Goal: Information Seeking & Learning: Compare options

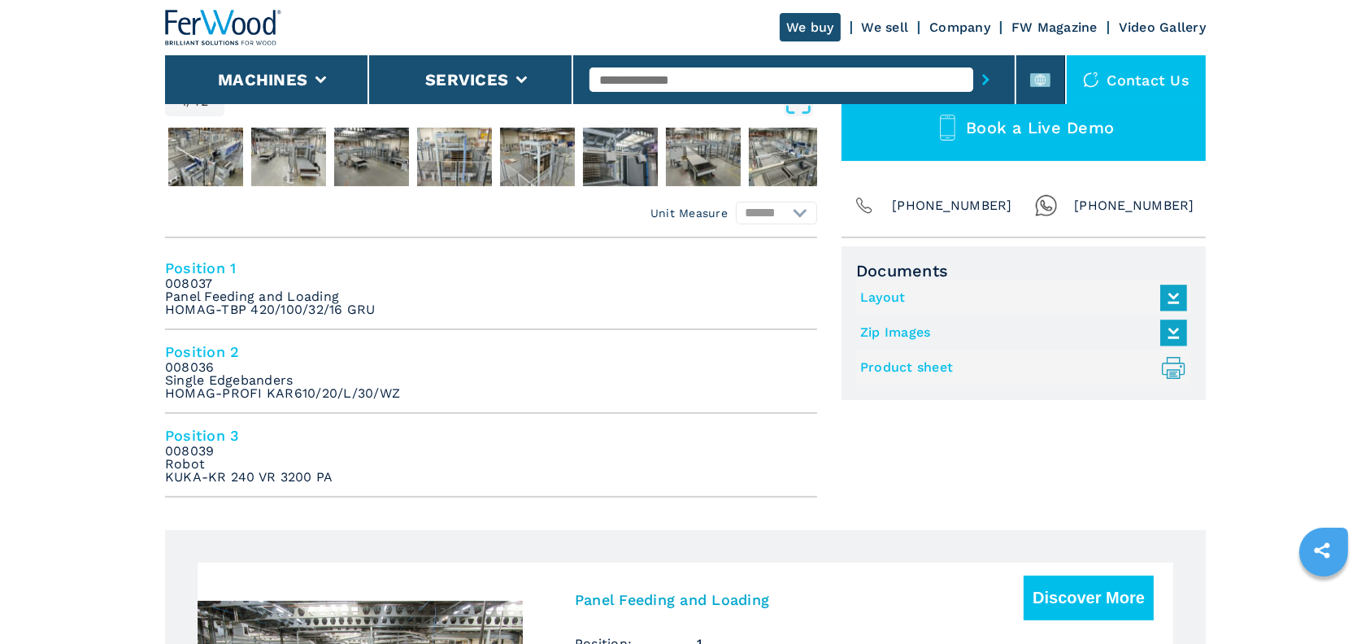
scroll to position [569, 0]
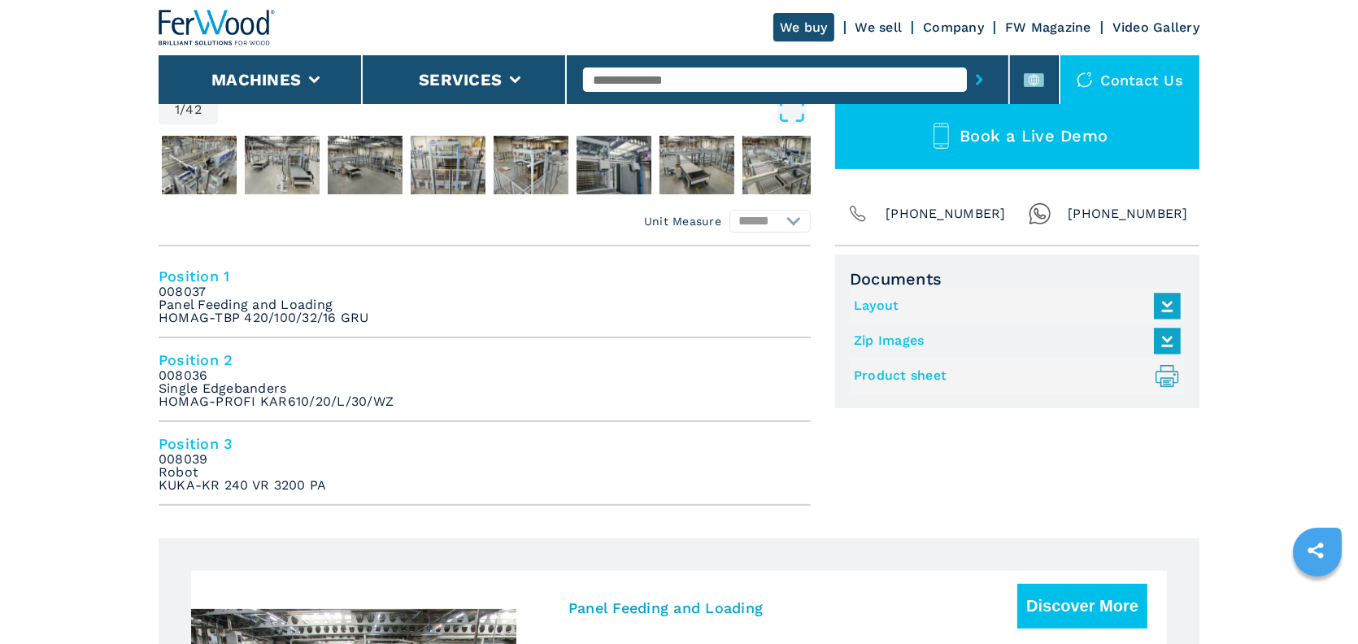
click at [911, 377] on link "Product sheet .prefix__st0{stroke-linecap:round;stroke-linejoin:round}.prefix__…" at bounding box center [1013, 376] width 319 height 27
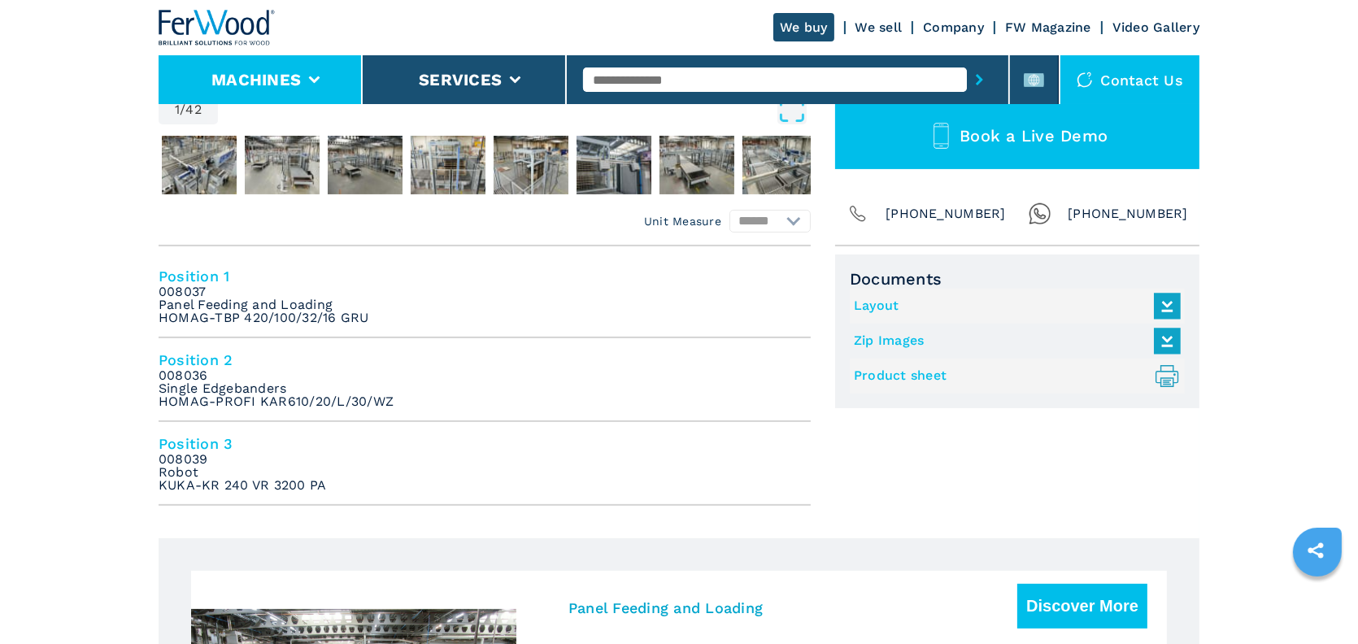
click at [300, 77] on button "Machines" at bounding box center [255, 80] width 89 height 20
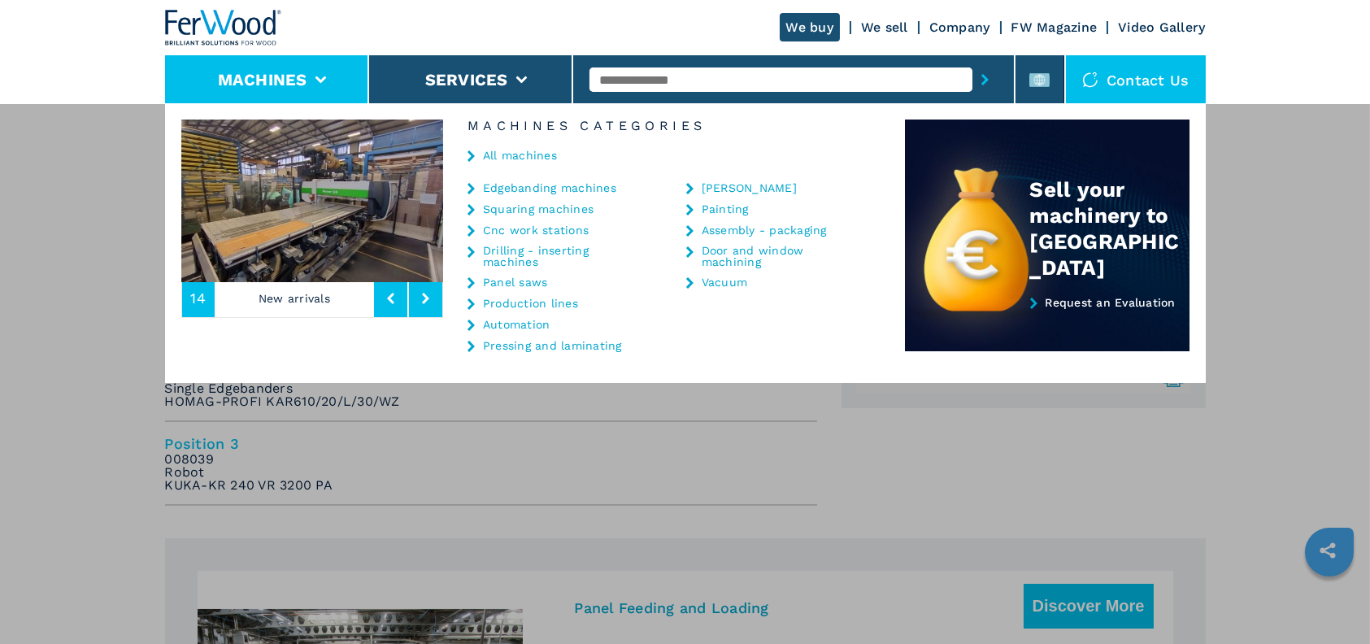
click at [563, 182] on link "Edgebanding machines" at bounding box center [549, 187] width 133 height 11
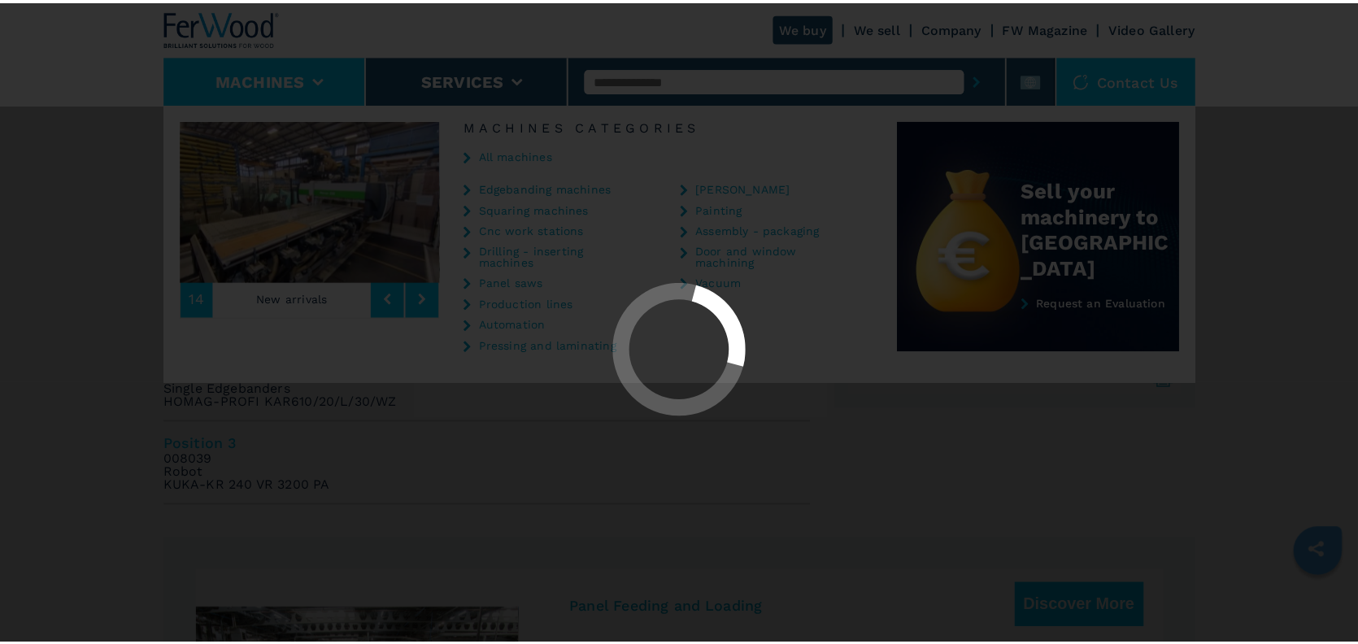
select select "**********"
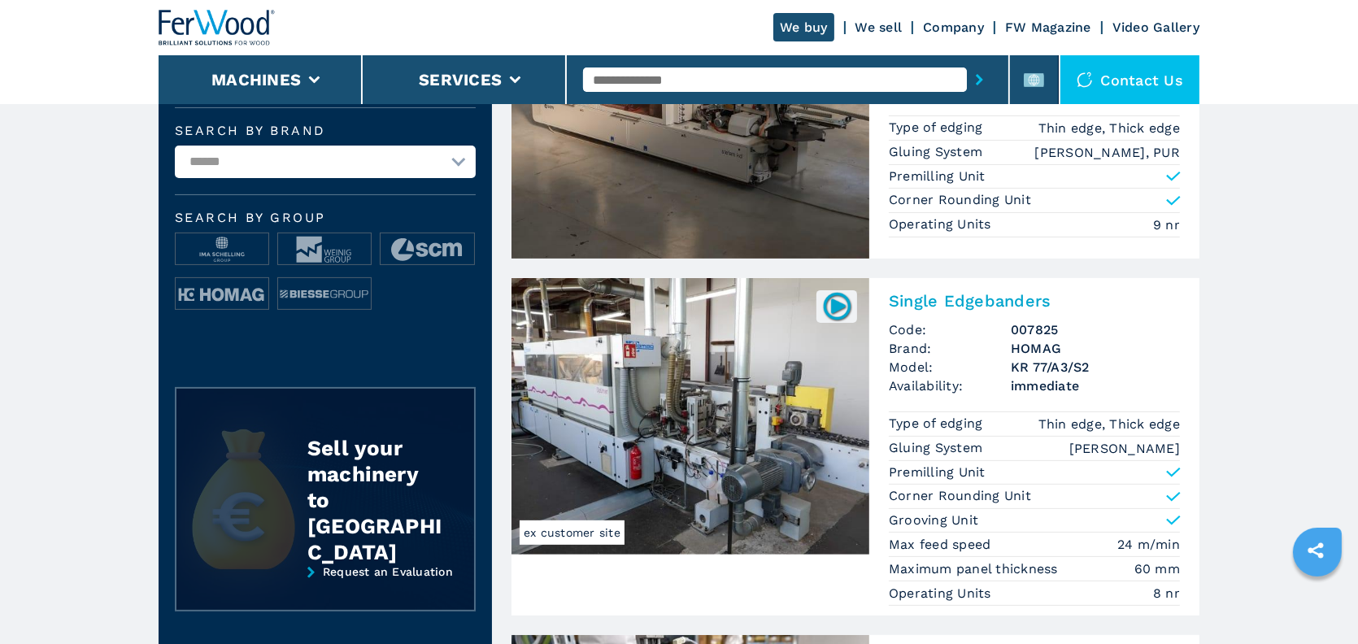
scroll to position [569, 0]
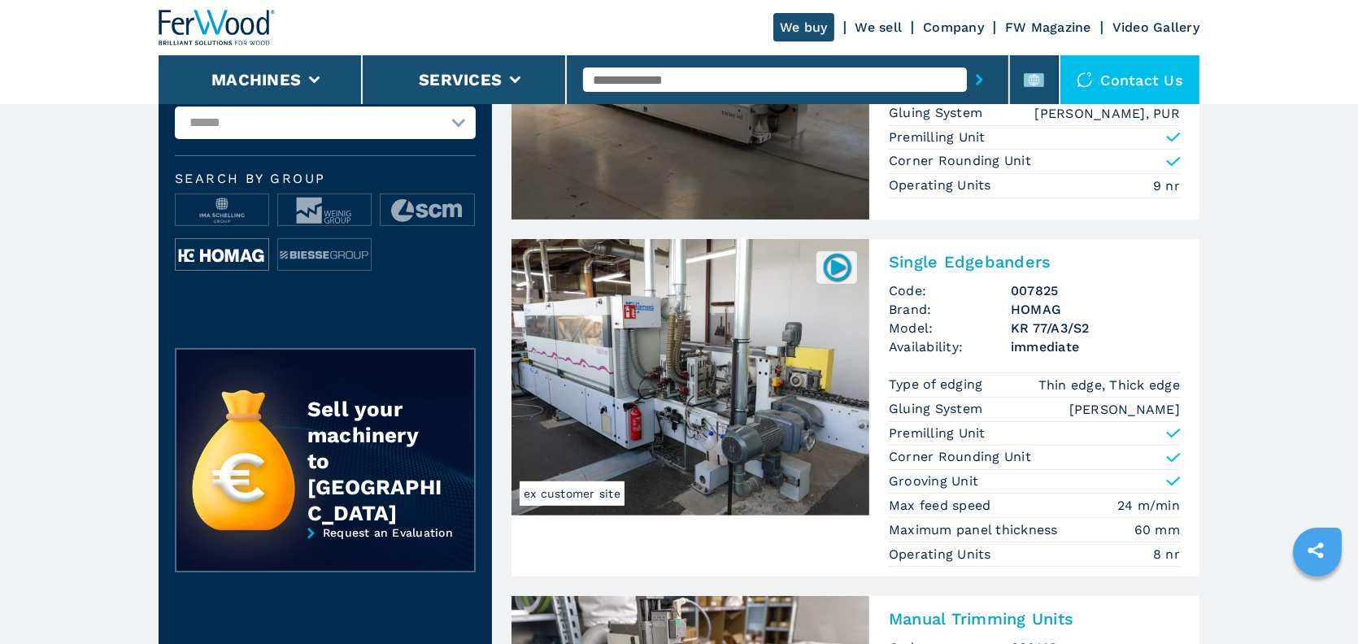
click at [232, 253] on img at bounding box center [222, 255] width 93 height 33
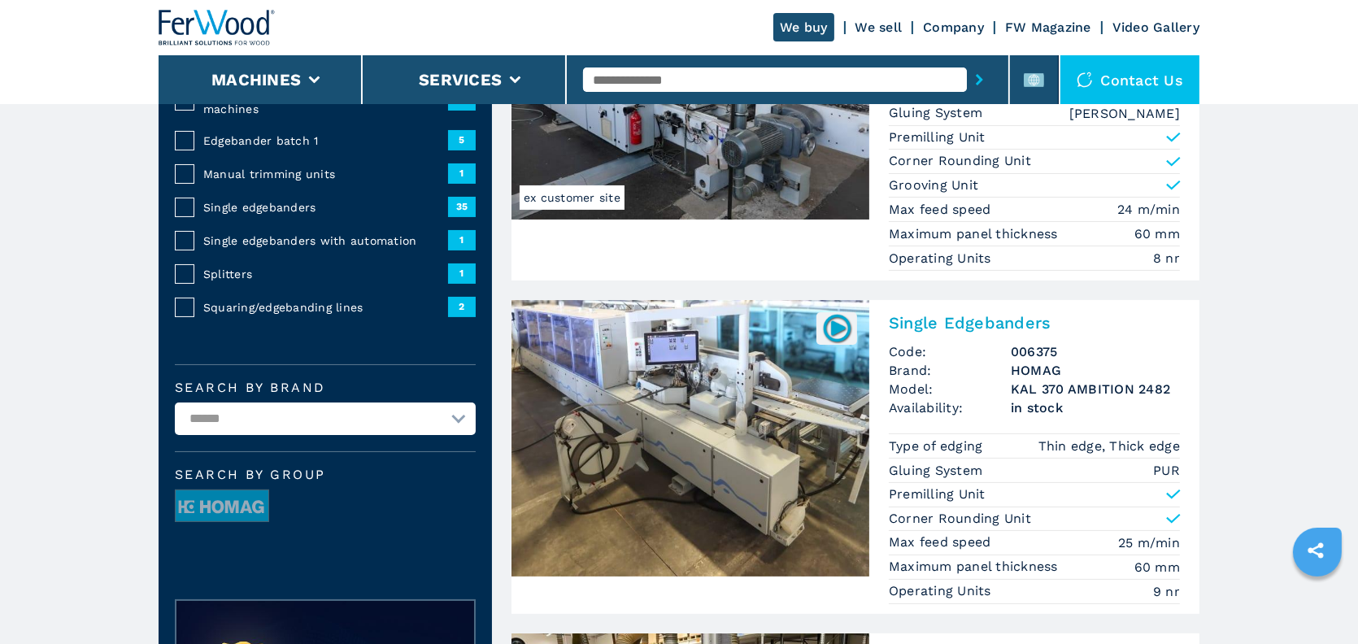
scroll to position [325, 0]
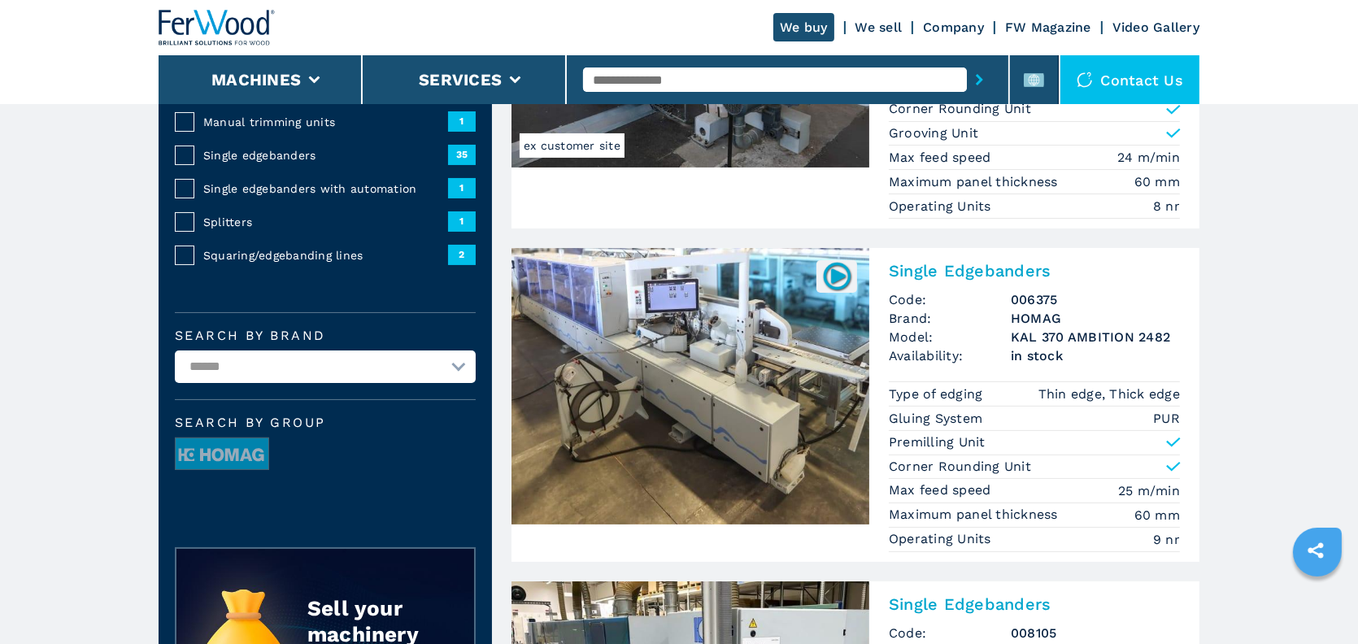
click at [953, 272] on h2 "Single Edgebanders" at bounding box center [1034, 271] width 291 height 20
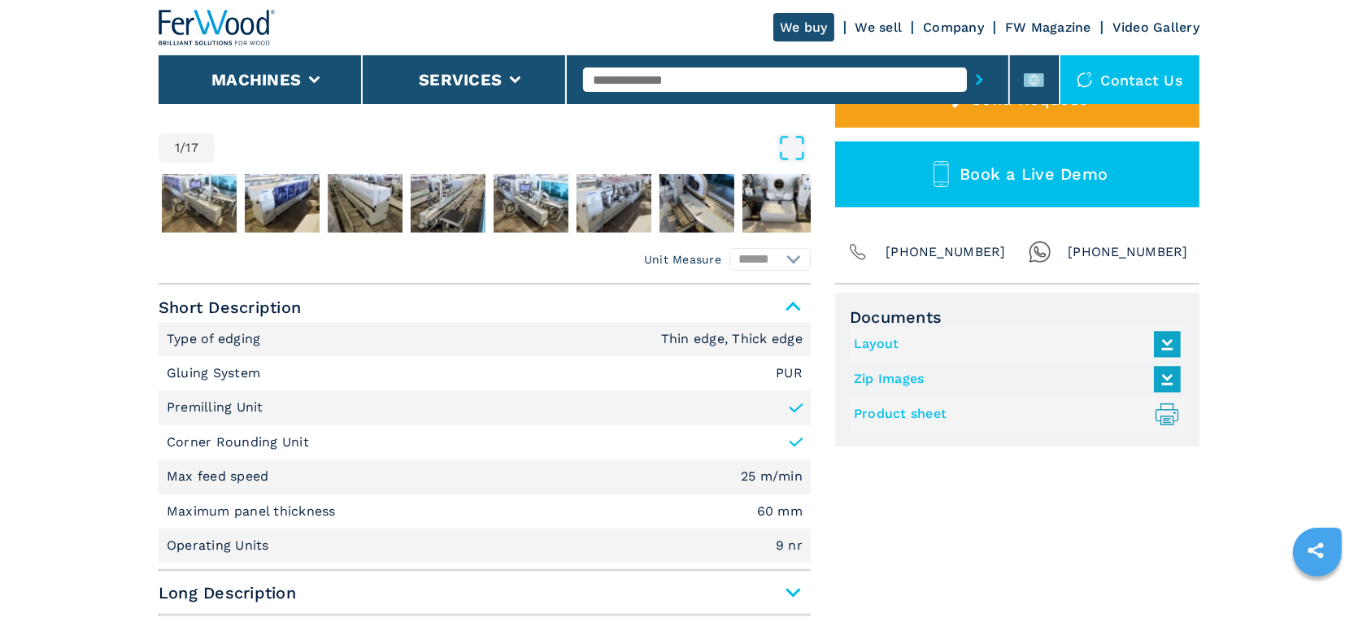
scroll to position [569, 0]
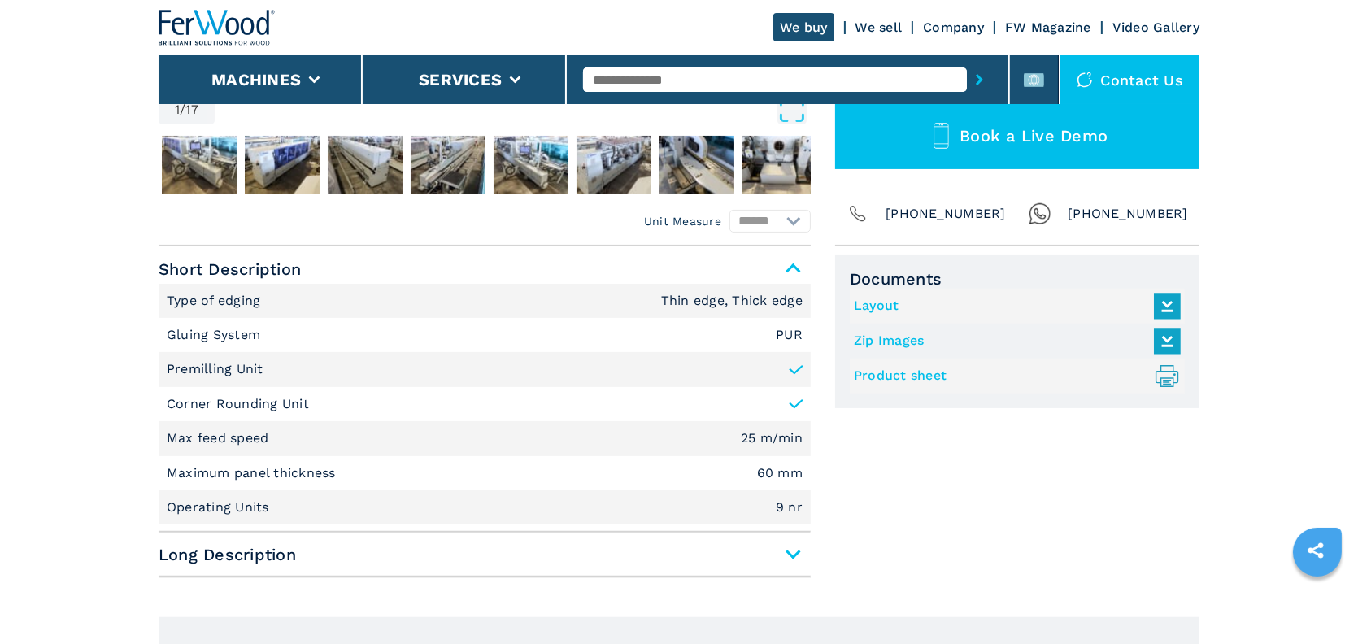
click at [911, 377] on link "Product sheet .prefix__st0{stroke-linecap:round;stroke-linejoin:round}.prefix__…" at bounding box center [1013, 376] width 319 height 27
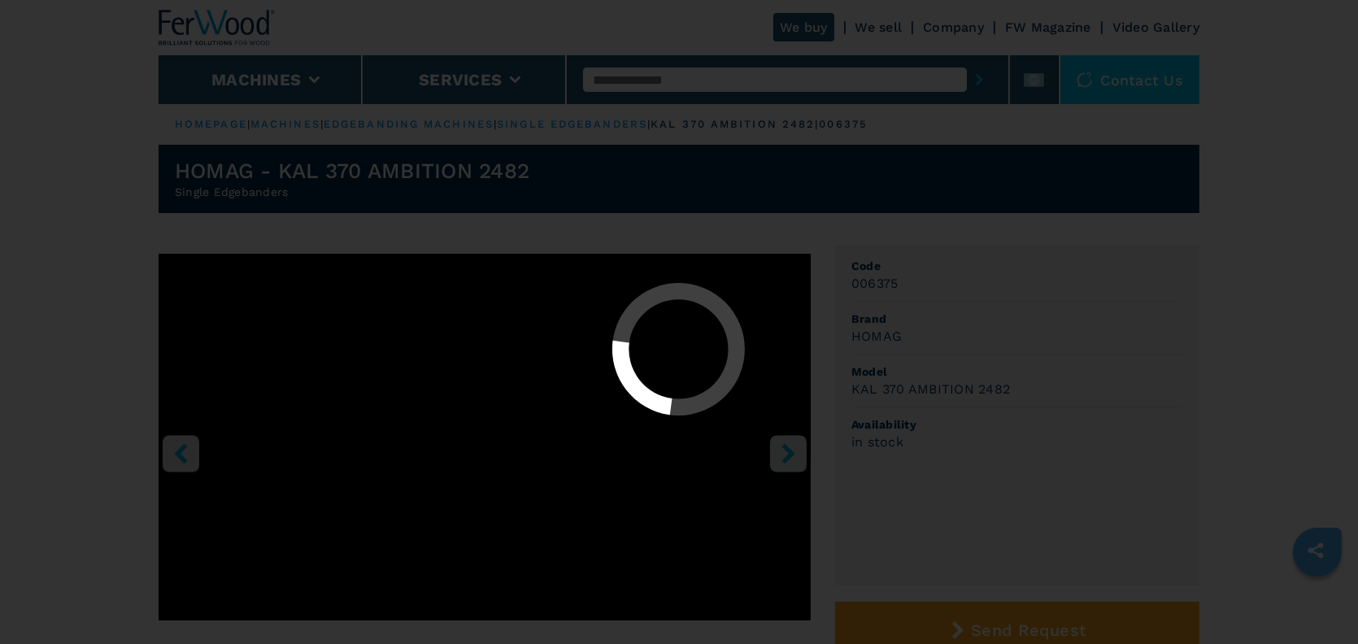
select select "**********"
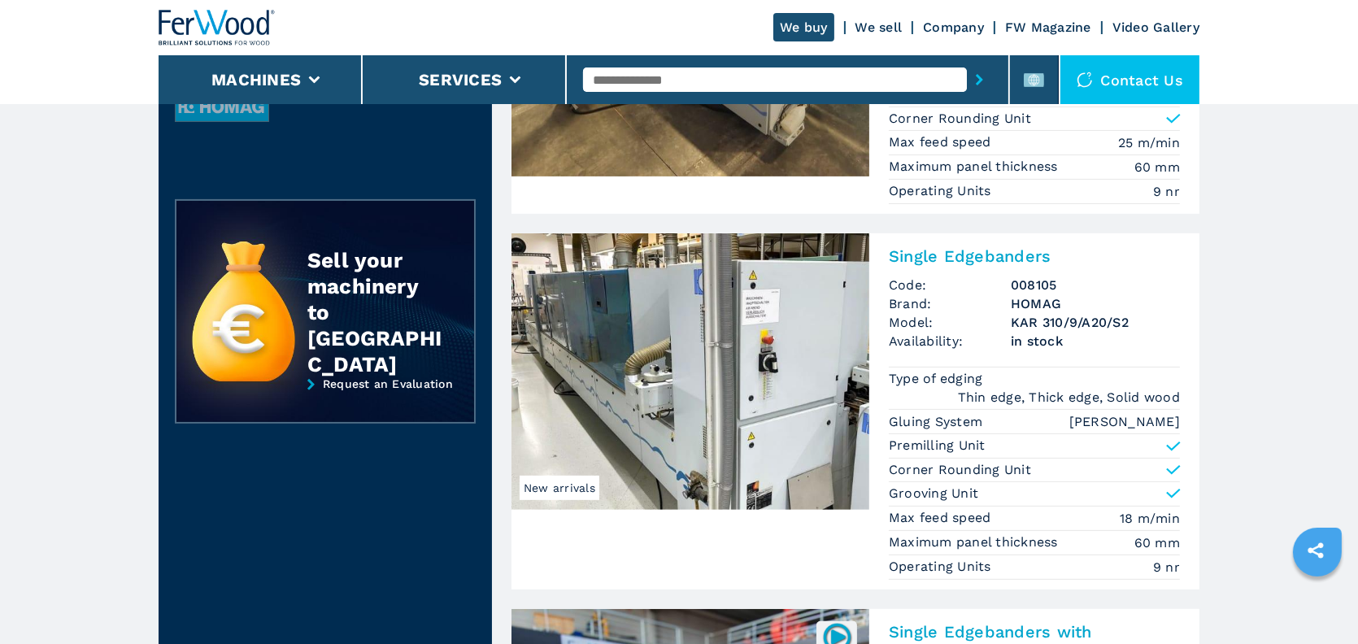
scroll to position [651, 0]
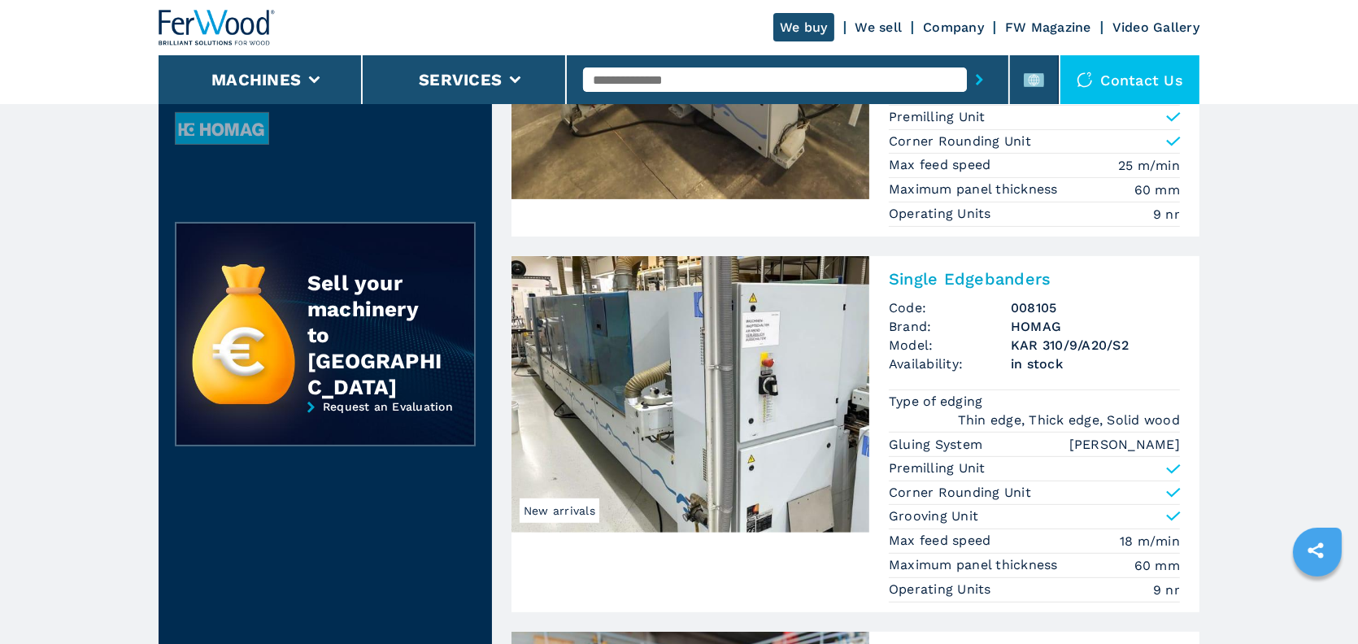
click at [948, 277] on h2 "Single Edgebanders" at bounding box center [1034, 279] width 291 height 20
click at [916, 276] on h2 "Single Edgebanders" at bounding box center [1034, 279] width 291 height 20
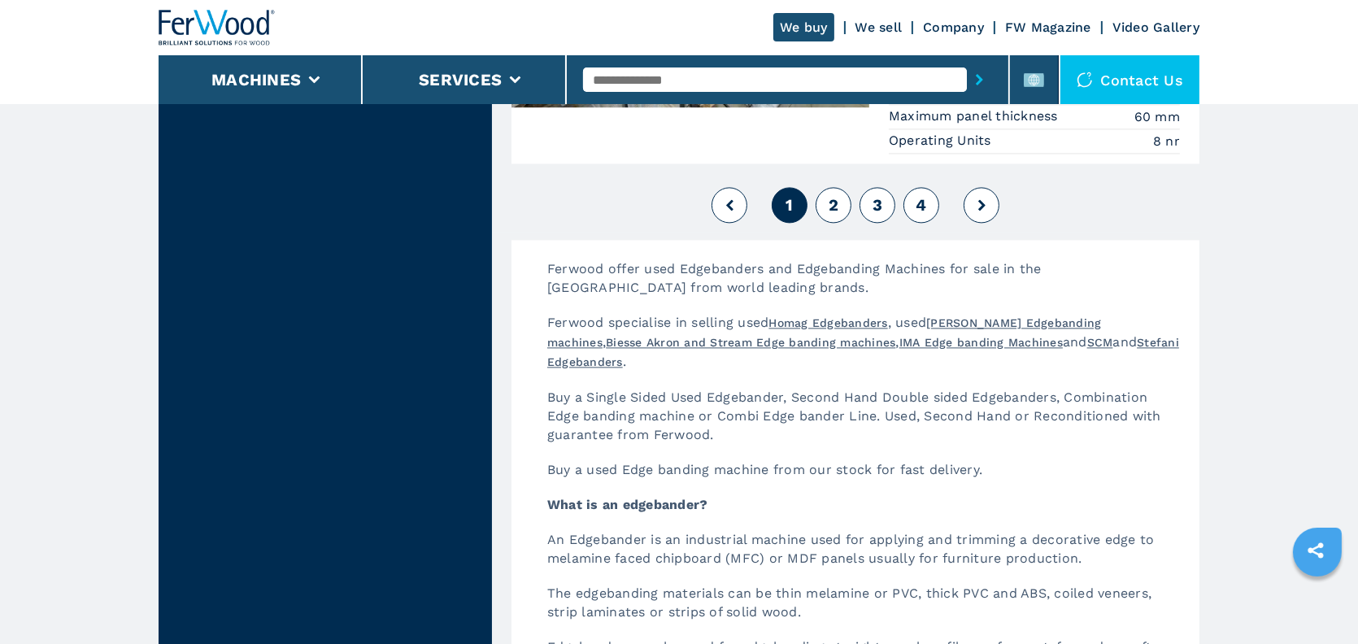
scroll to position [4392, 0]
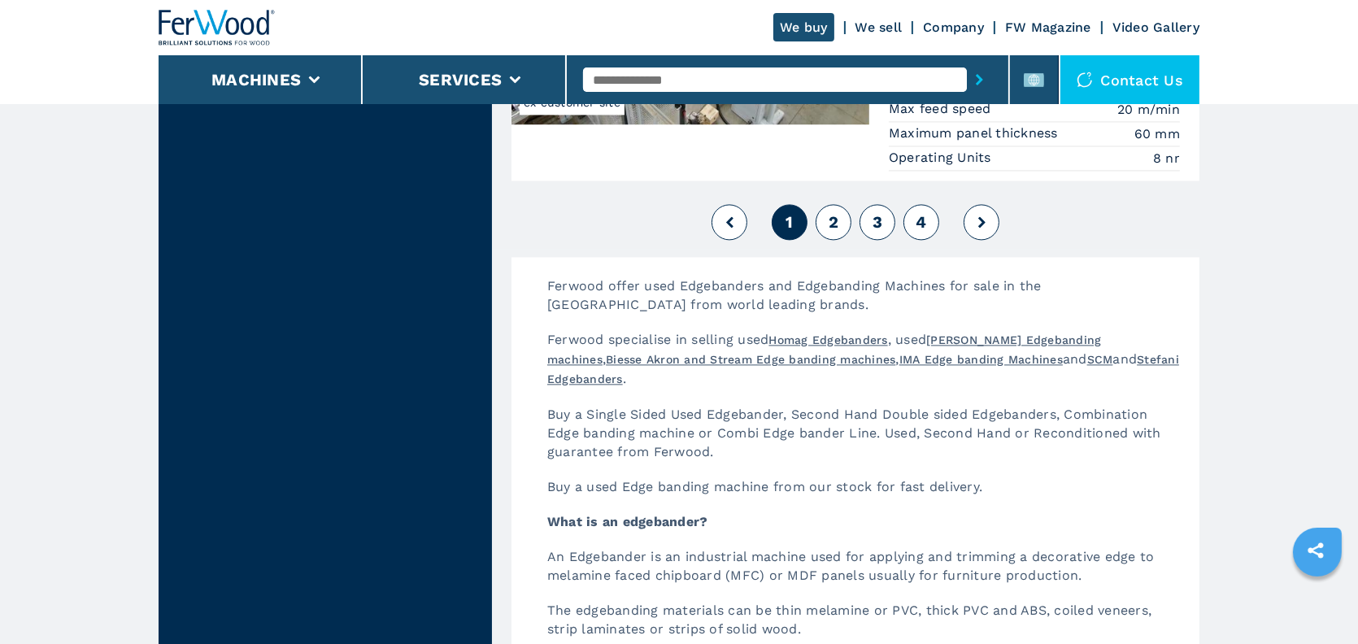
click at [926, 224] on span "4" at bounding box center [921, 222] width 11 height 20
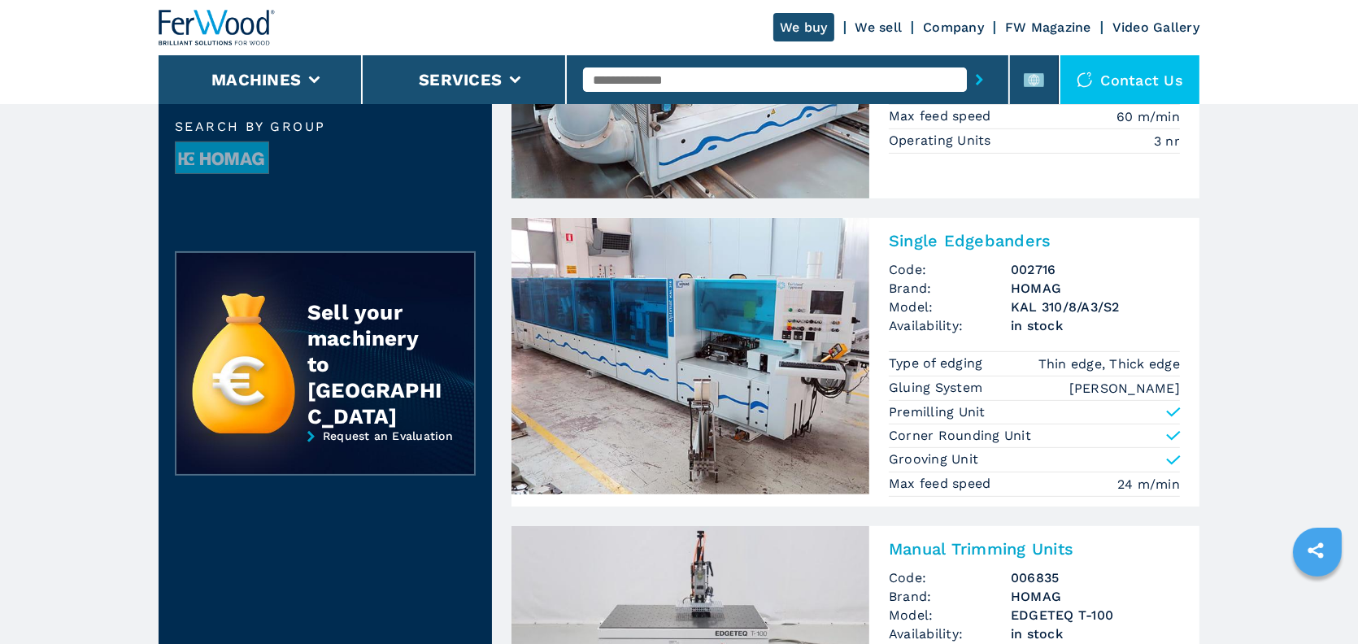
scroll to position [651, 0]
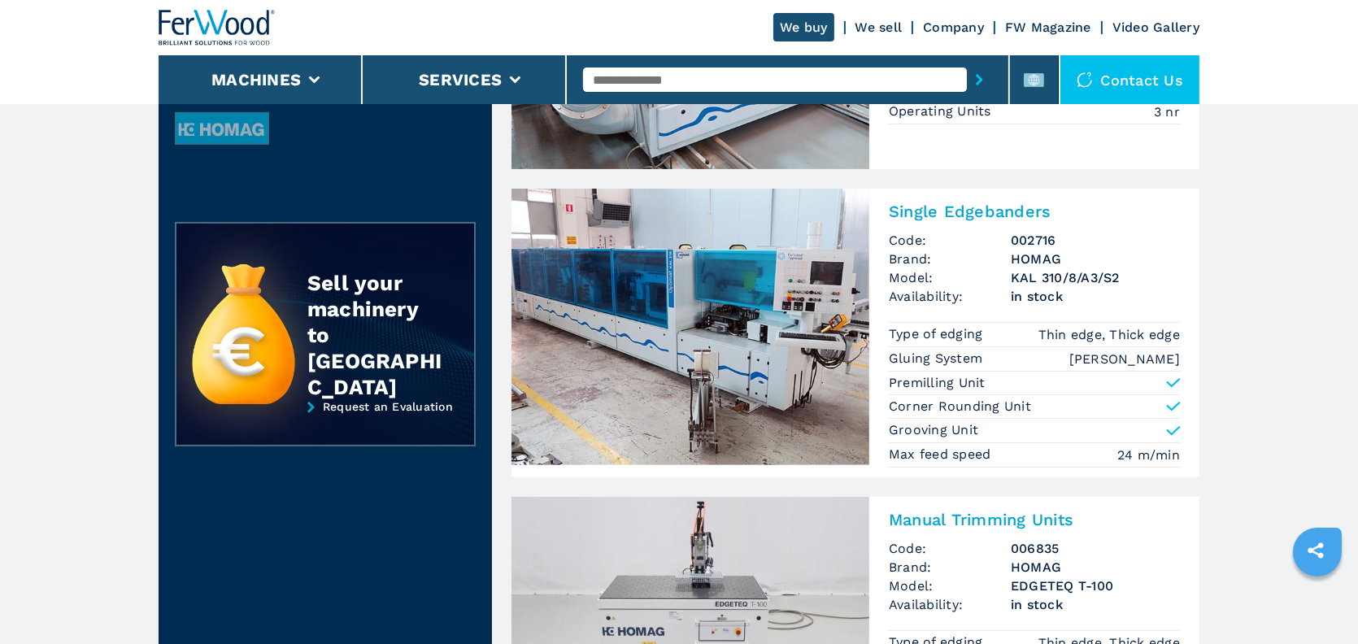
click at [941, 204] on h2 "Single Edgebanders" at bounding box center [1034, 212] width 291 height 20
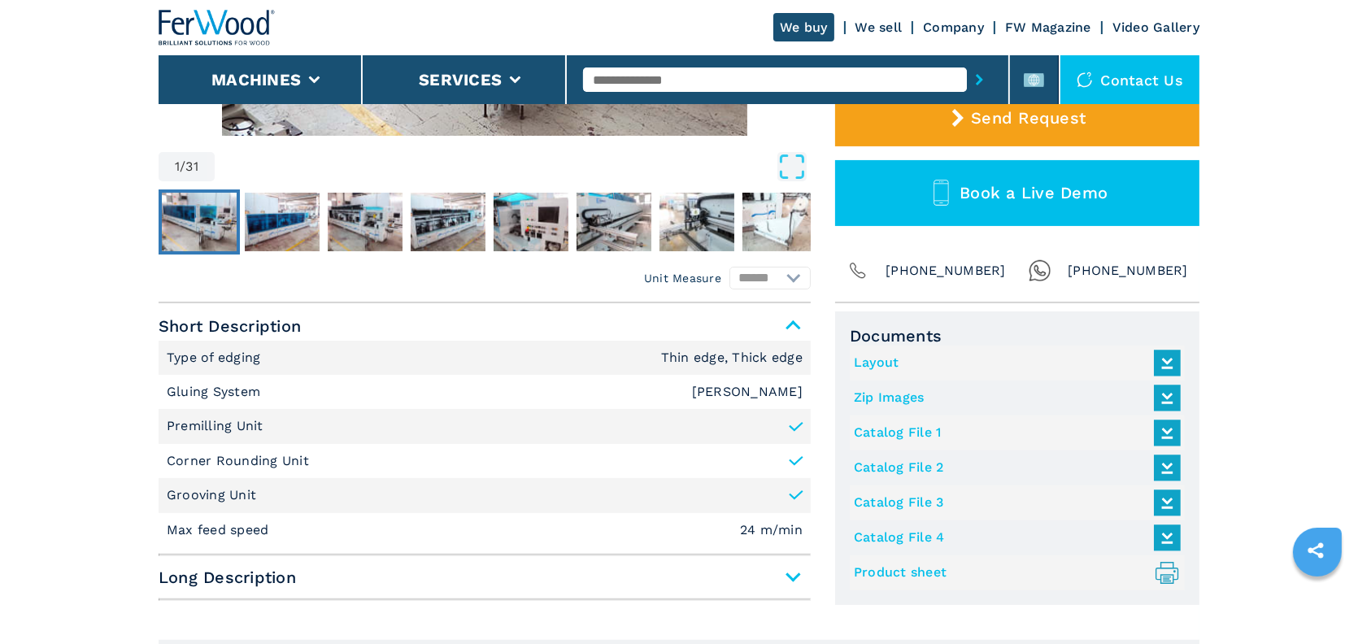
scroll to position [569, 0]
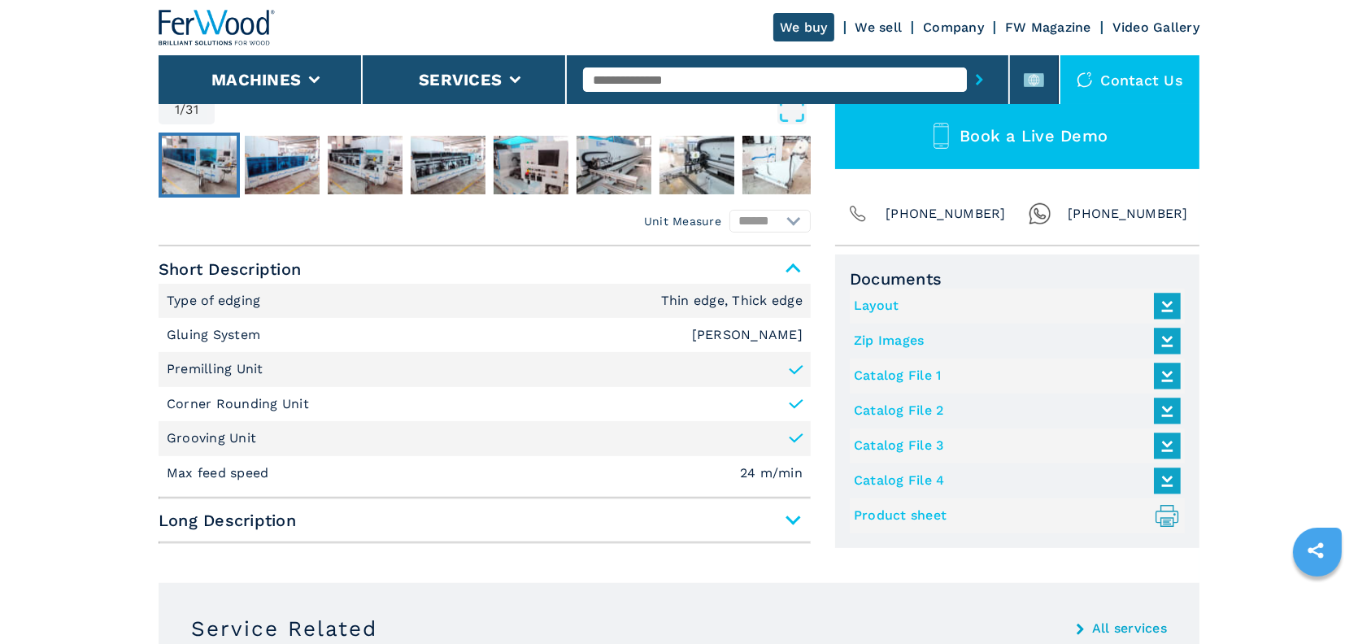
click at [914, 512] on link "Product sheet .prefix__st0{stroke-linecap:round;stroke-linejoin:round}.prefix__…" at bounding box center [1013, 516] width 319 height 27
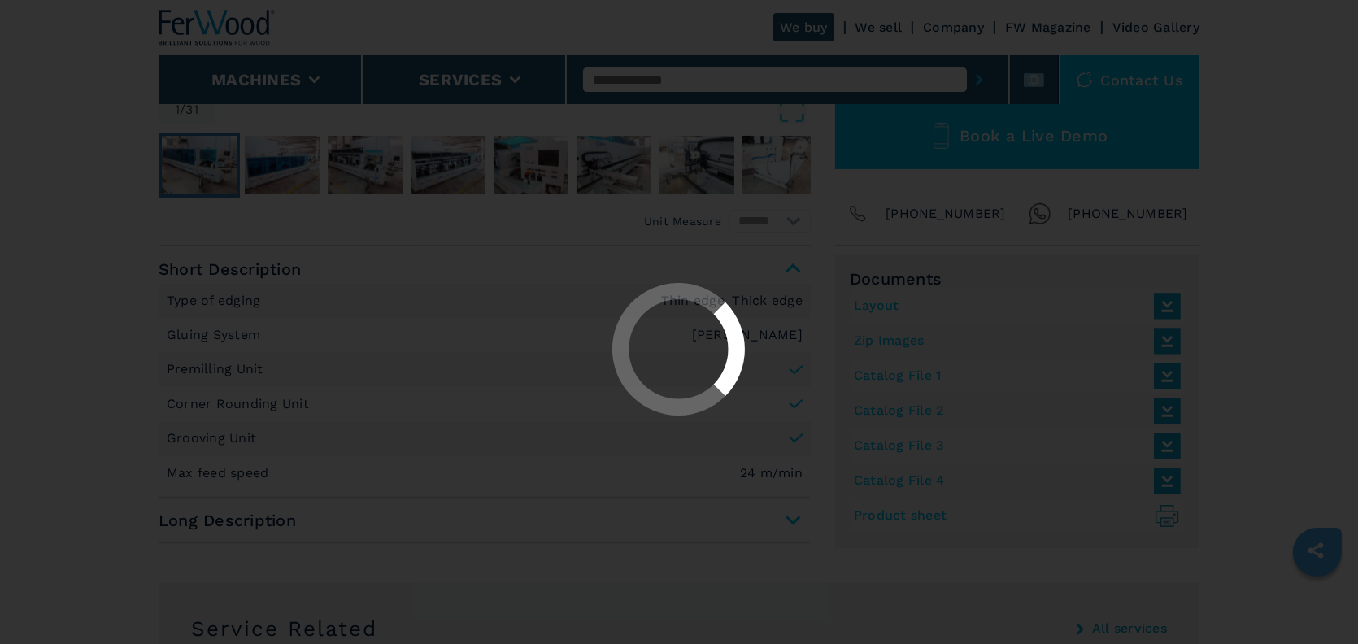
select select "**********"
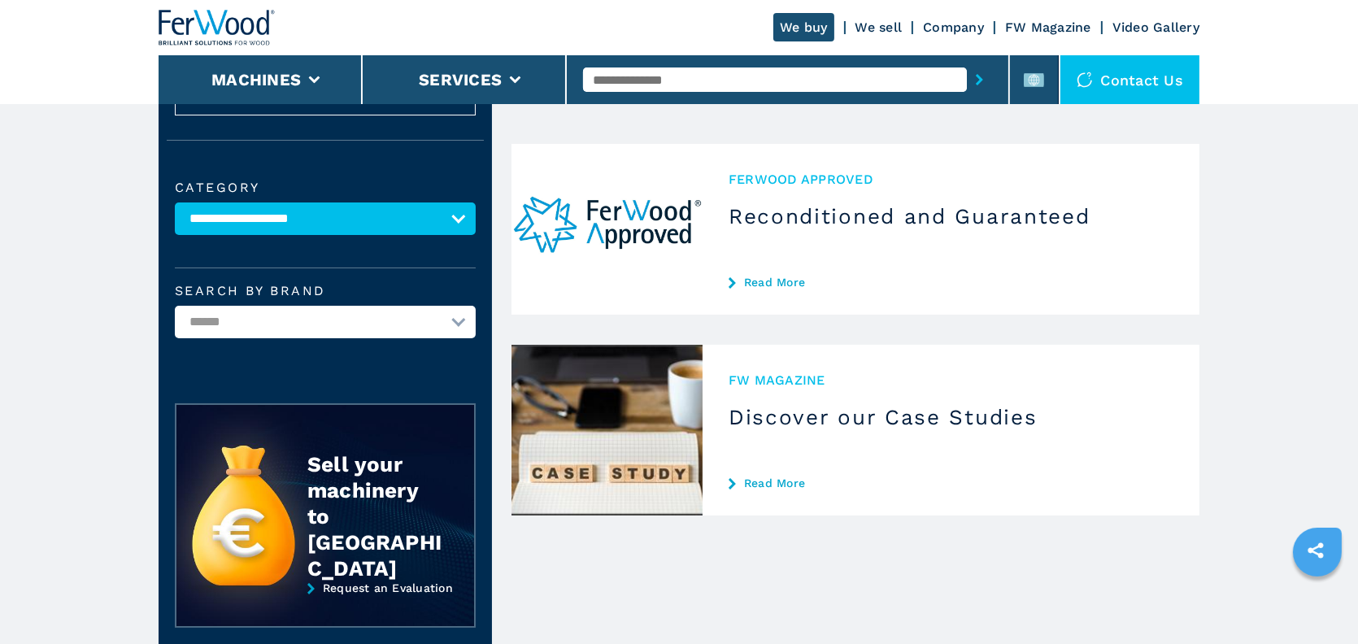
scroll to position [405, 0]
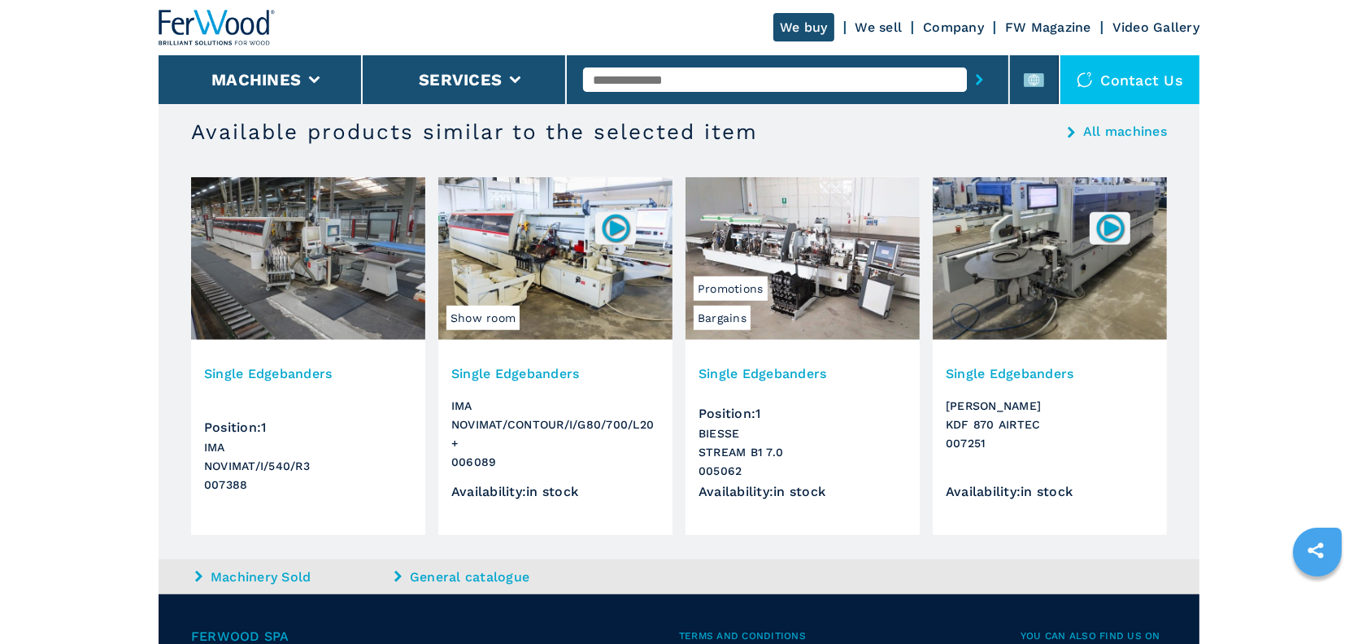
scroll to position [1708, 0]
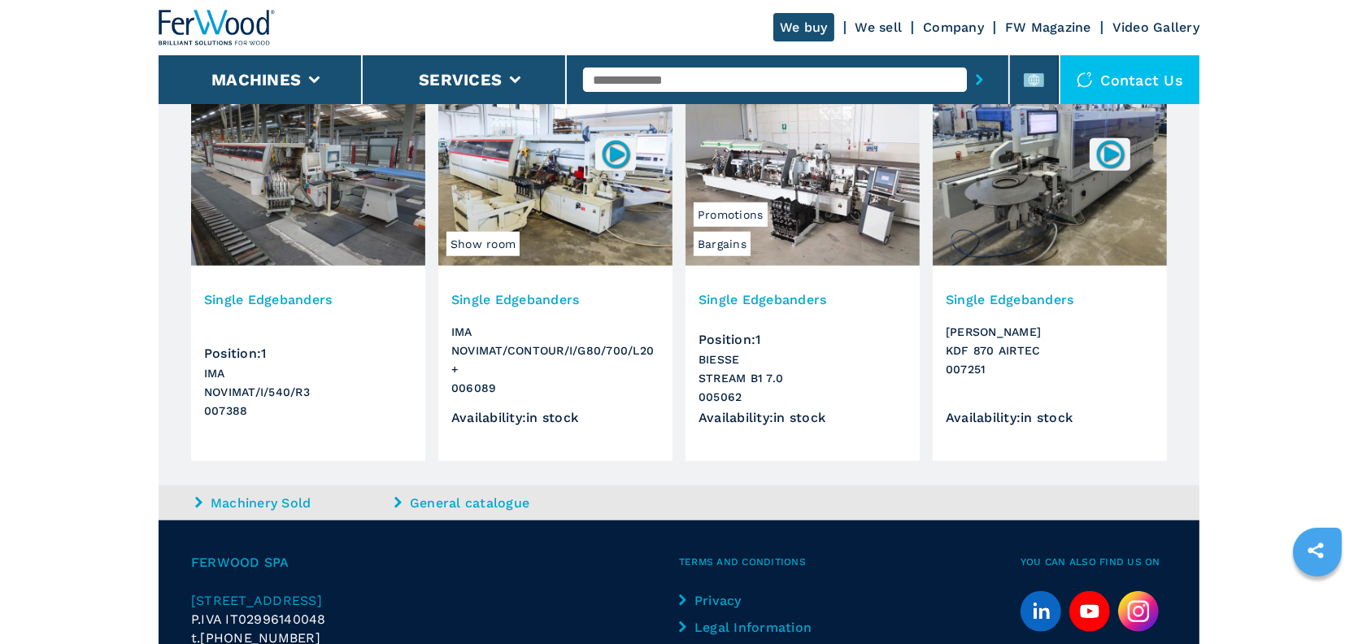
click at [284, 299] on h3 "Single Edgebanders" at bounding box center [308, 299] width 208 height 19
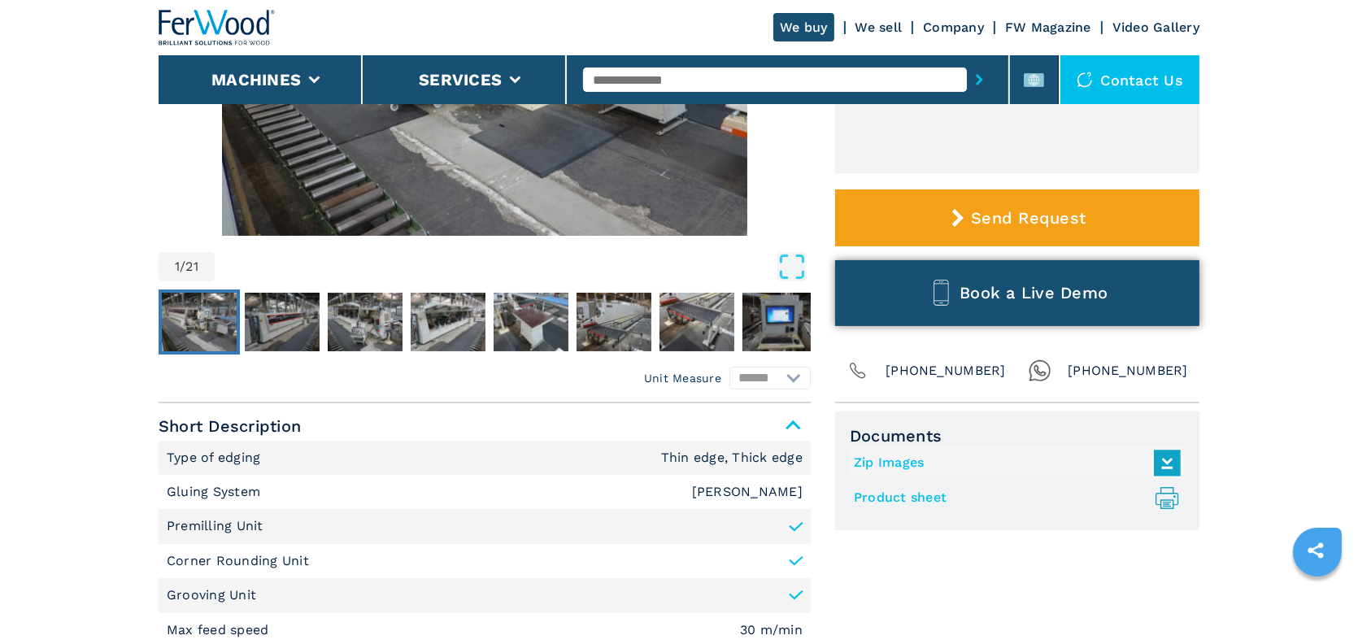
scroll to position [488, 0]
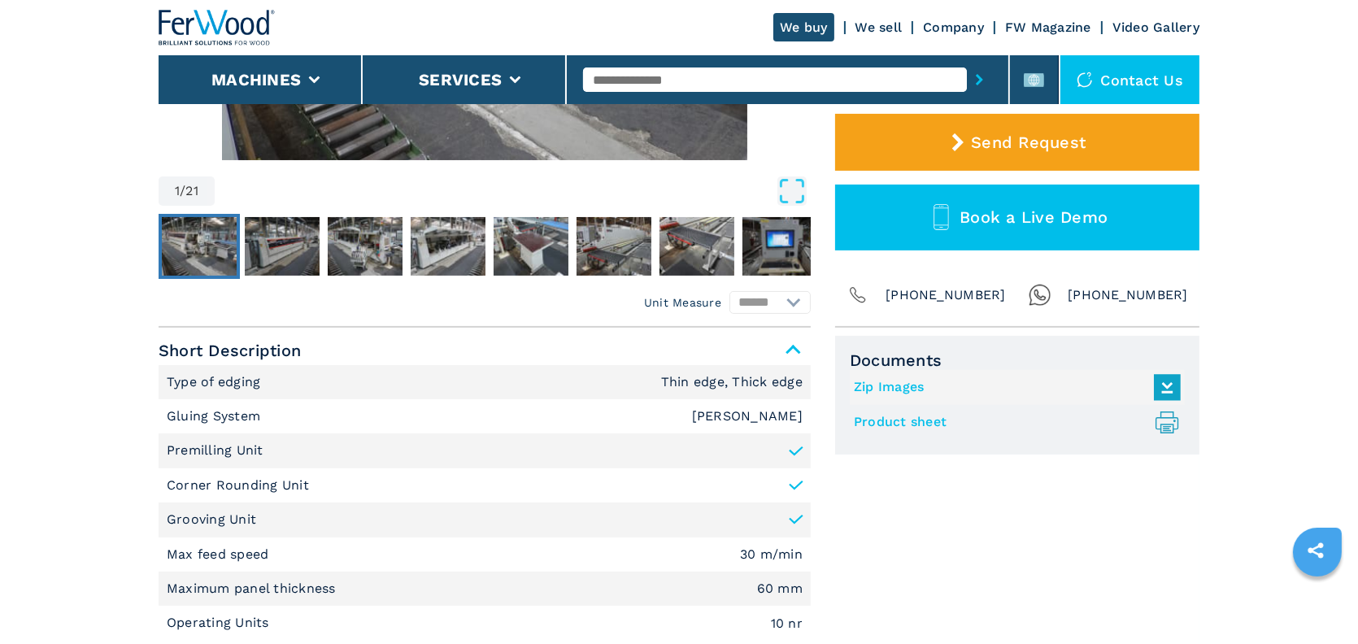
click at [905, 420] on link "Product sheet .prefix__st0{stroke-linecap:round;stroke-linejoin:round}.prefix__…" at bounding box center [1013, 422] width 319 height 27
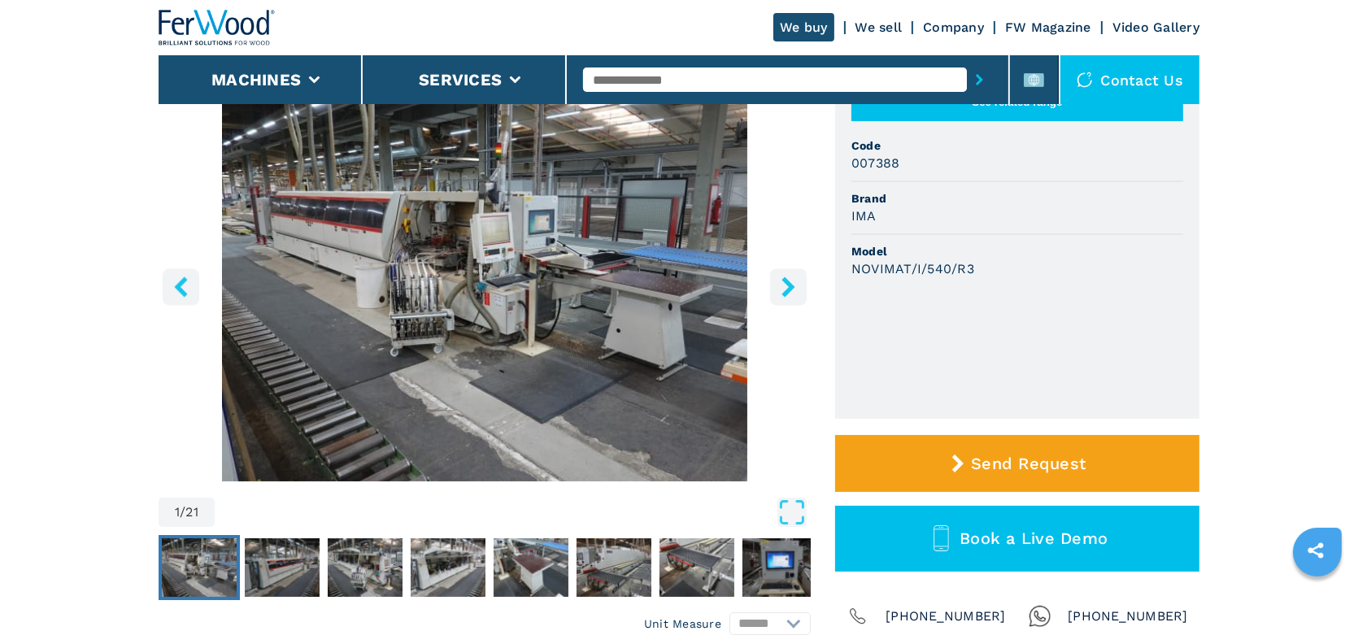
scroll to position [163, 0]
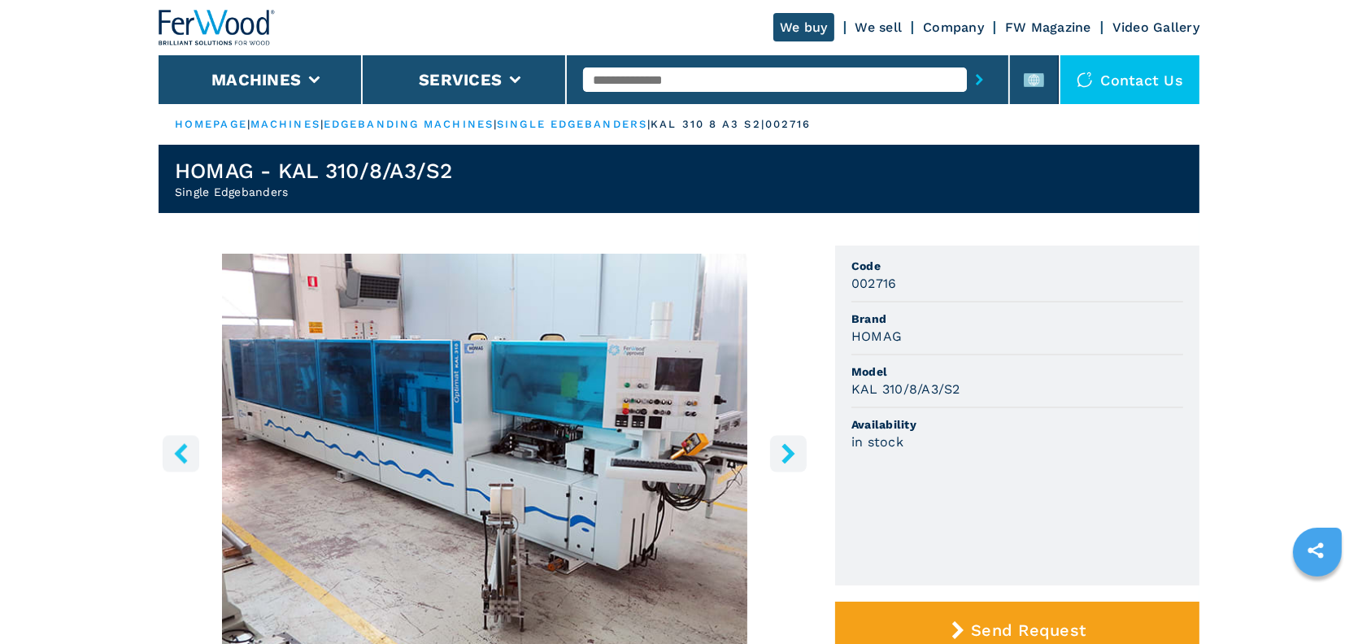
click at [248, 163] on h1 "HOMAG - KAL 310/8/A3/S2" at bounding box center [314, 171] width 278 height 26
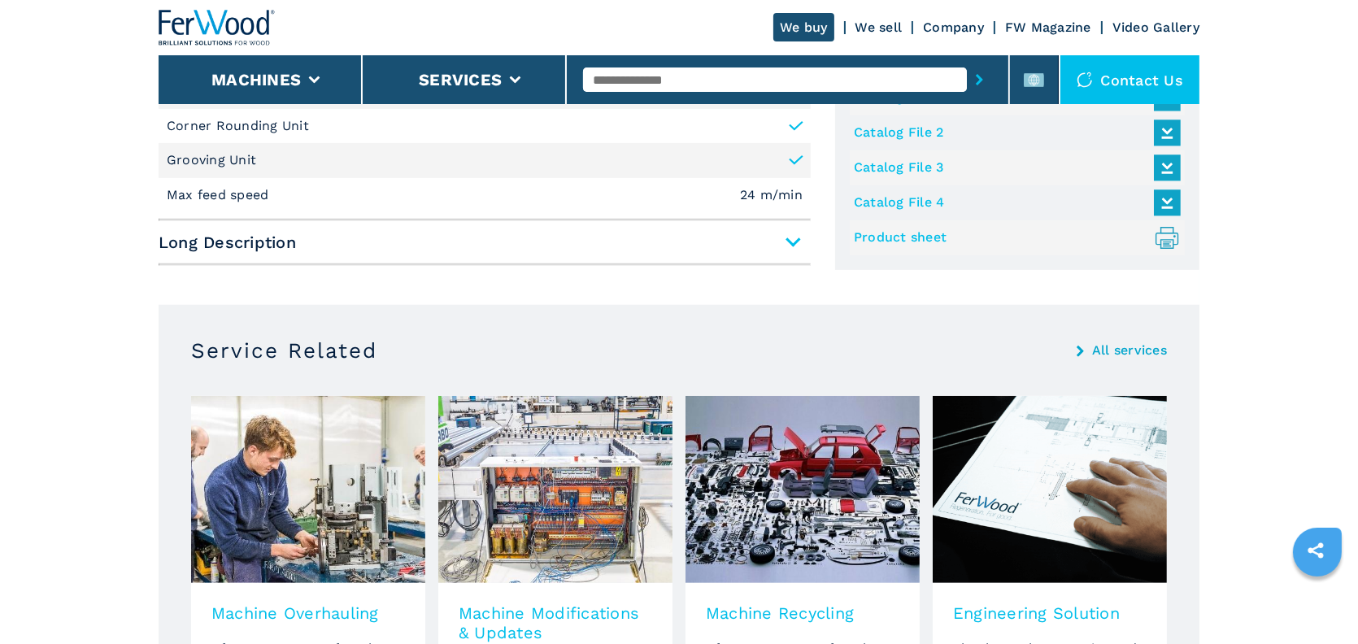
scroll to position [895, 0]
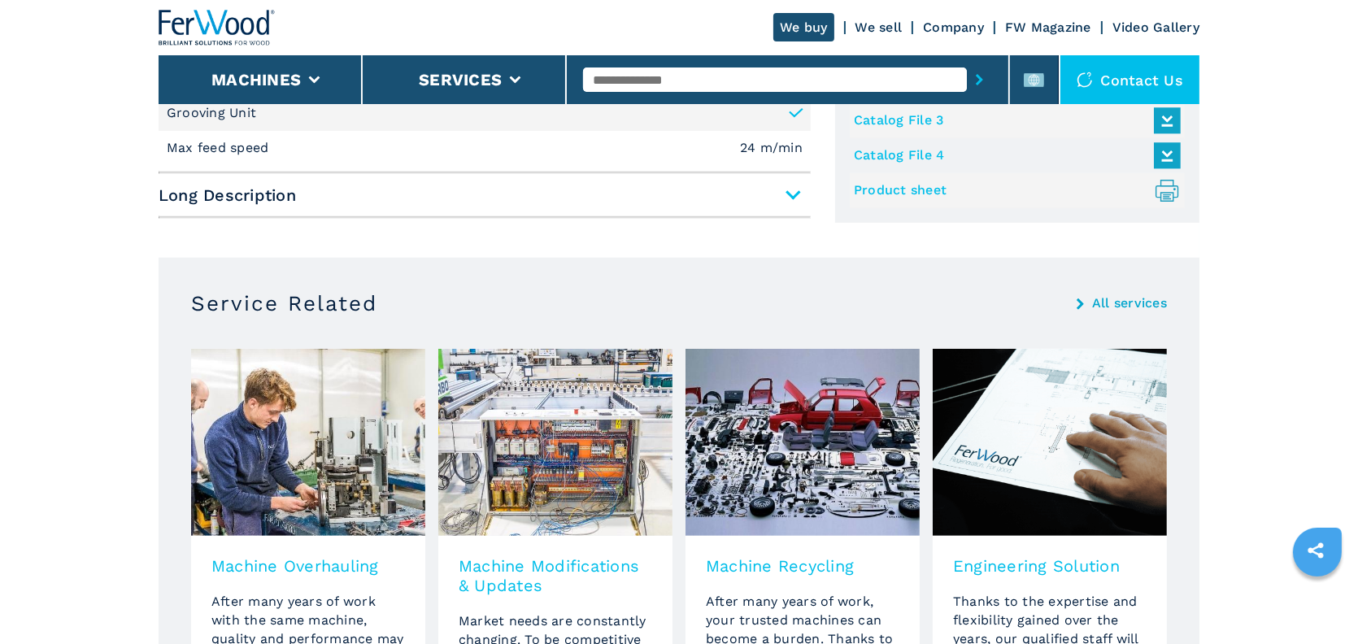
click at [799, 192] on span "Long Description" at bounding box center [485, 195] width 652 height 29
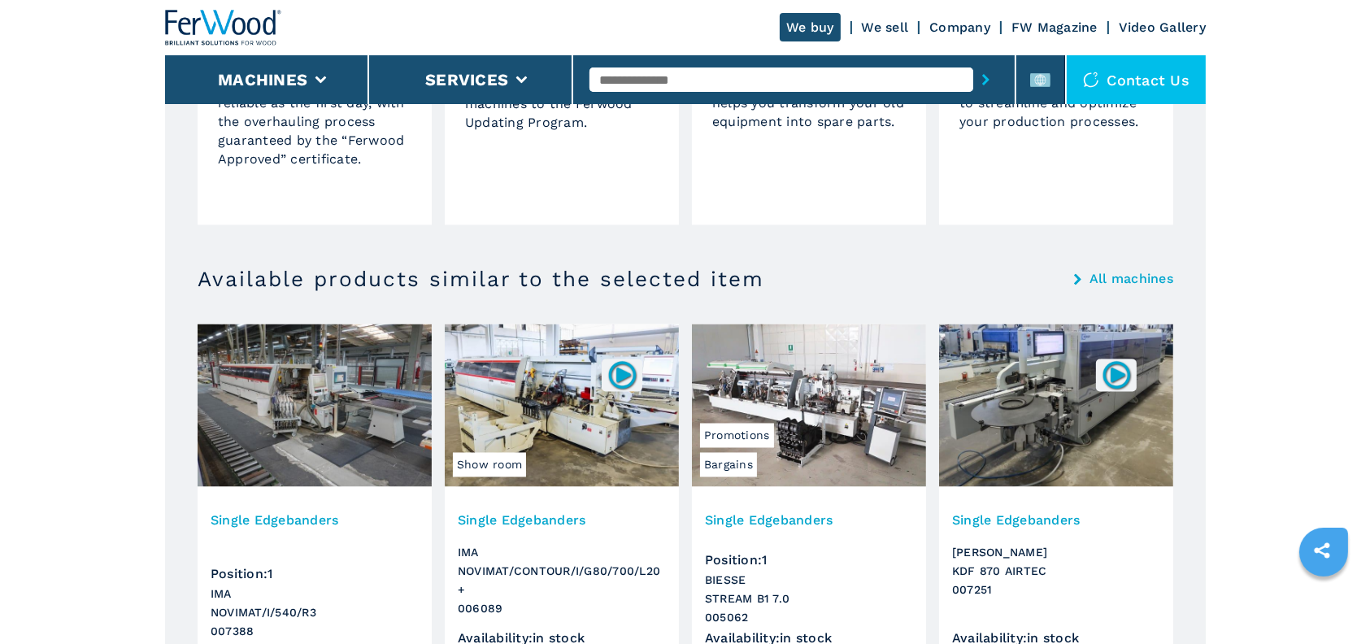
scroll to position [3416, 0]
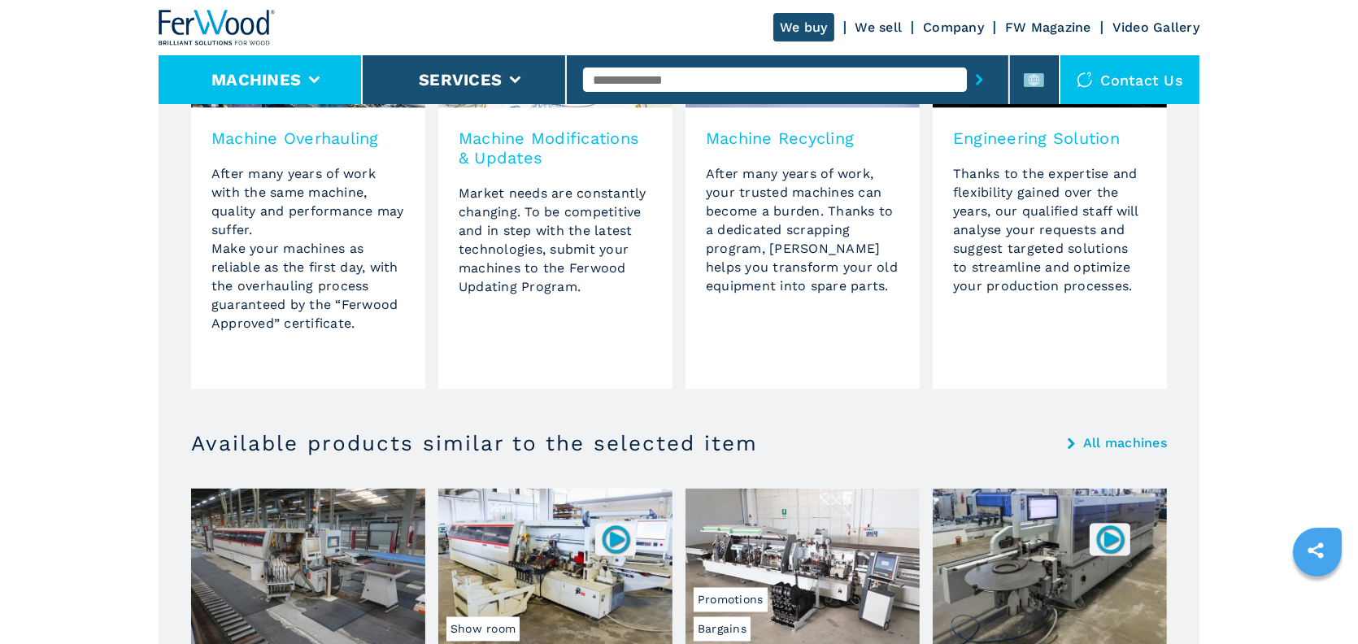
click at [256, 89] on li "Machines" at bounding box center [261, 79] width 204 height 49
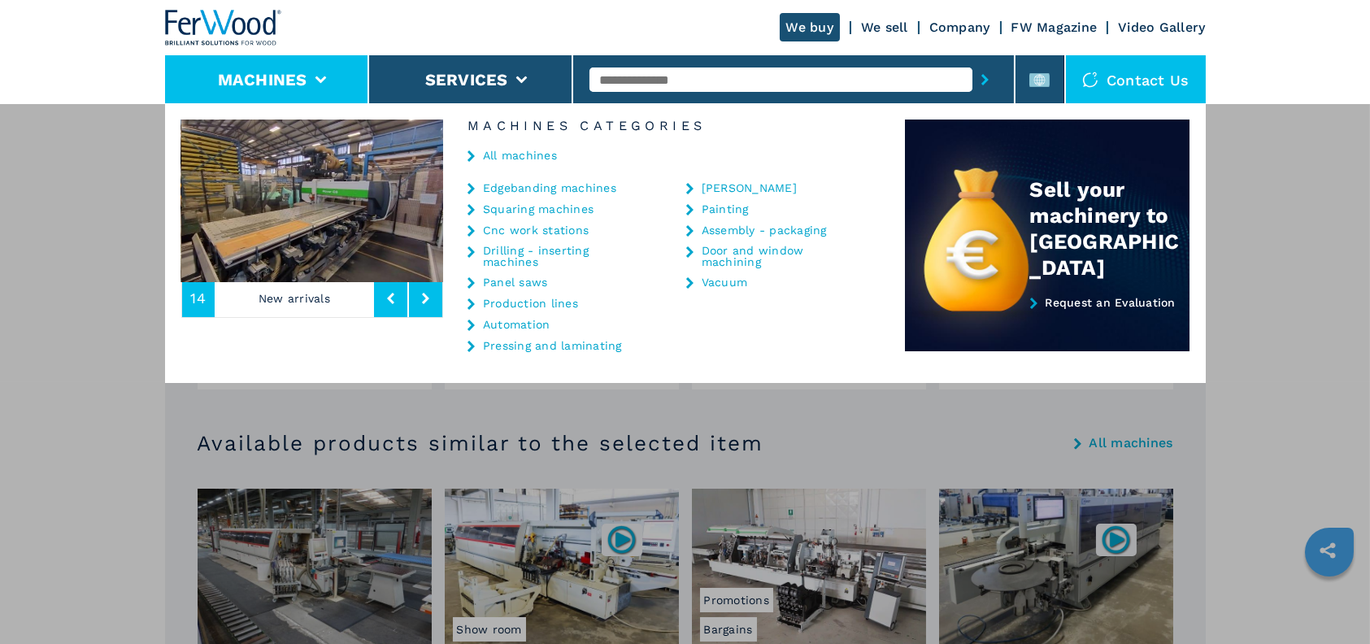
click at [562, 192] on link "Edgebanding machines" at bounding box center [549, 187] width 133 height 11
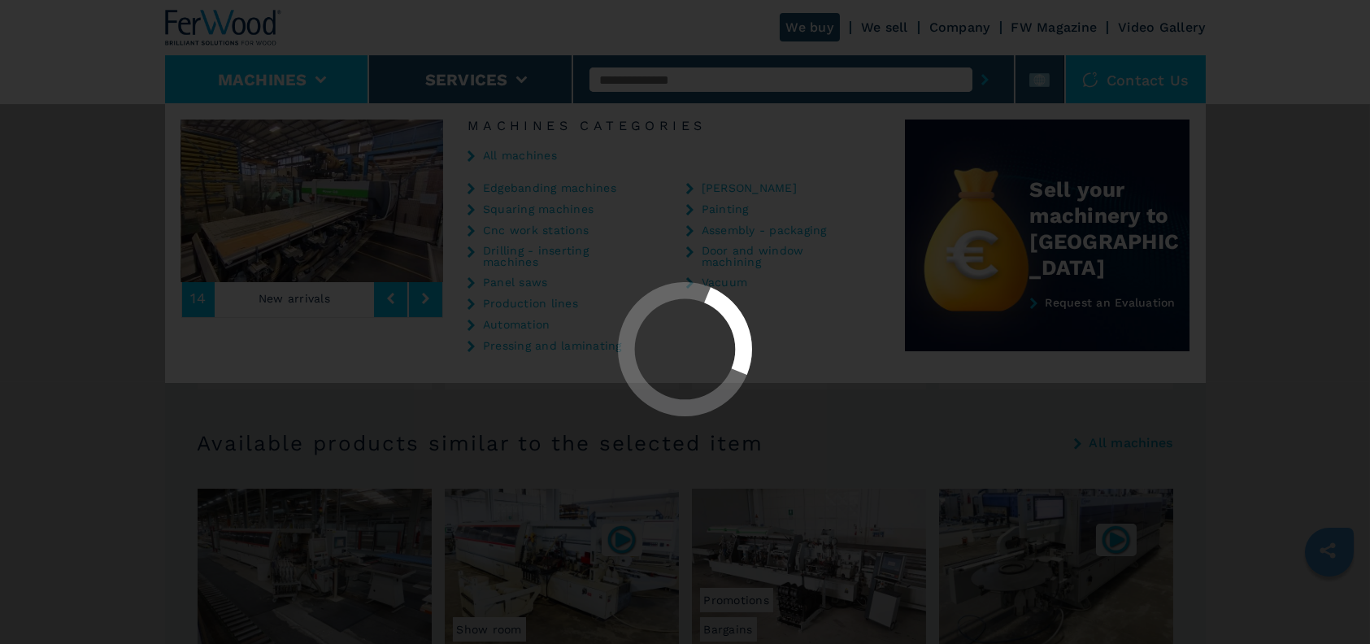
select select "**********"
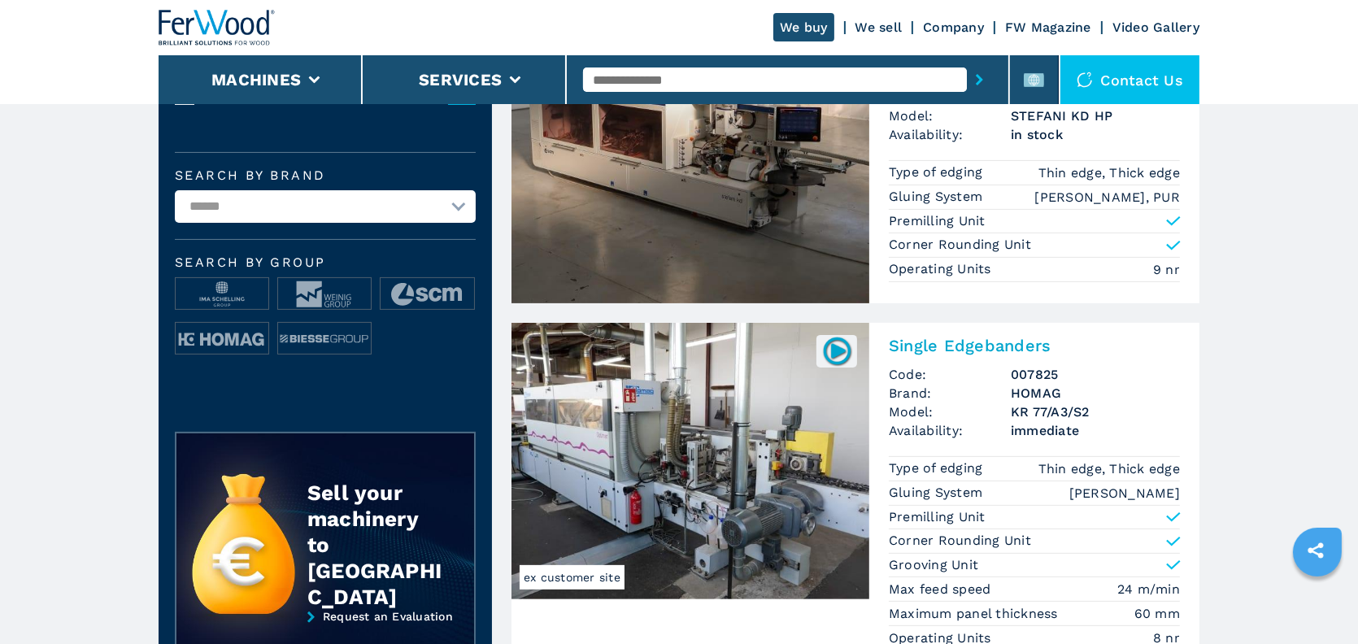
scroll to position [488, 0]
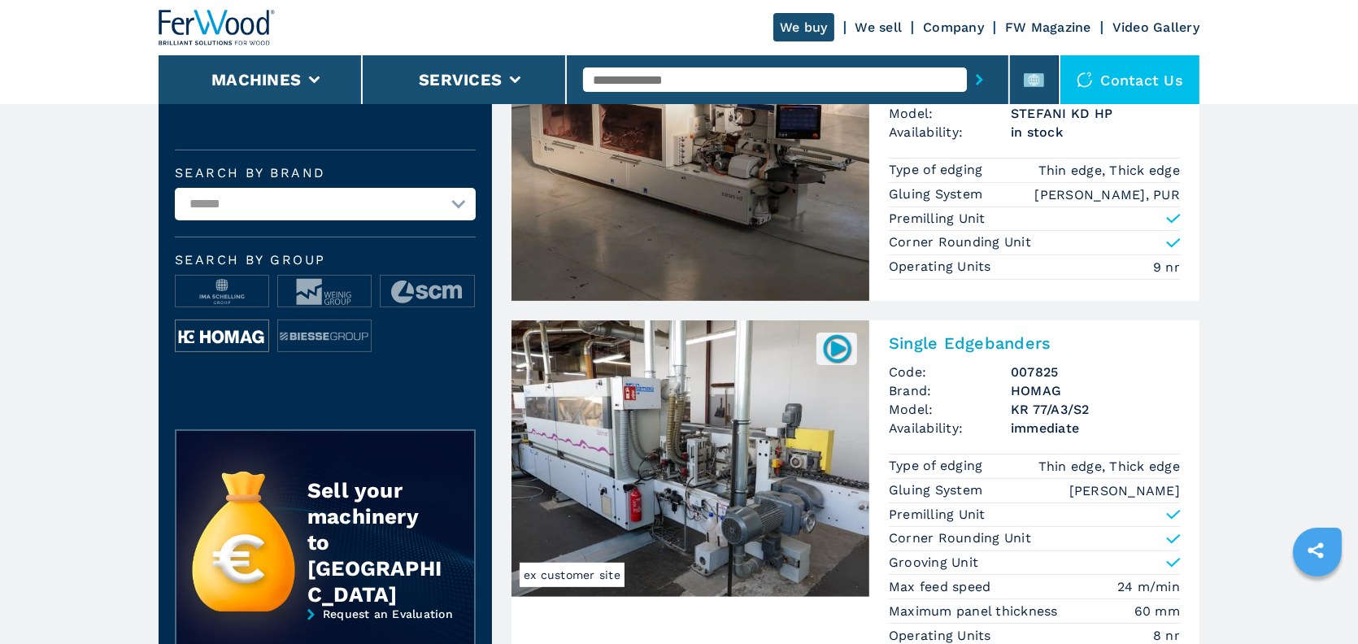
click at [227, 337] on img at bounding box center [222, 336] width 93 height 33
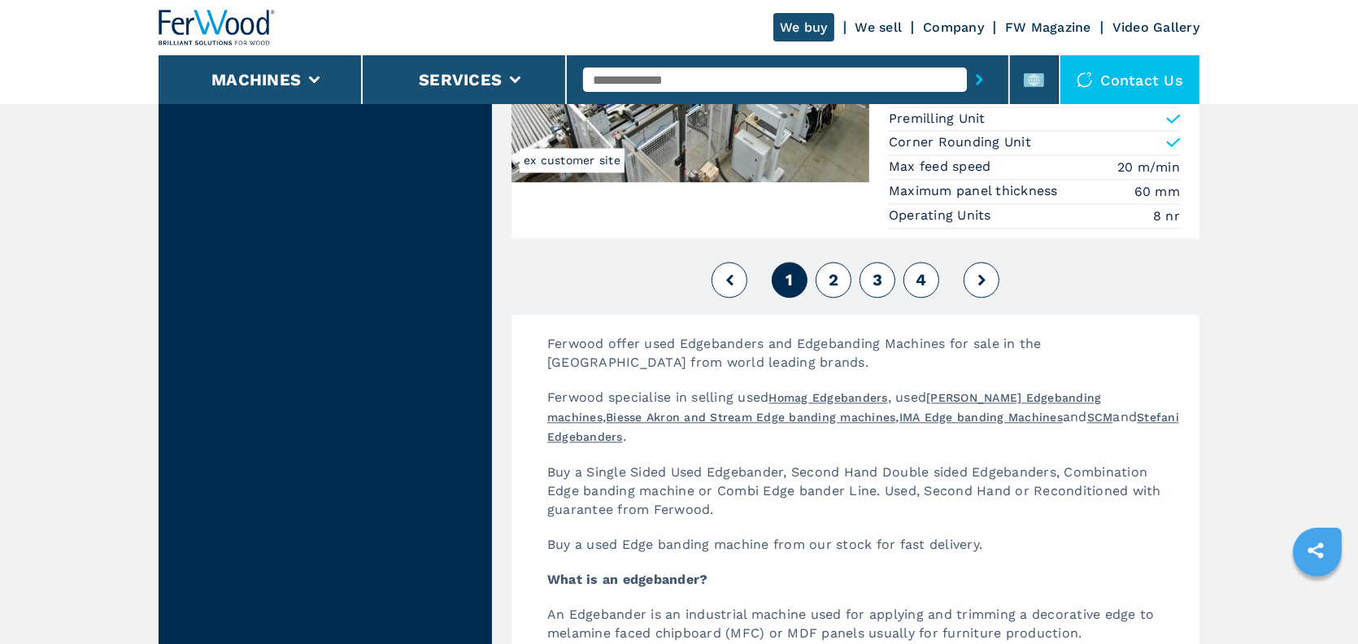
scroll to position [4473, 0]
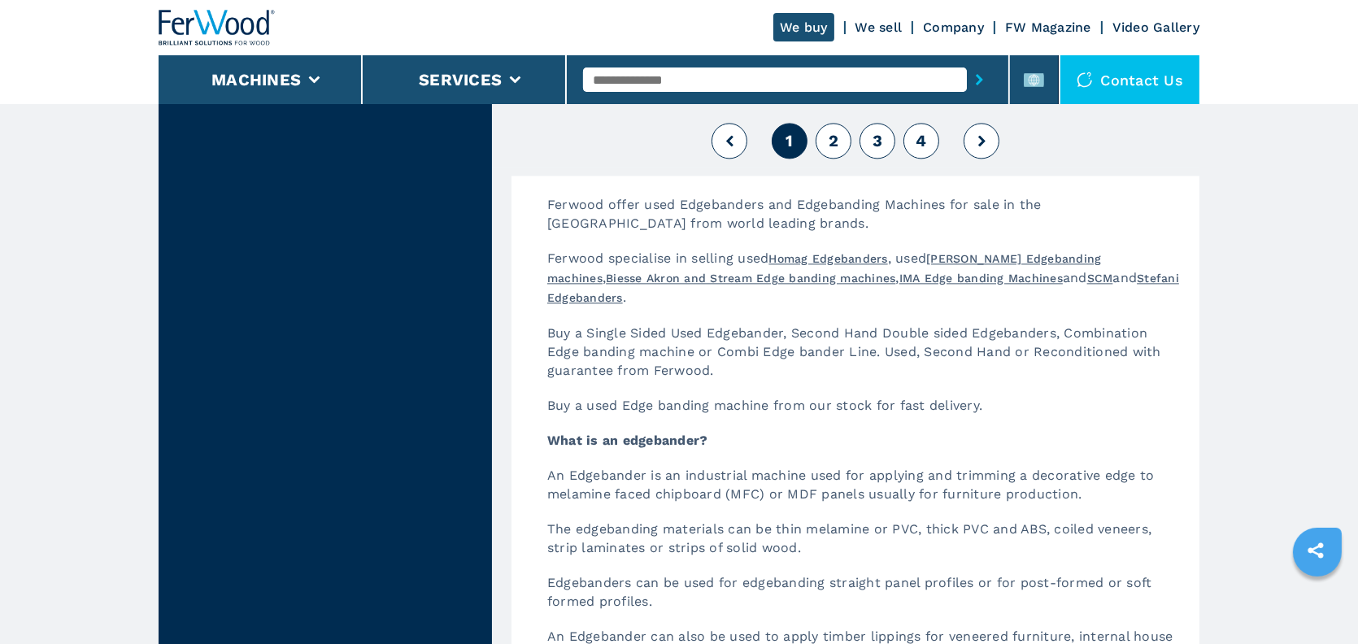
click at [917, 125] on button "4" at bounding box center [922, 141] width 36 height 36
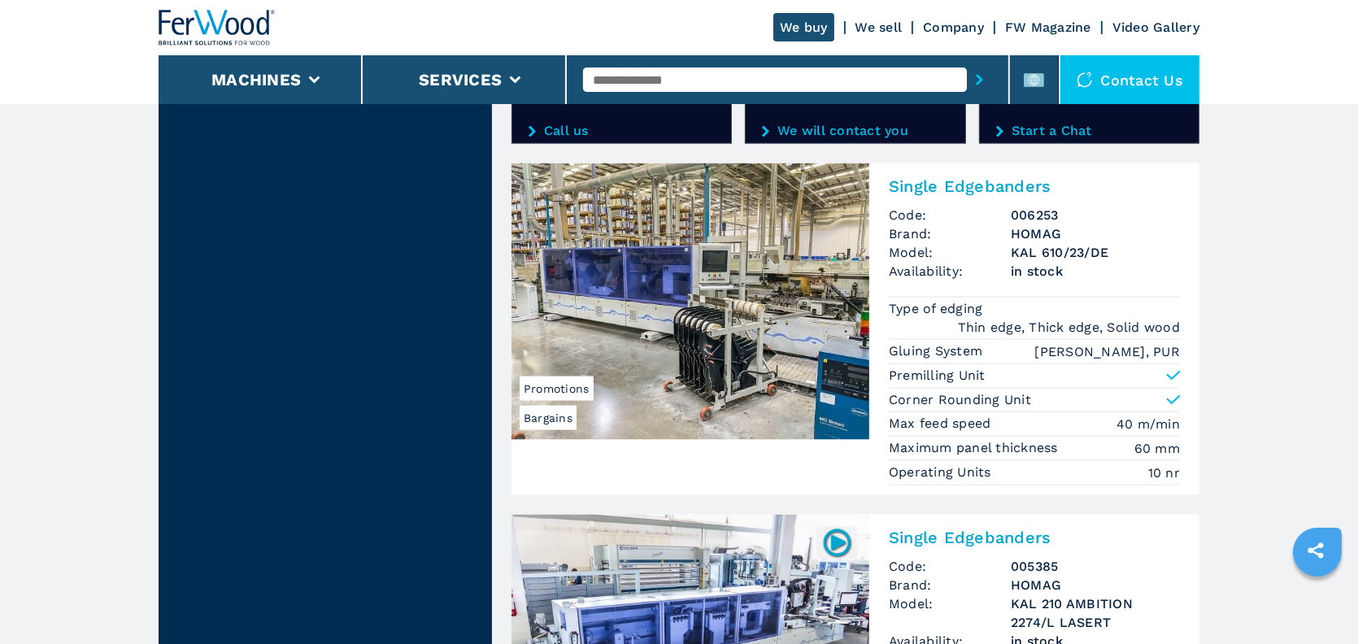
scroll to position [3038, 0]
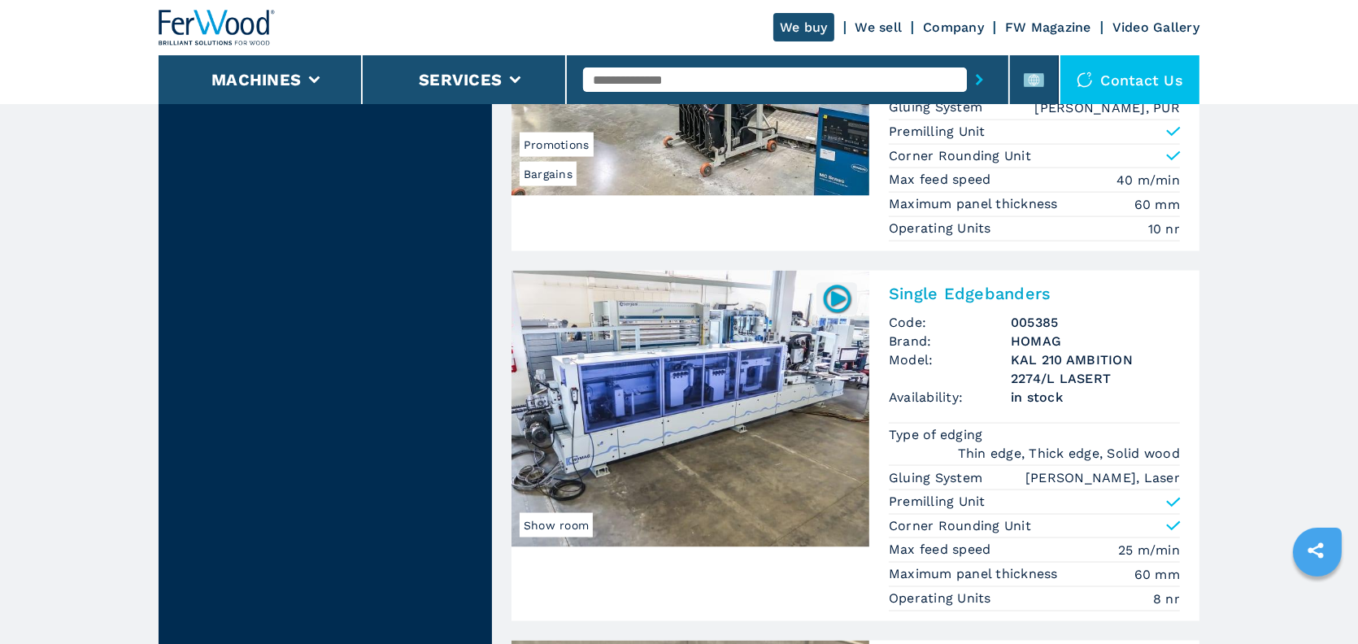
click at [929, 289] on h2 "Single Edgebanders" at bounding box center [1034, 294] width 291 height 20
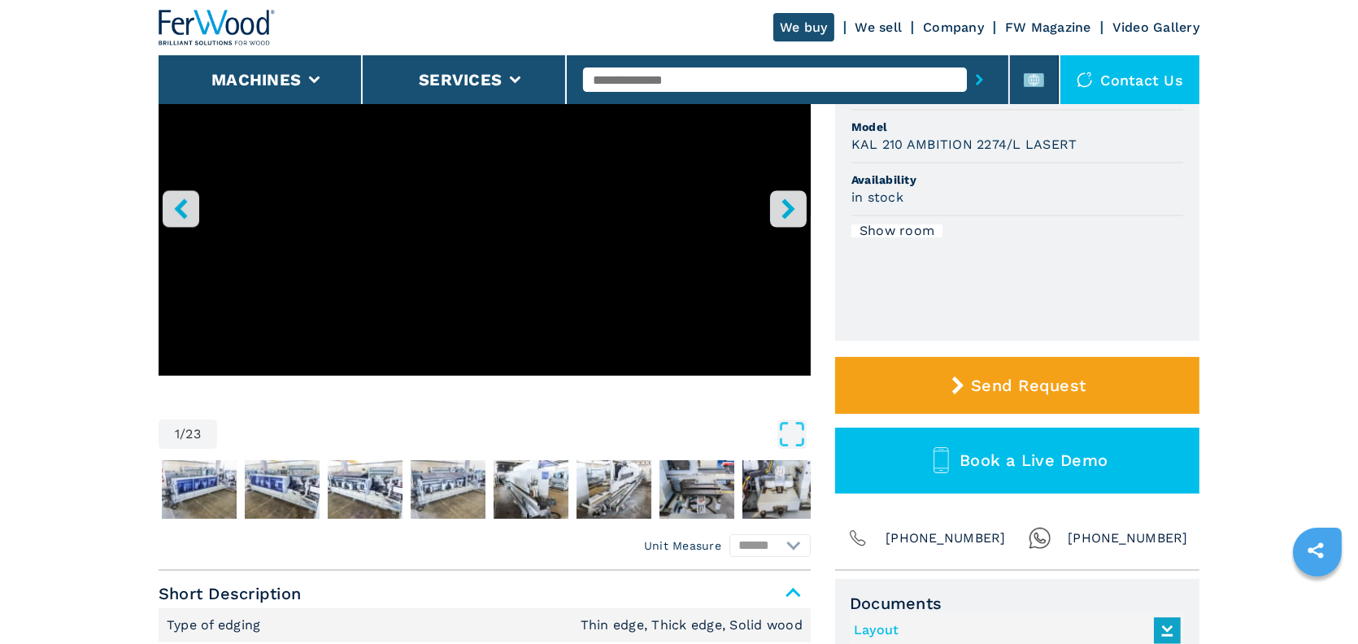
scroll to position [569, 0]
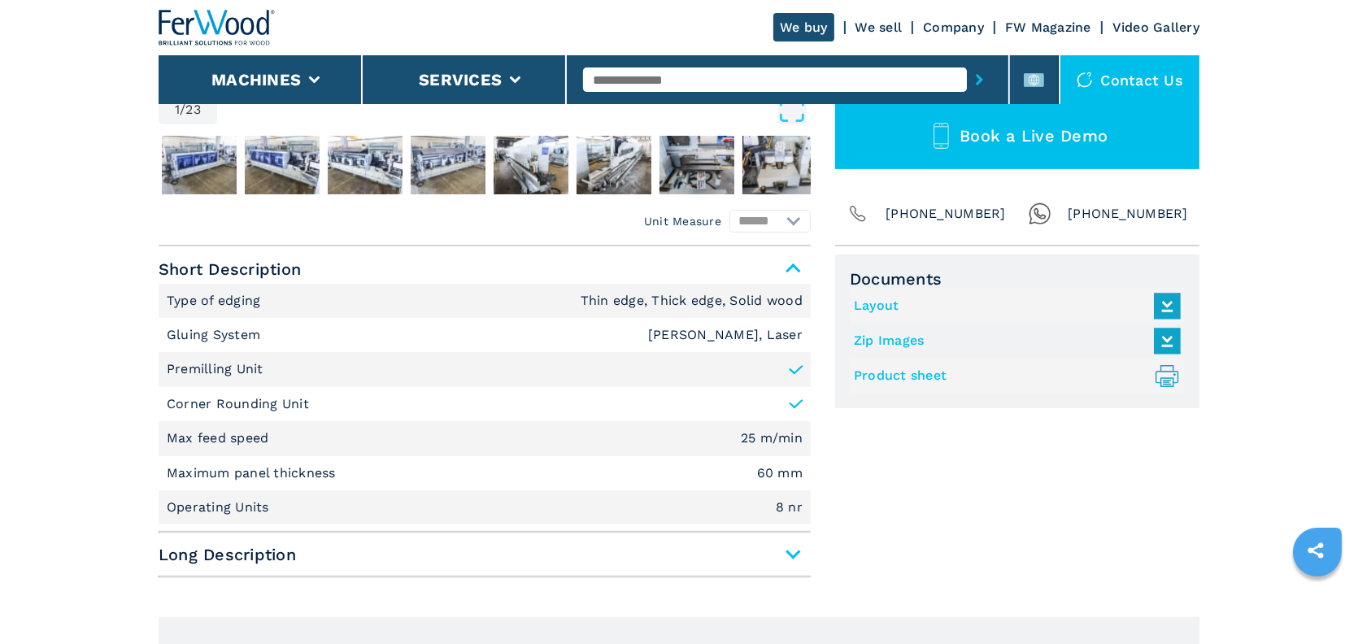
click at [921, 376] on link "Product sheet .prefix__st0{stroke-linecap:round;stroke-linejoin:round}.prefix__…" at bounding box center [1013, 376] width 319 height 27
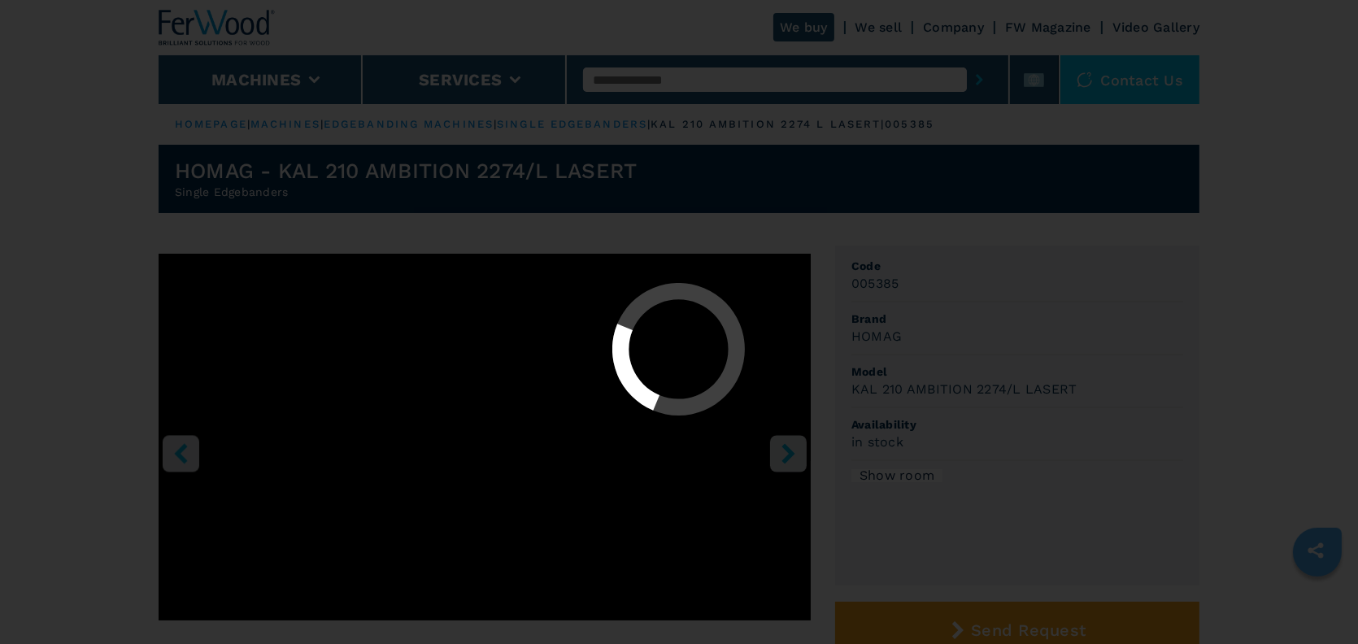
select select "**********"
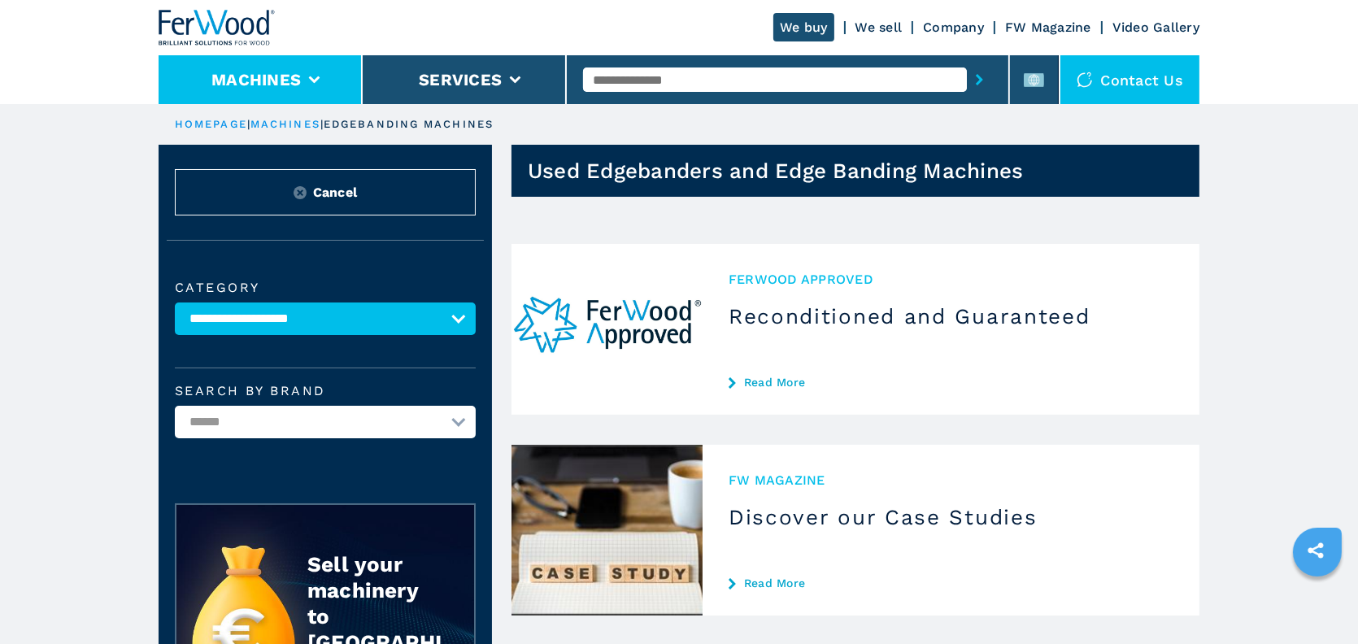
click at [320, 75] on li "Machines" at bounding box center [261, 79] width 204 height 49
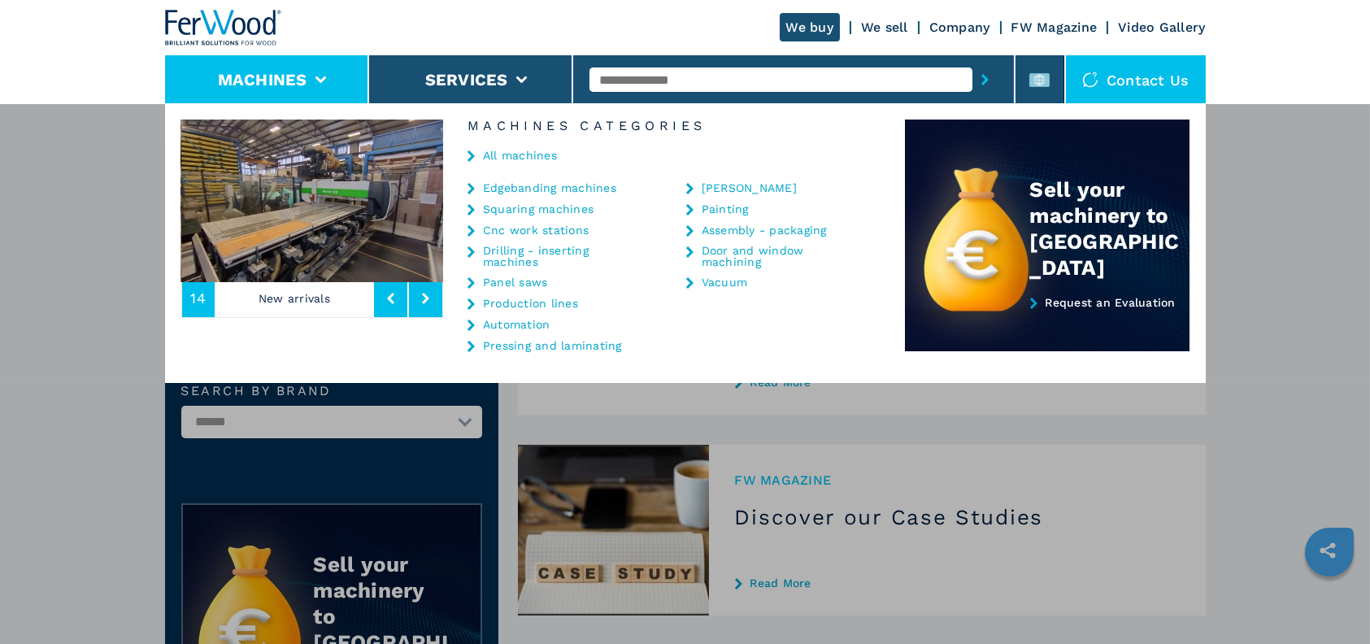
click at [542, 189] on link "Edgebanding machines" at bounding box center [549, 187] width 133 height 11
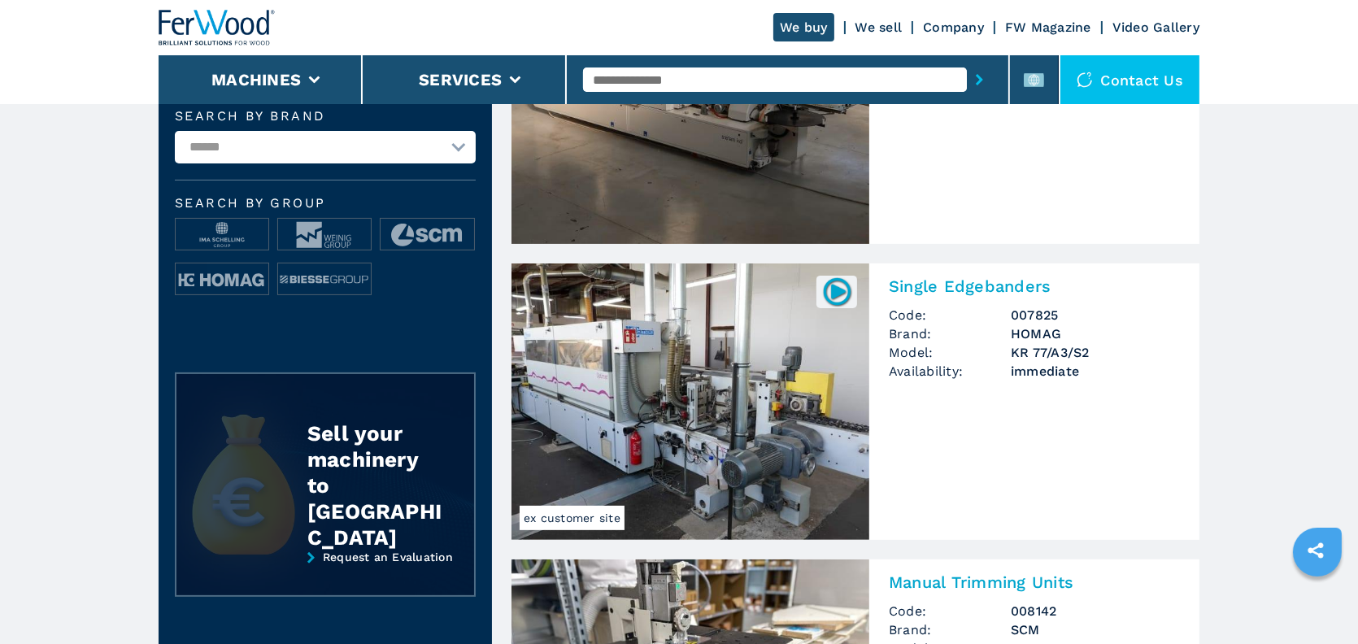
scroll to position [569, 0]
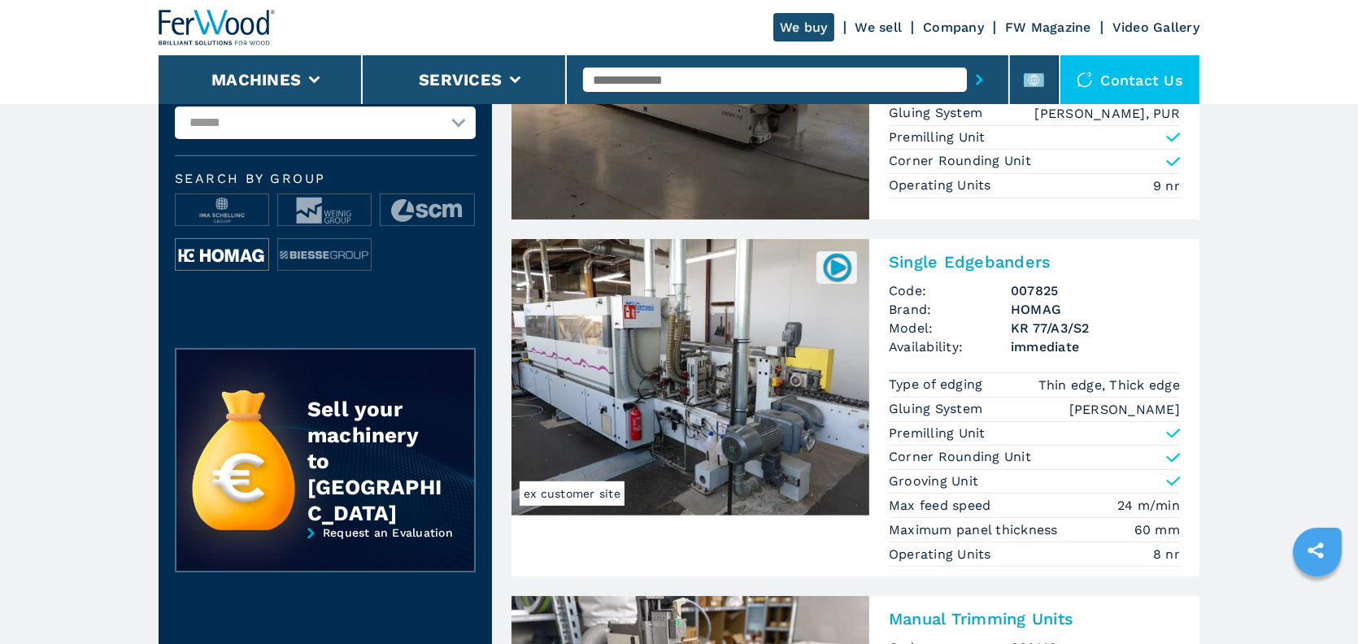
click at [233, 259] on img at bounding box center [222, 255] width 93 height 33
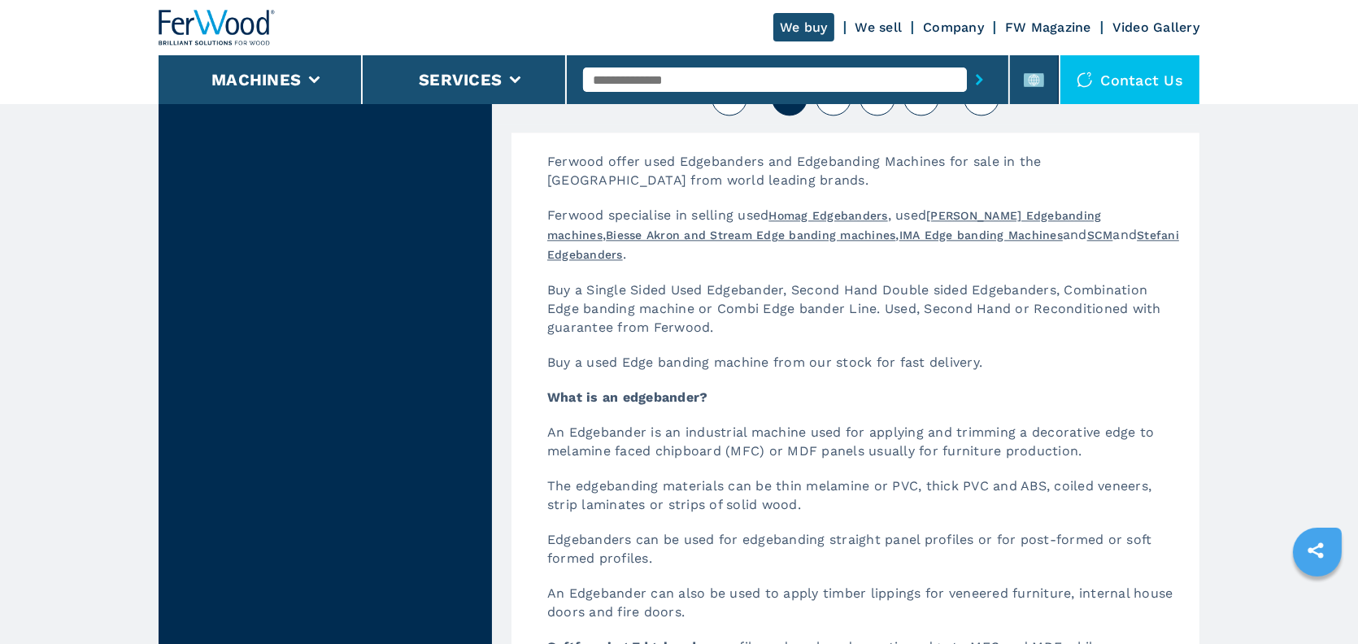
scroll to position [4473, 0]
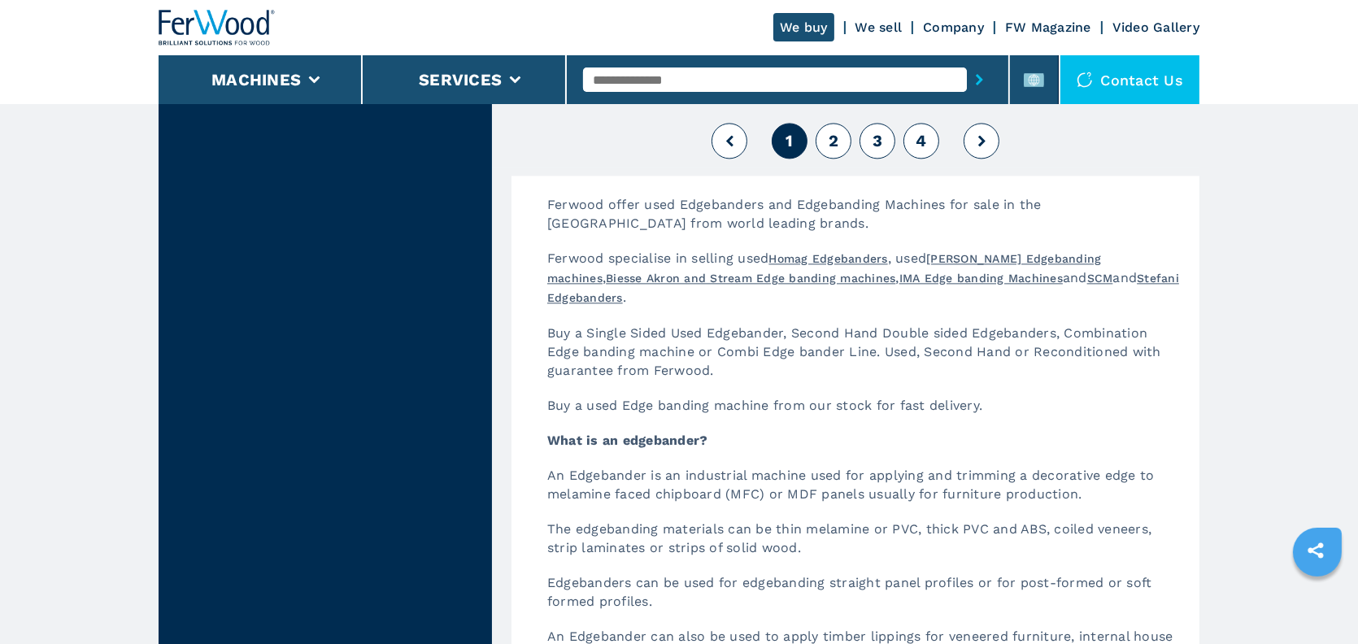
click at [860, 133] on button "3" at bounding box center [878, 141] width 36 height 36
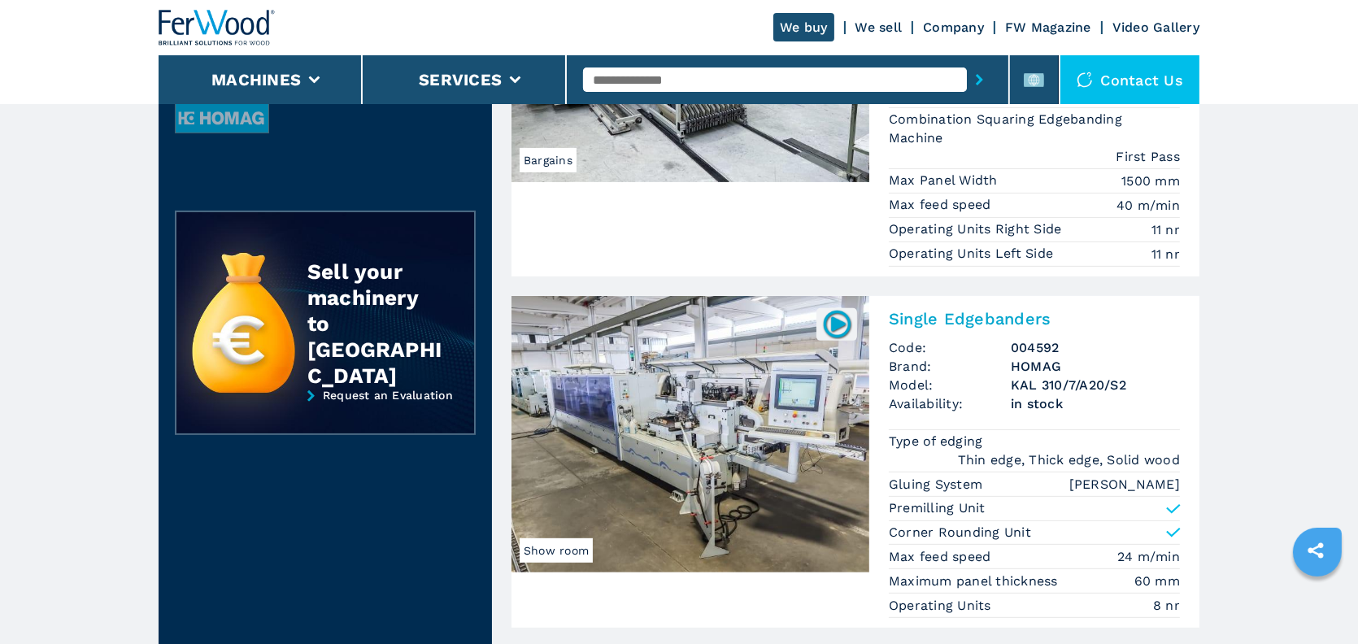
scroll to position [651, 0]
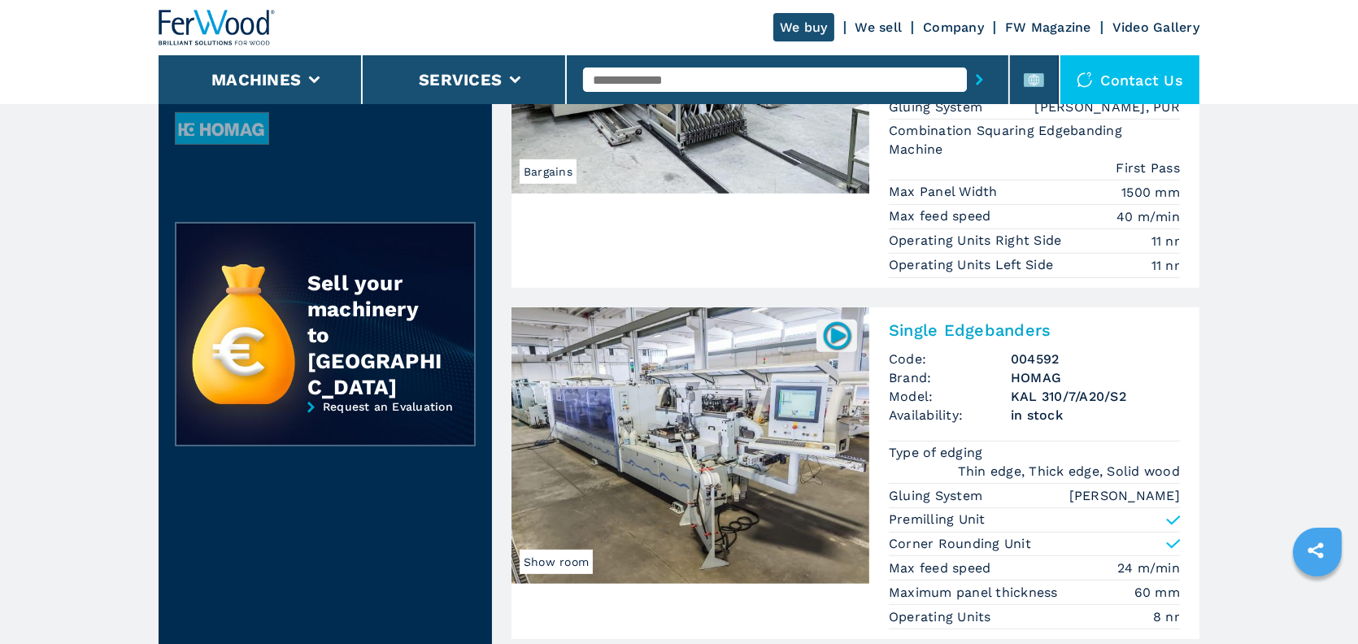
click at [938, 328] on h2 "Single Edgebanders" at bounding box center [1034, 330] width 291 height 20
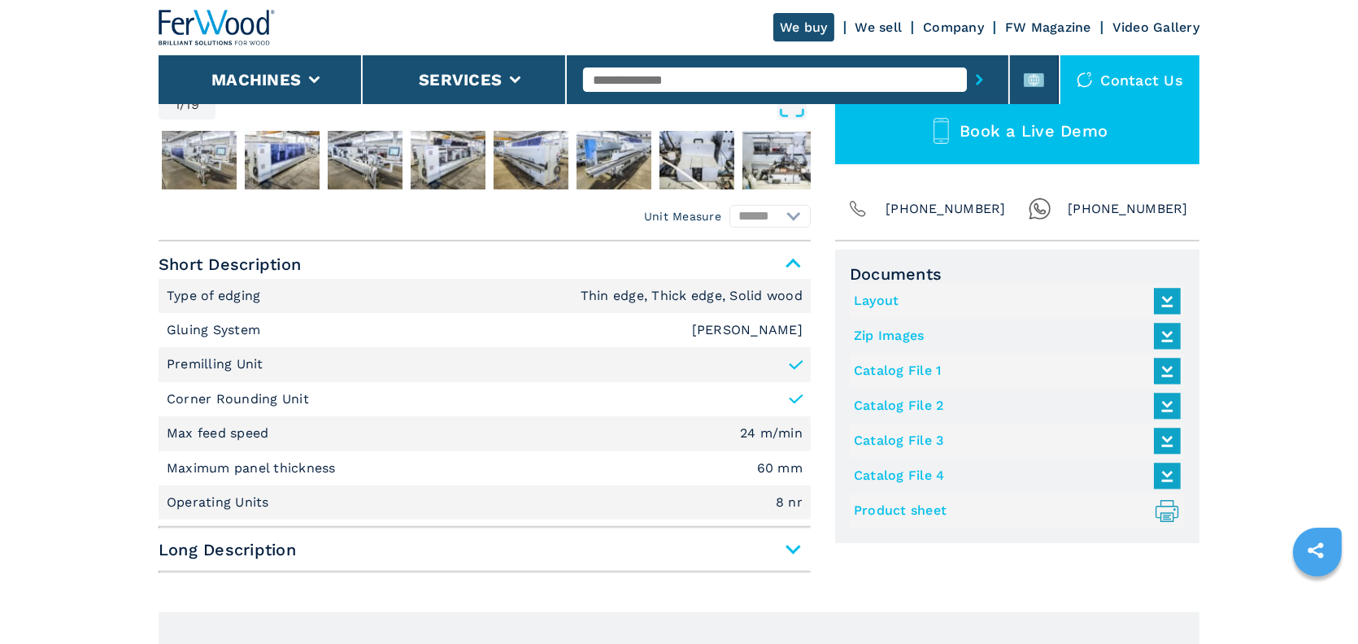
scroll to position [813, 0]
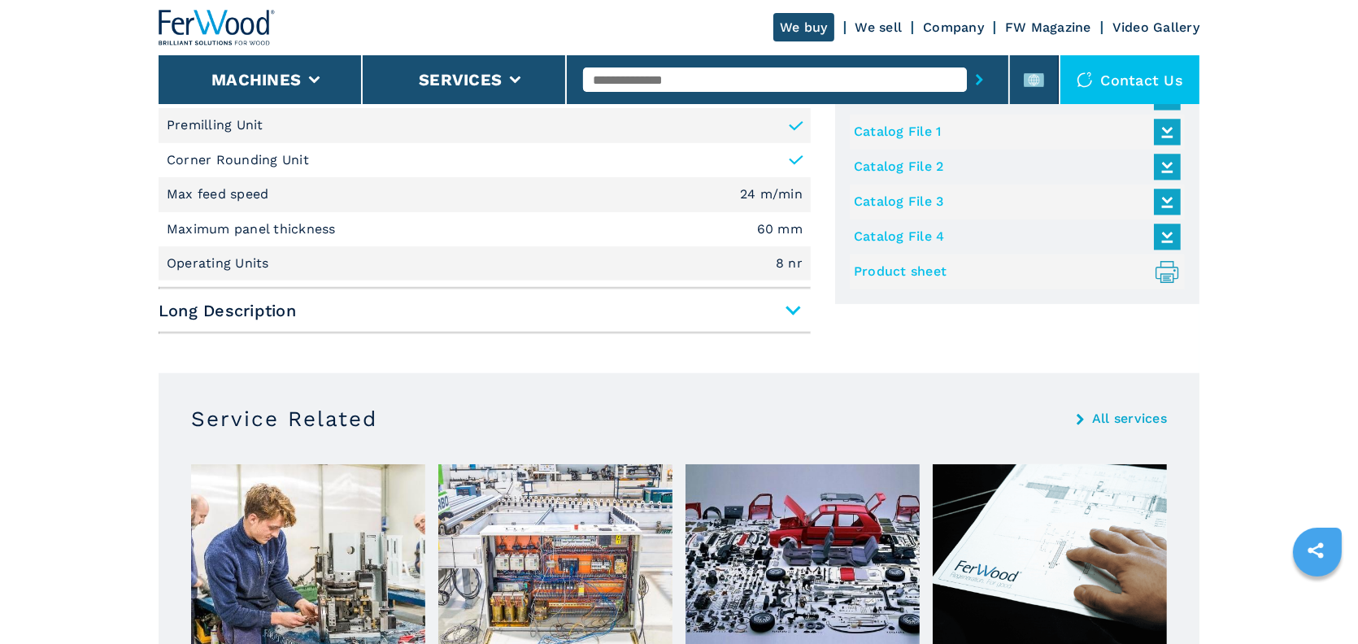
click at [903, 268] on link "Product sheet .prefix__st0{stroke-linecap:round;stroke-linejoin:round}.prefix__…" at bounding box center [1013, 272] width 319 height 27
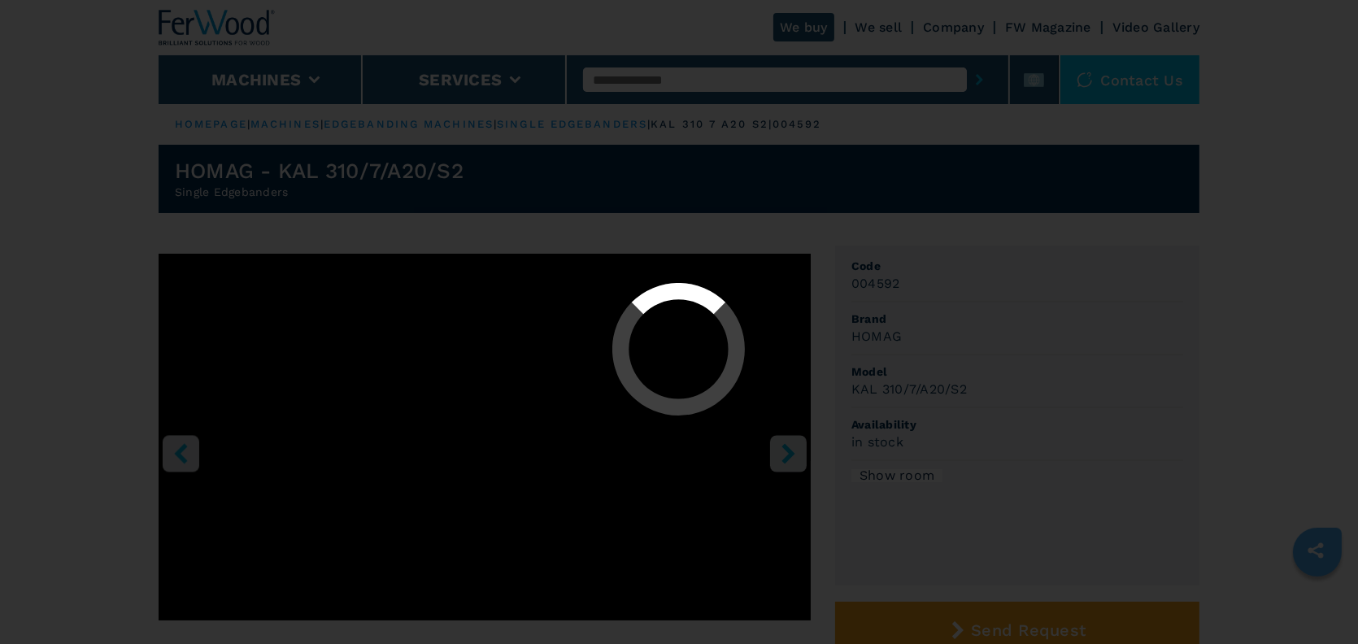
select select "**********"
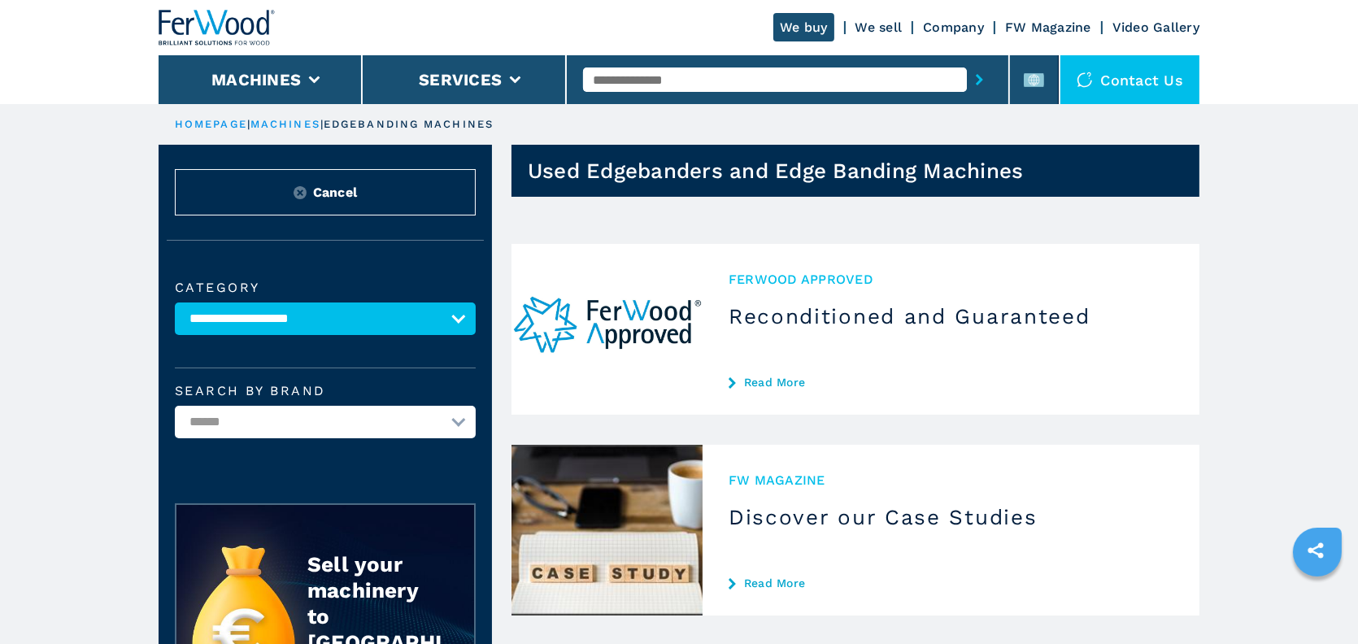
click at [342, 314] on select "**********" at bounding box center [325, 319] width 301 height 33
click at [175, 303] on select "**********" at bounding box center [325, 319] width 301 height 33
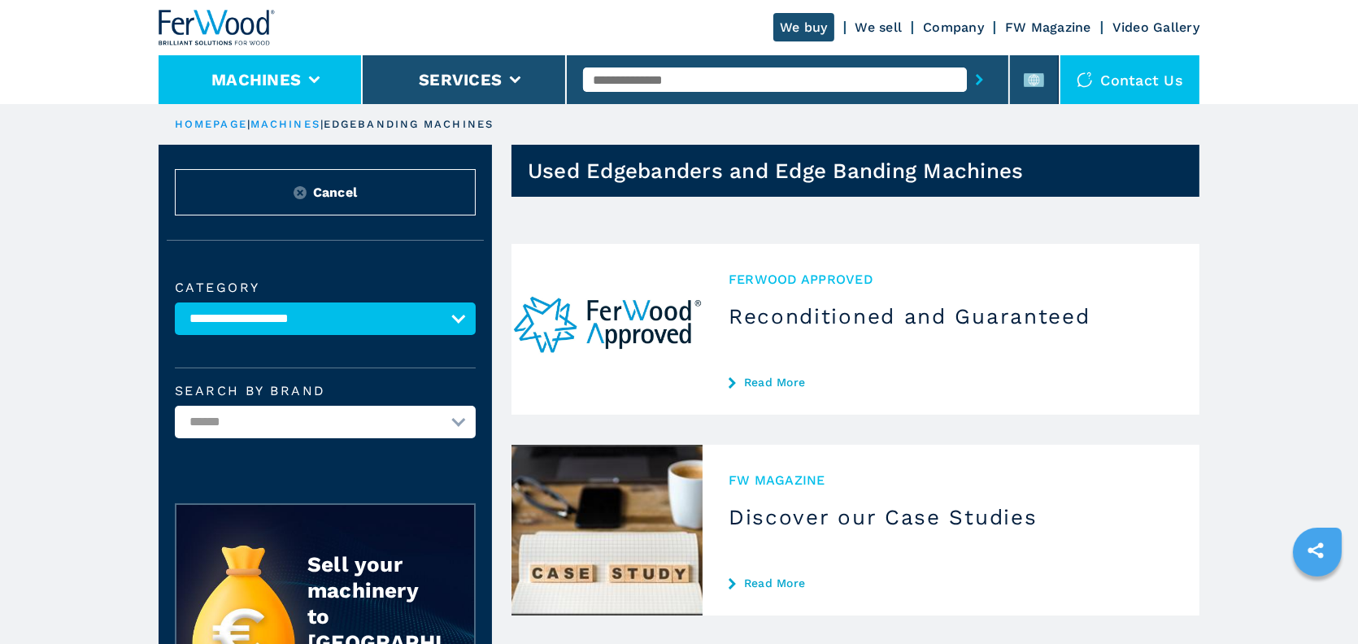
click at [331, 72] on li "Machines" at bounding box center [261, 79] width 204 height 49
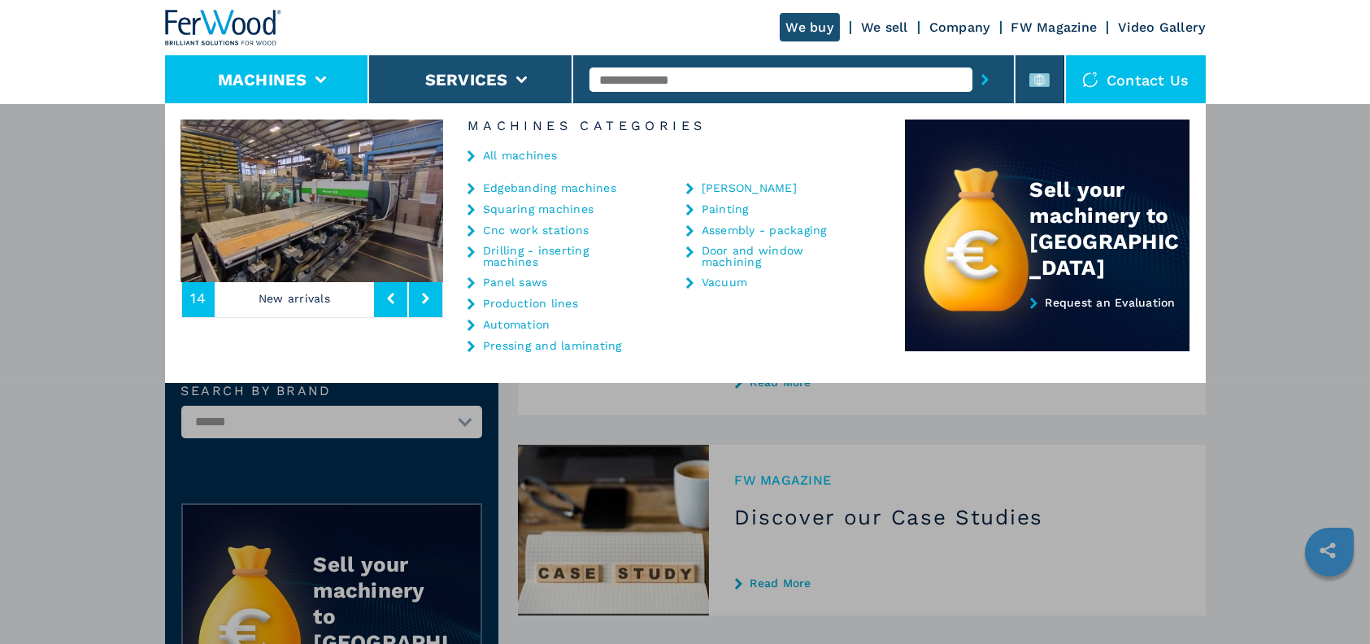
click at [522, 184] on link "Edgebanding machines" at bounding box center [549, 187] width 133 height 11
click at [529, 189] on header "Used Edgebanders and Edge Banding Machines" at bounding box center [862, 171] width 688 height 52
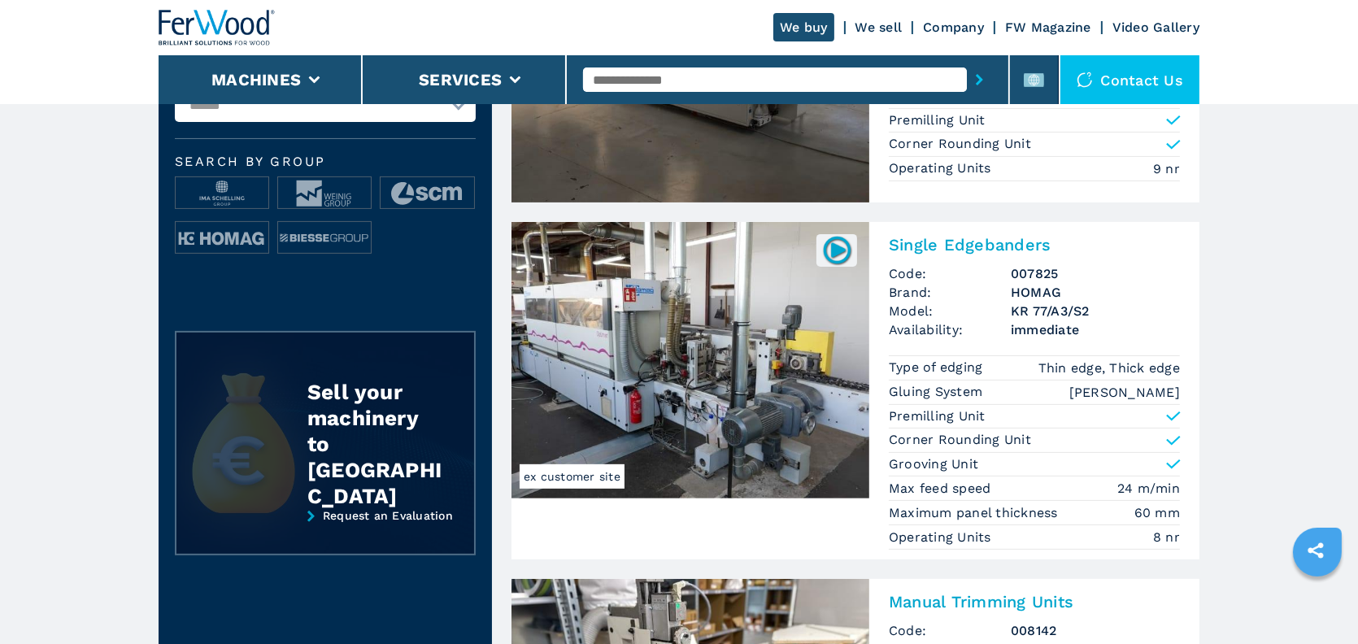
scroll to position [651, 0]
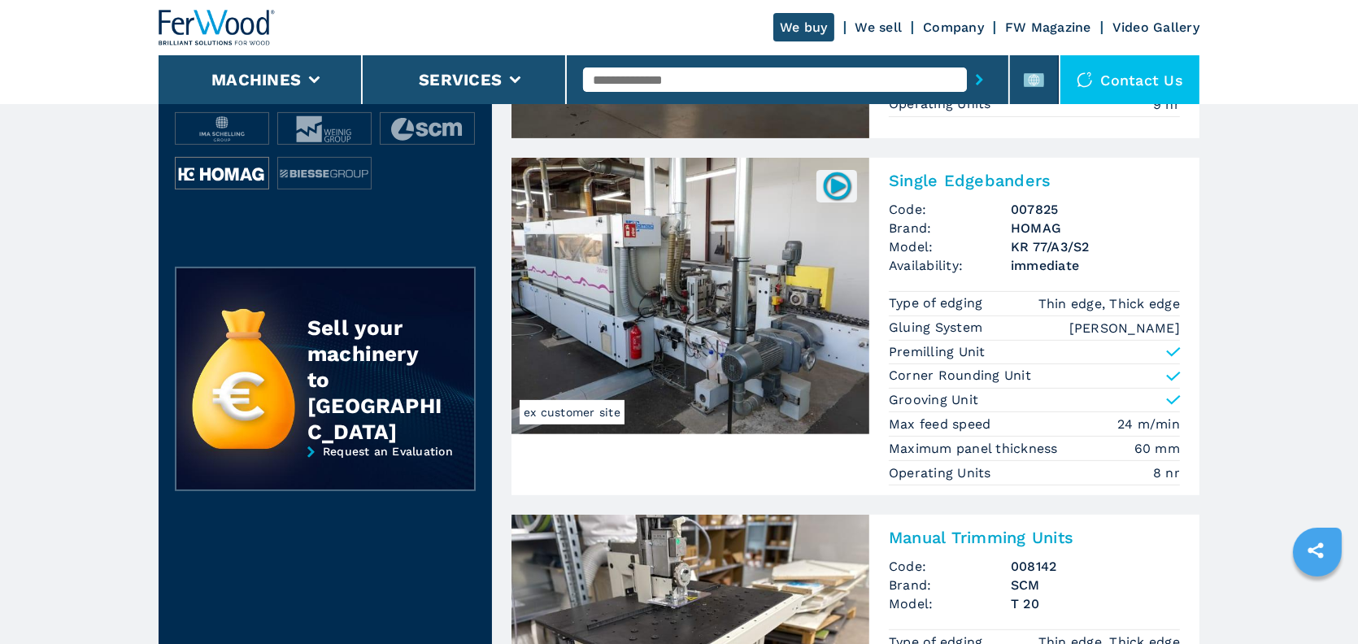
click at [244, 163] on img at bounding box center [222, 174] width 93 height 33
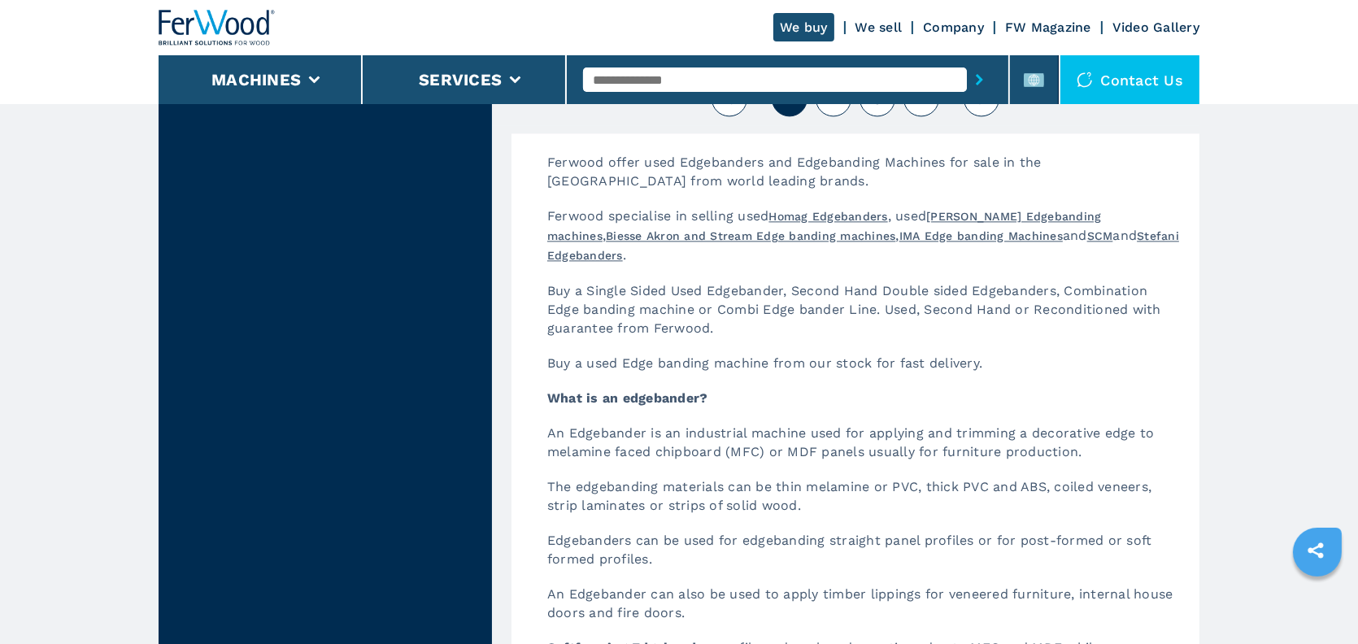
scroll to position [4229, 0]
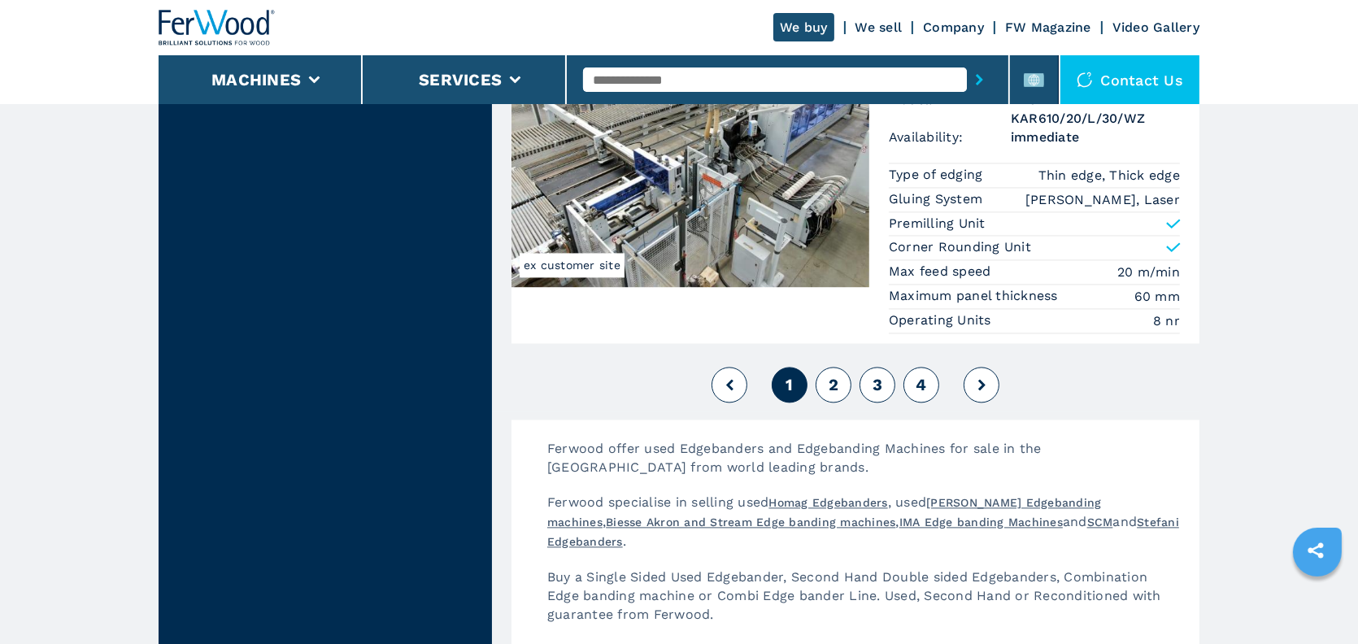
click at [878, 376] on span "3" at bounding box center [878, 385] width 10 height 20
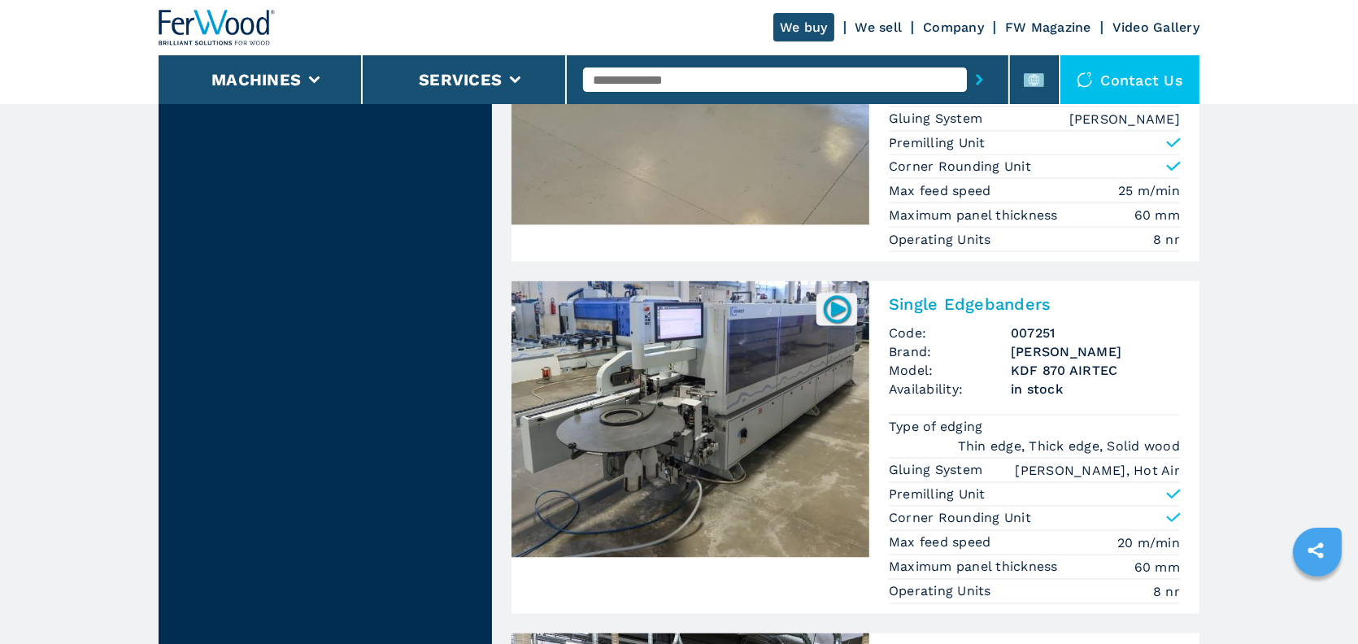
scroll to position [3301, 0]
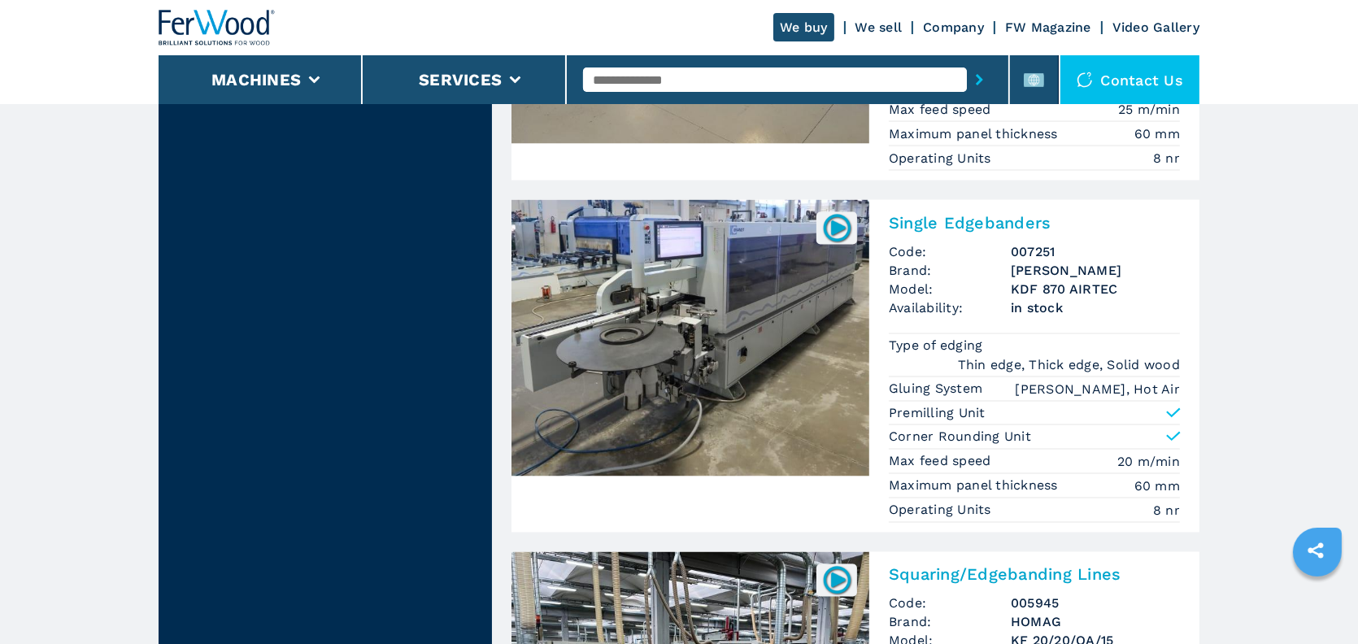
click at [949, 233] on h2 "Single Edgebanders" at bounding box center [1034, 223] width 291 height 20
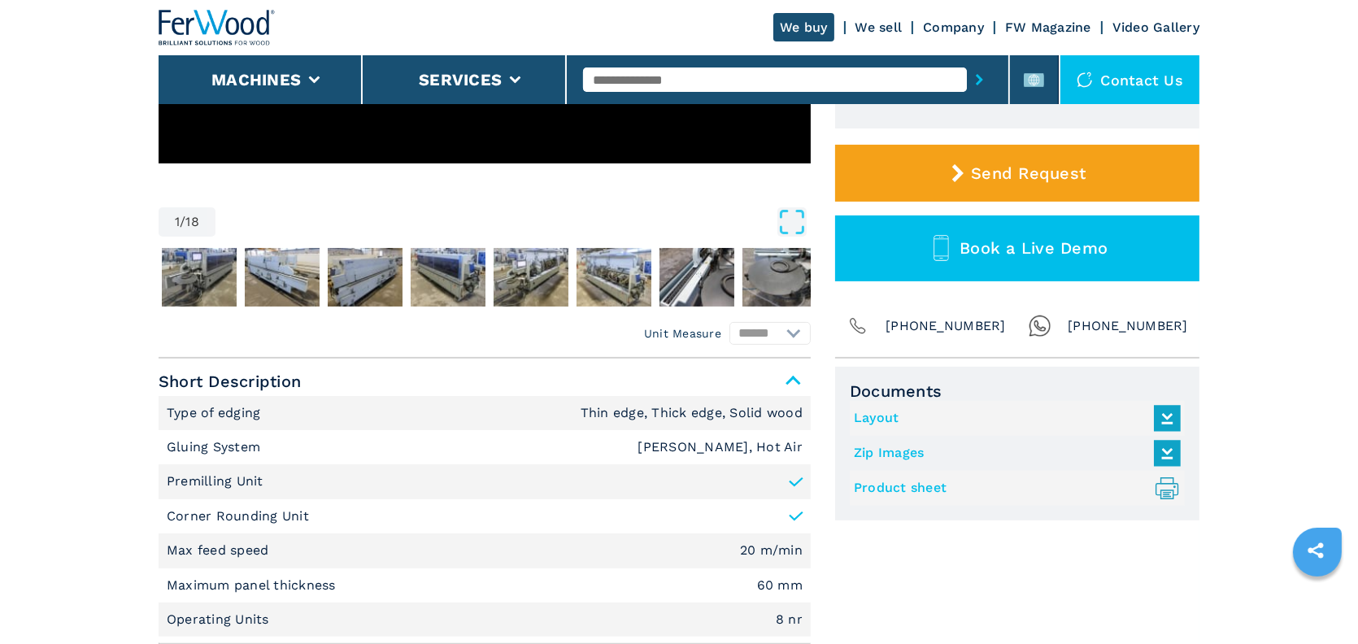
scroll to position [407, 0]
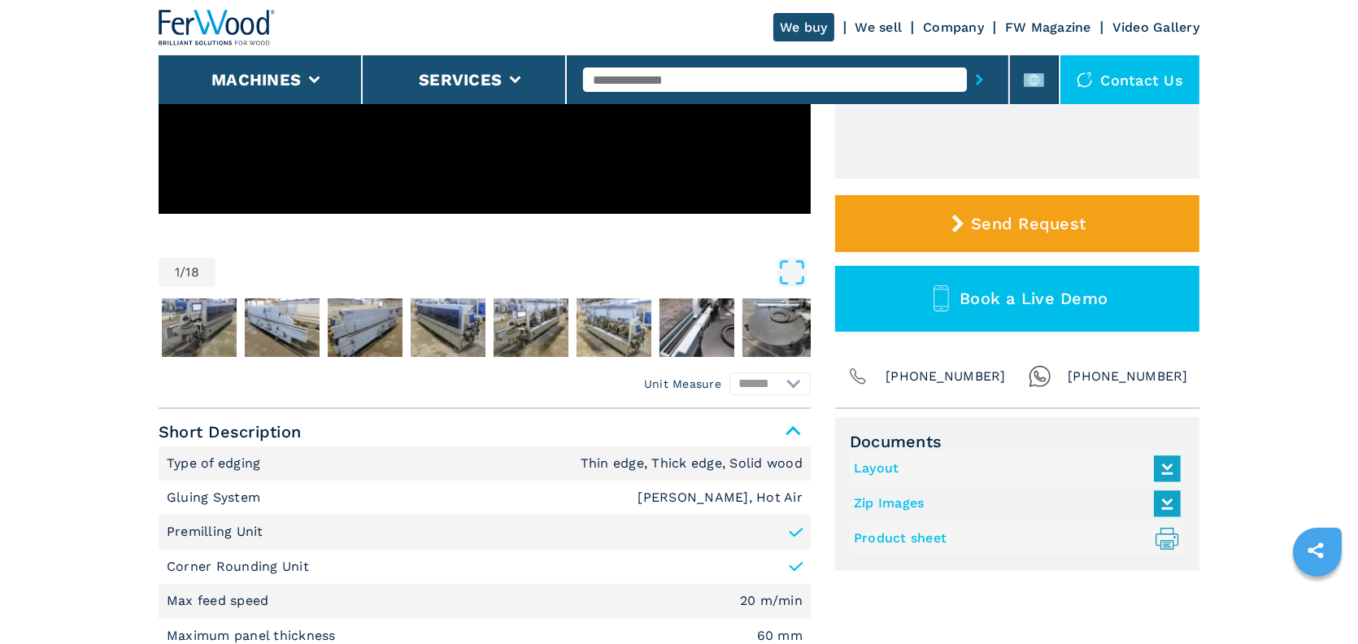
click at [898, 538] on link "Product sheet .prefix__st0{stroke-linecap:round;stroke-linejoin:round}.prefix__…" at bounding box center [1013, 538] width 319 height 27
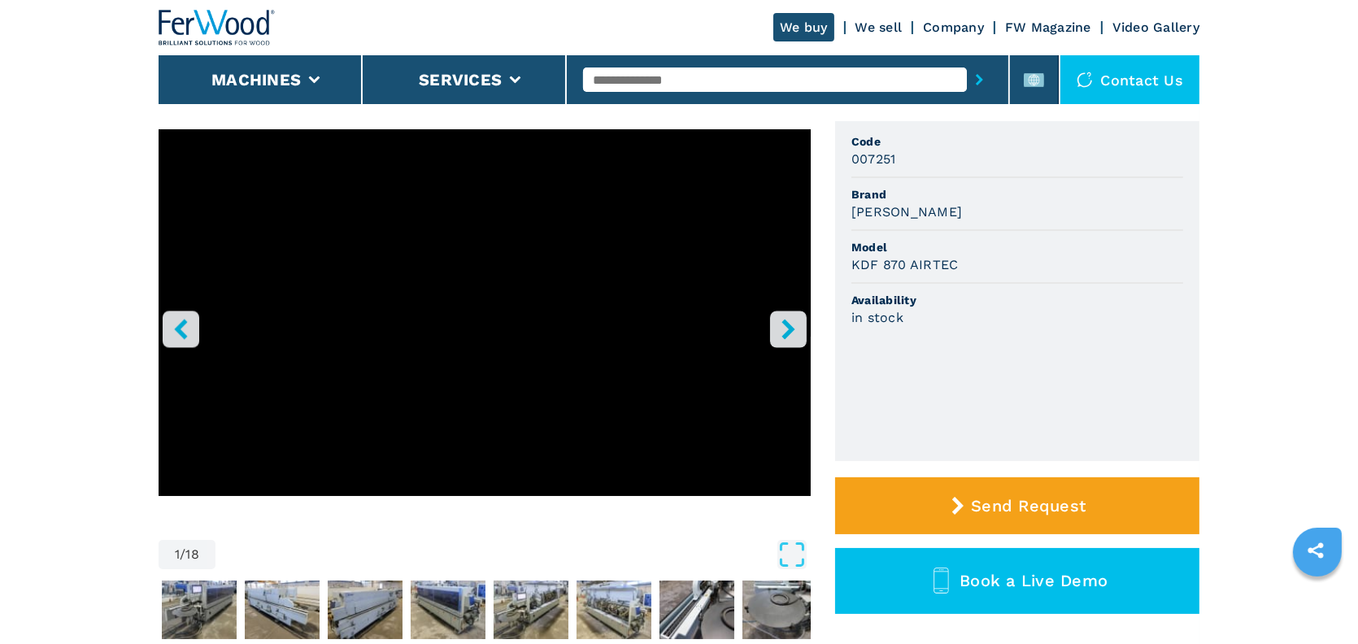
scroll to position [0, 0]
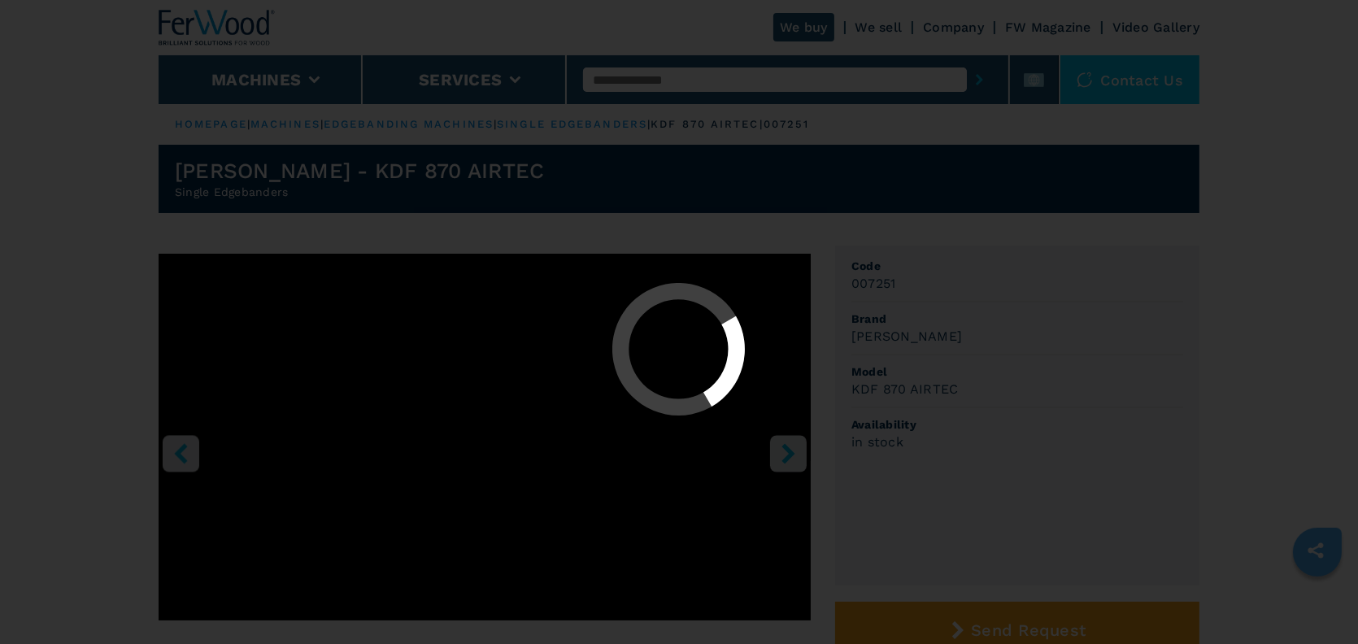
select select "**********"
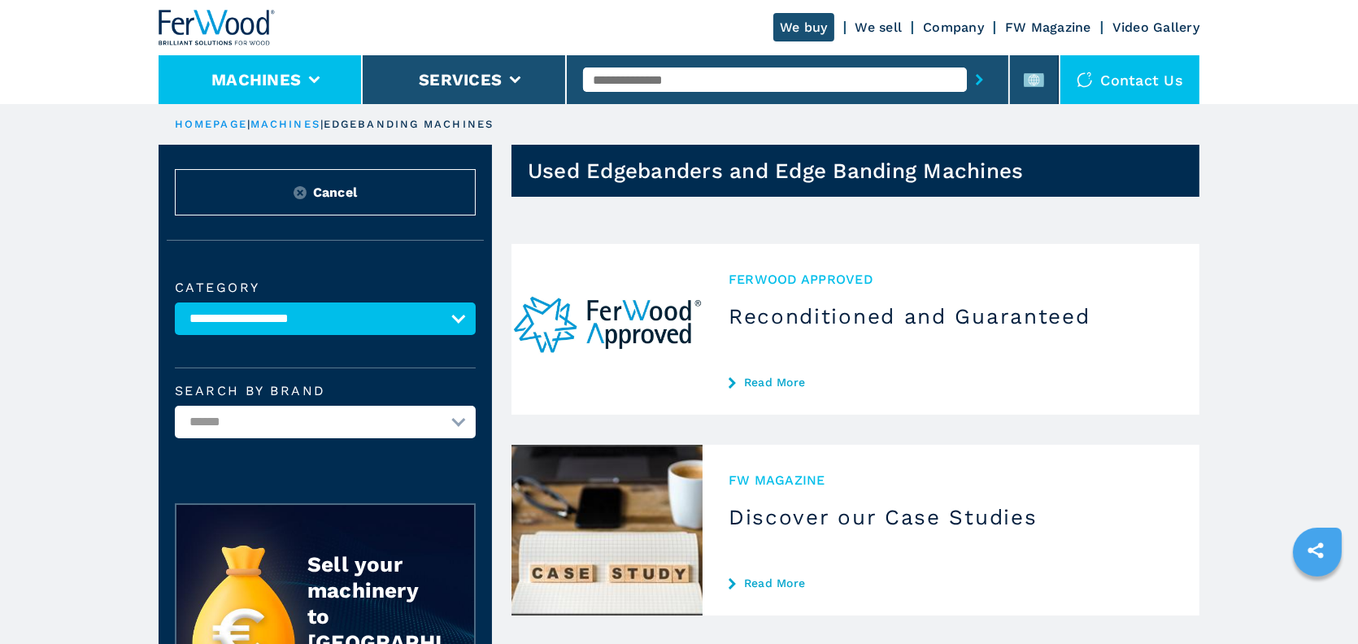
click at [262, 81] on button "Machines" at bounding box center [255, 80] width 89 height 20
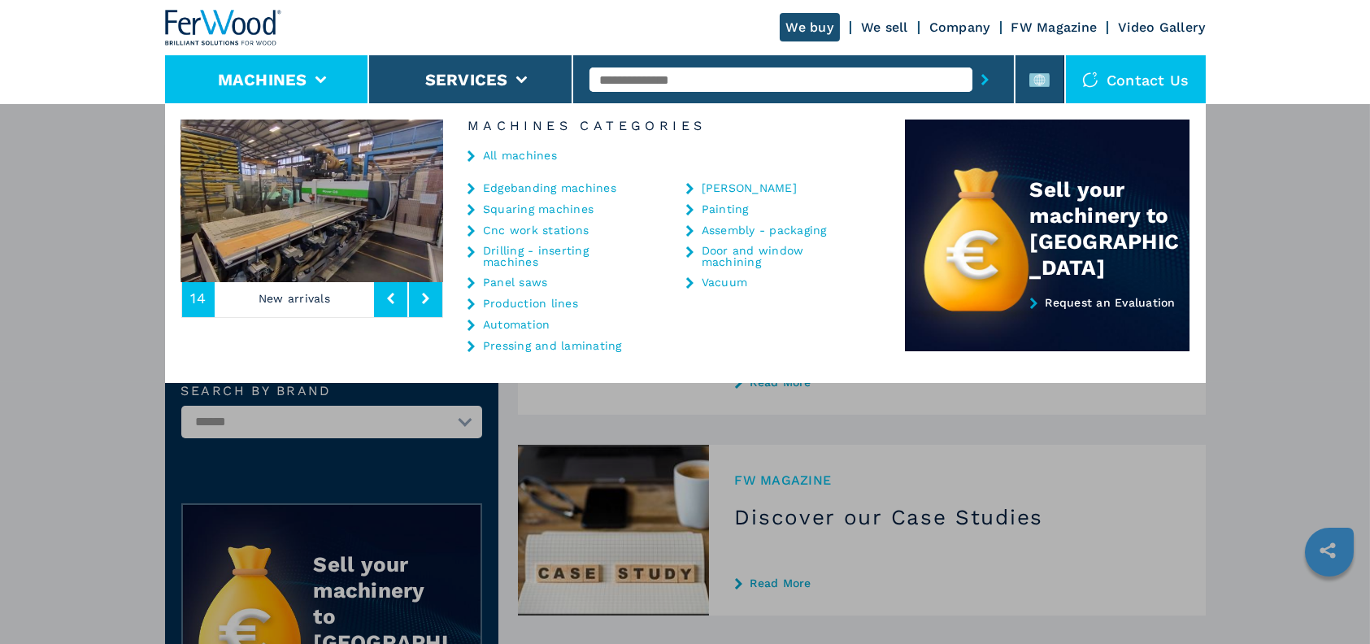
click at [494, 182] on link "Edgebanding machines" at bounding box center [549, 187] width 133 height 11
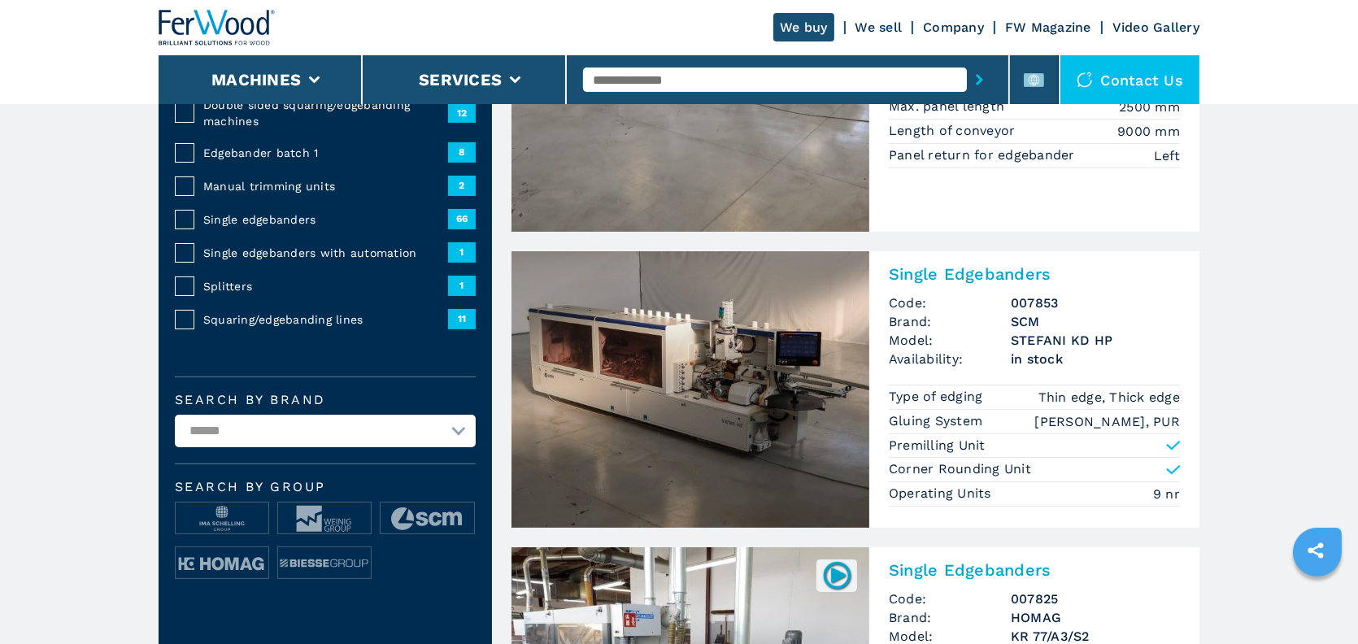
scroll to position [407, 0]
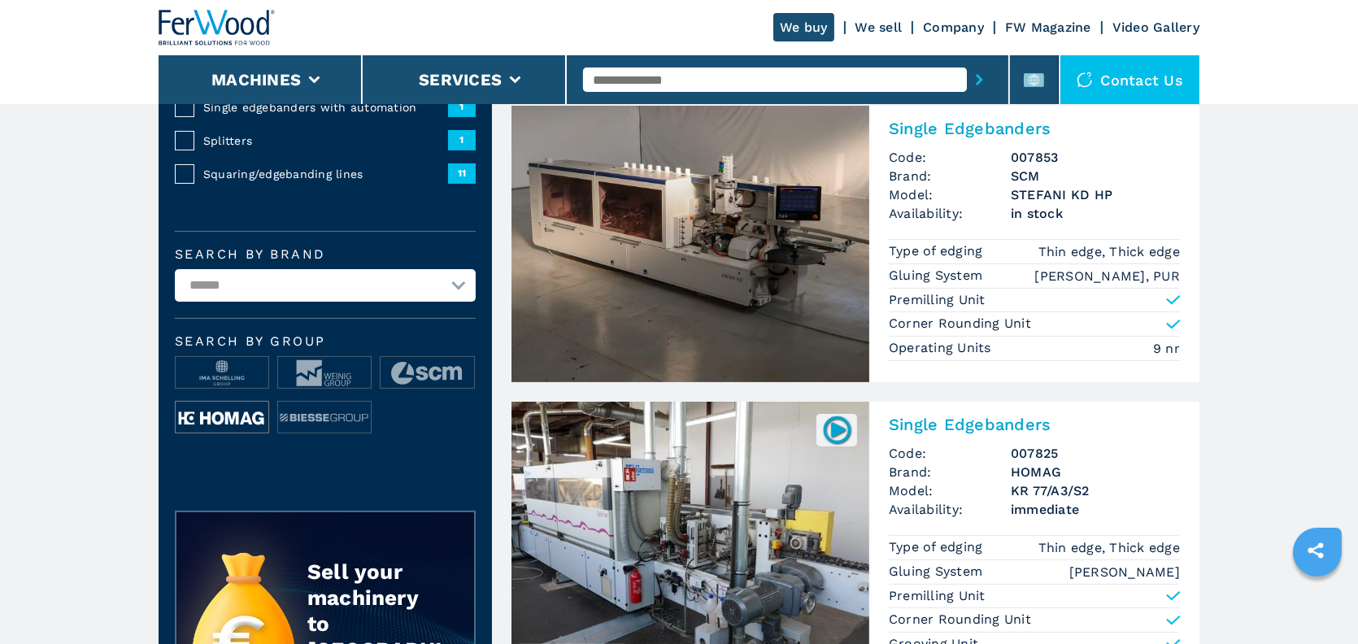
click at [247, 412] on img at bounding box center [222, 418] width 93 height 33
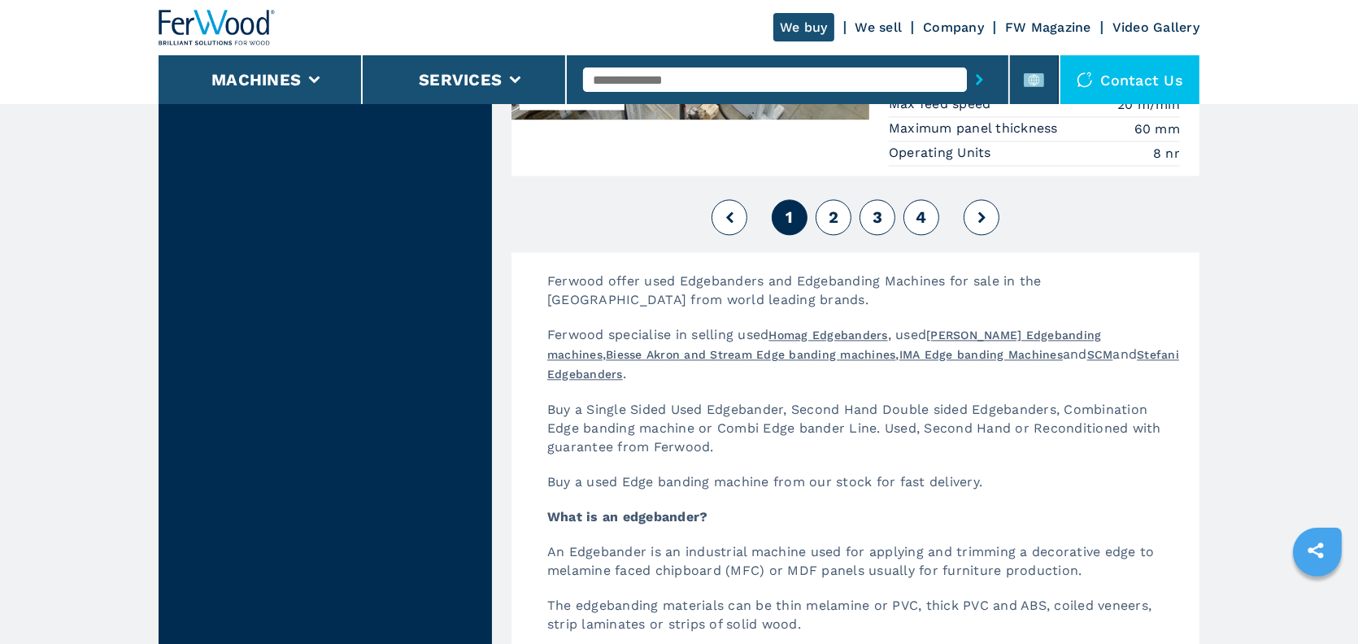
scroll to position [4392, 0]
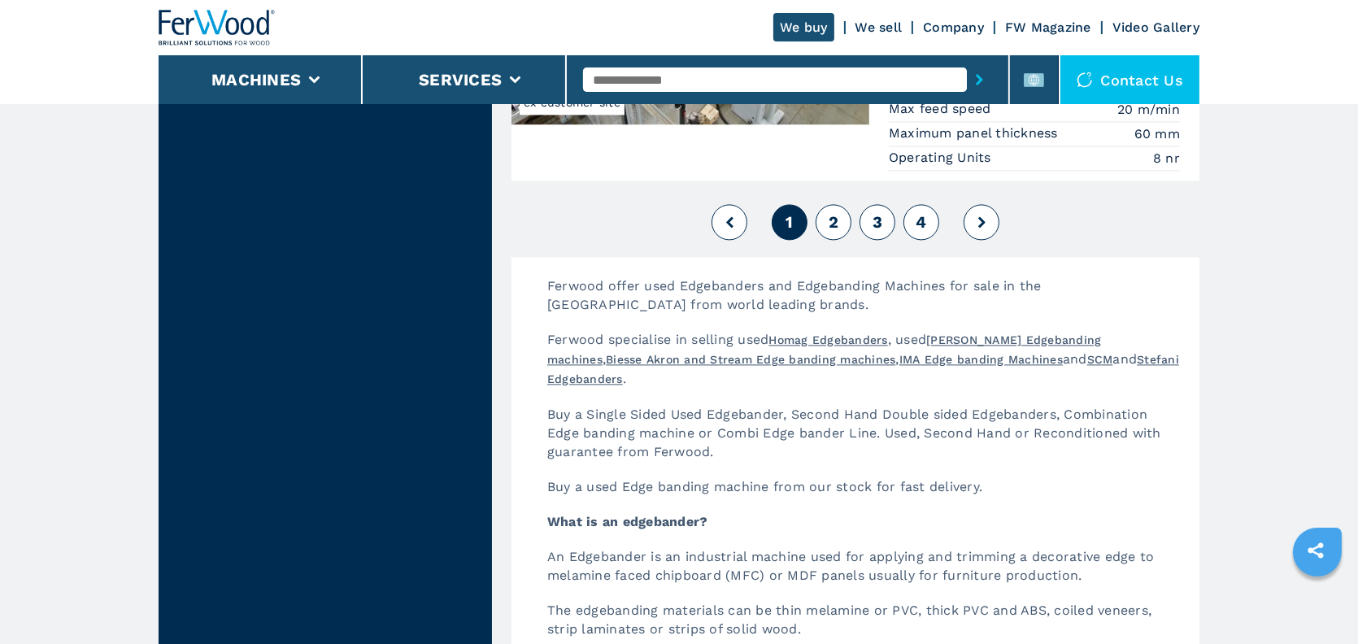
click at [879, 215] on span "3" at bounding box center [878, 222] width 10 height 20
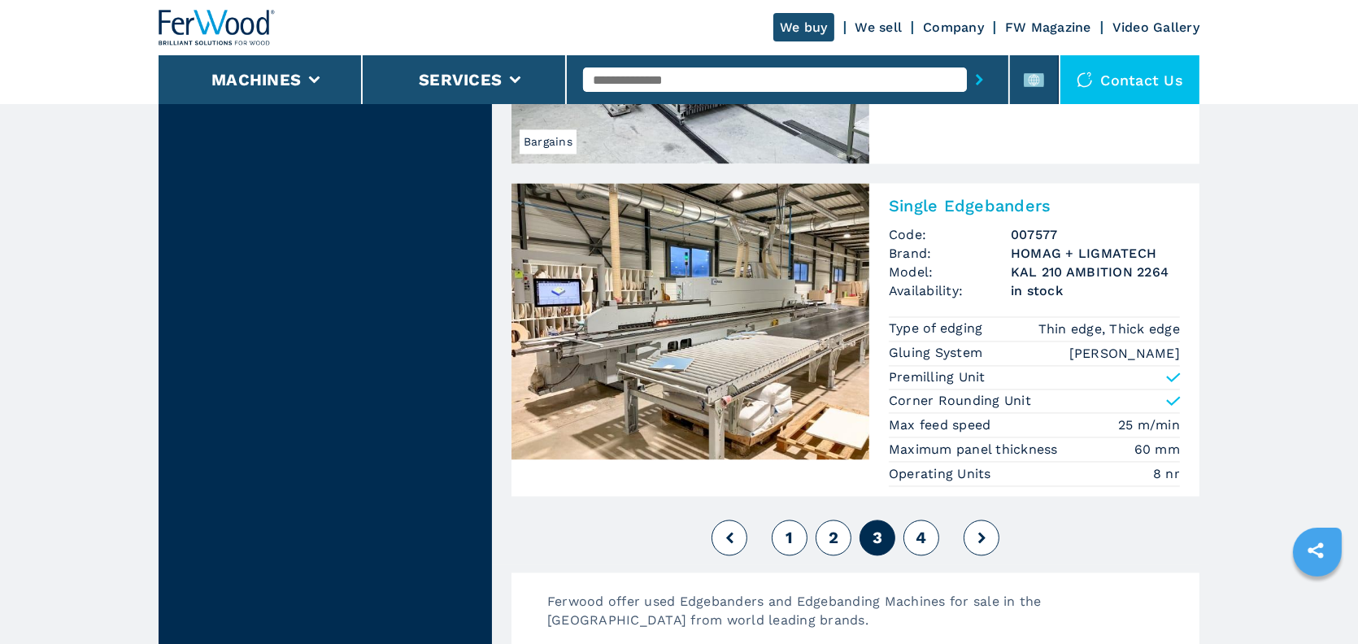
scroll to position [4214, 0]
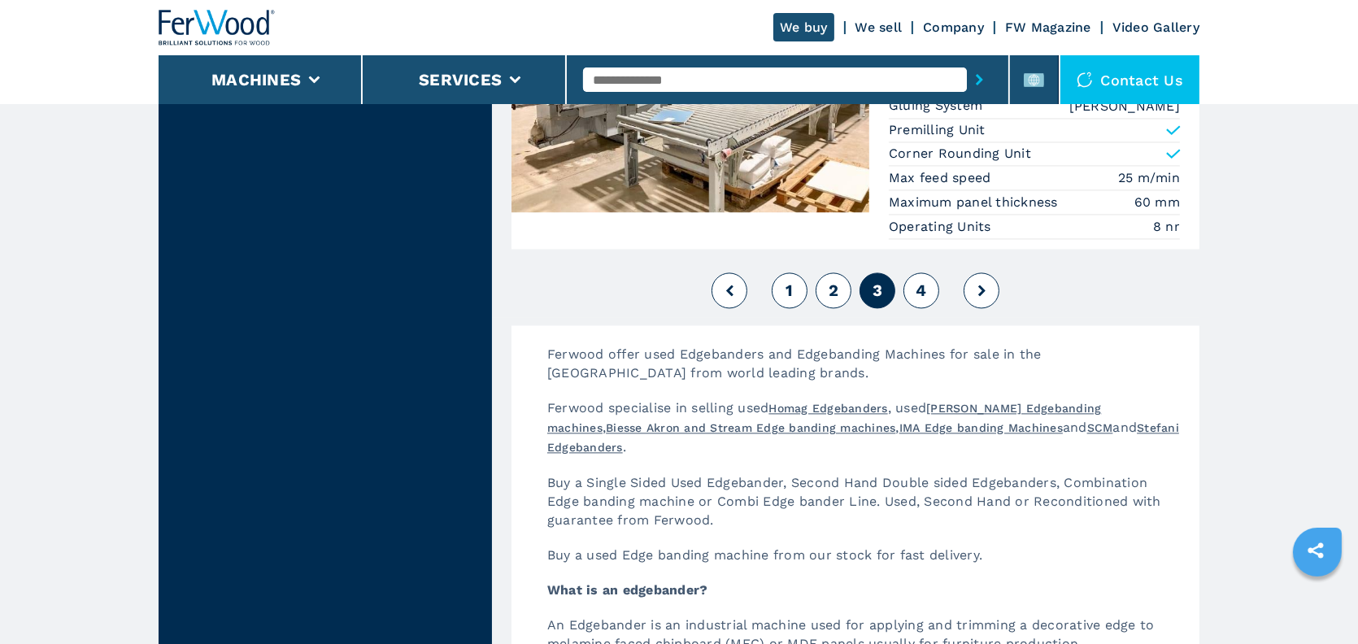
click at [837, 300] on span "2" at bounding box center [834, 291] width 10 height 20
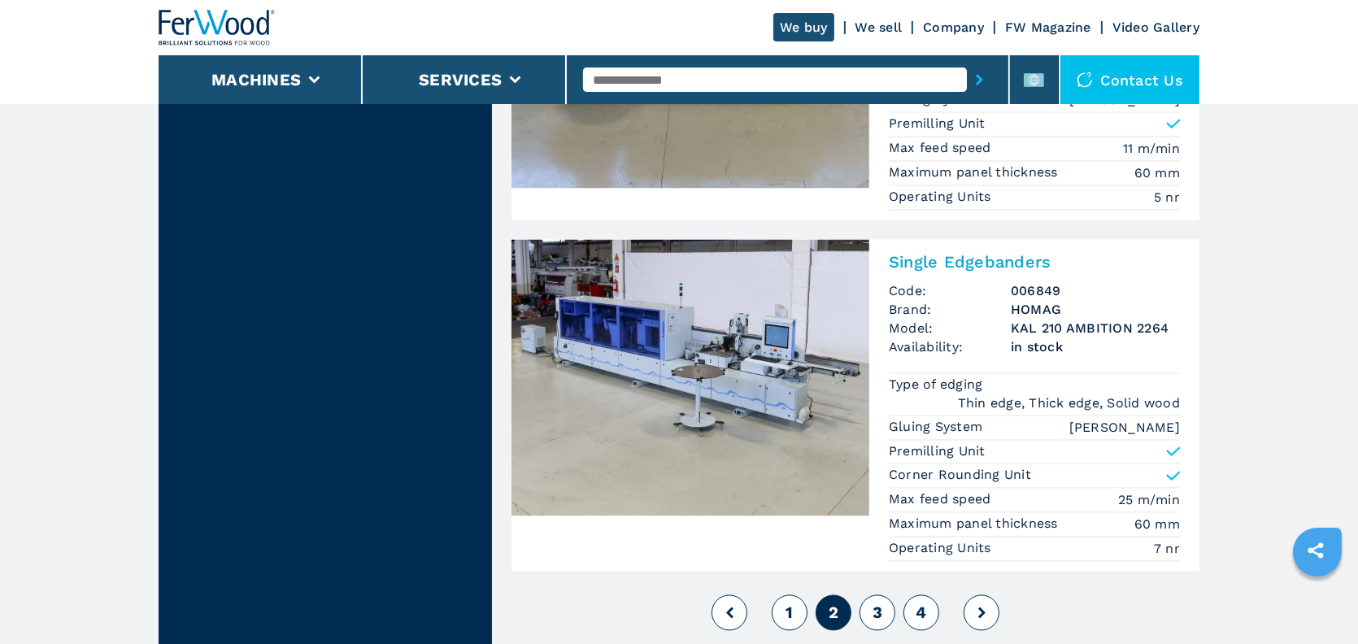
scroll to position [3904, 0]
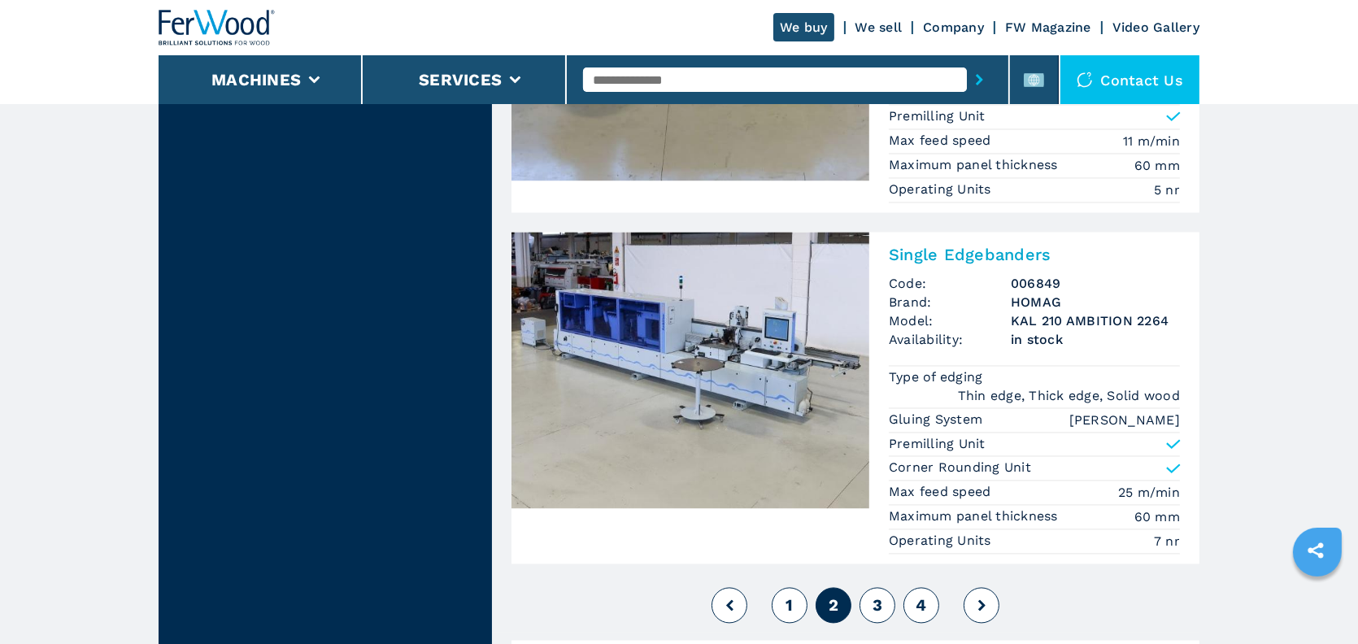
drag, startPoint x: 786, startPoint y: 589, endPoint x: 933, endPoint y: 517, distance: 163.7
click at [919, 599] on span "4" at bounding box center [921, 605] width 11 height 20
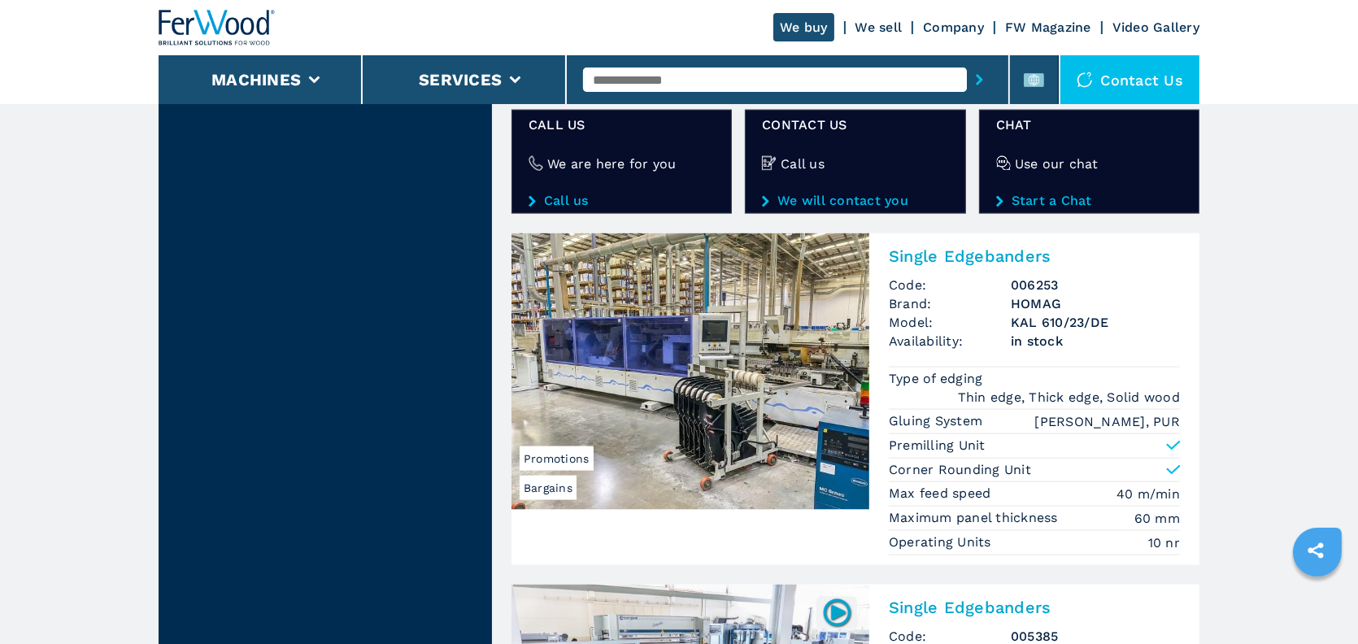
scroll to position [2724, 0]
click at [968, 250] on h2 "Single Edgebanders" at bounding box center [1034, 256] width 291 height 20
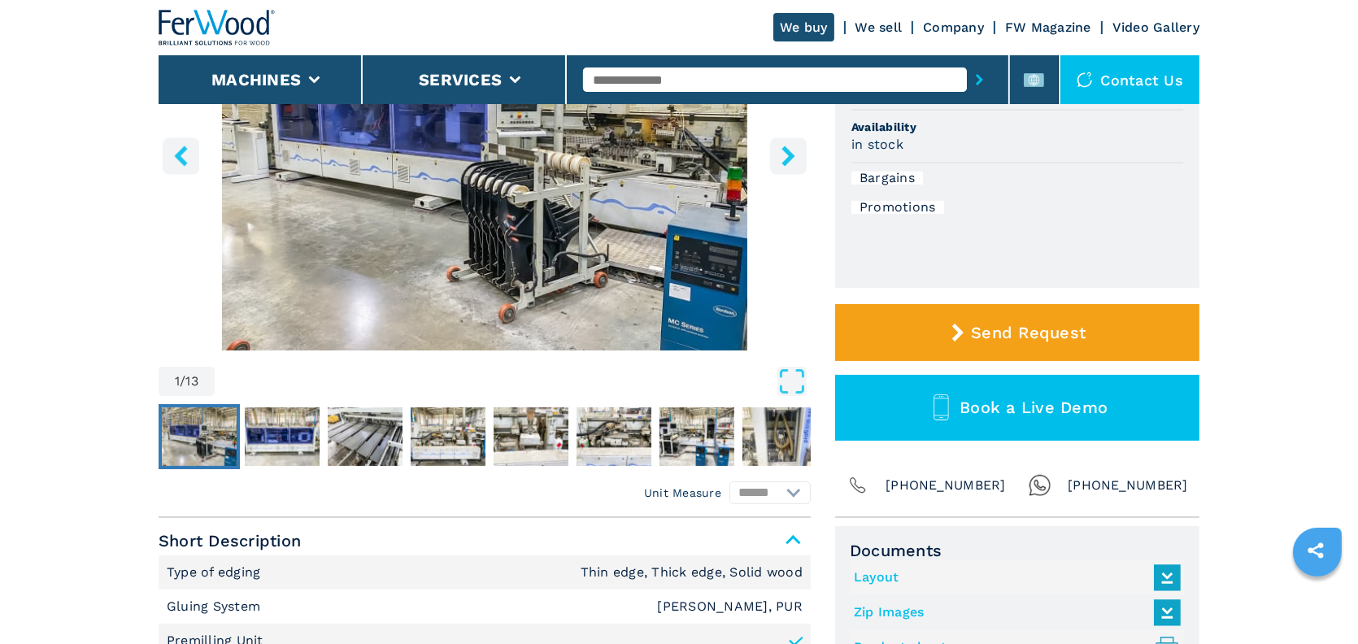
scroll to position [569, 0]
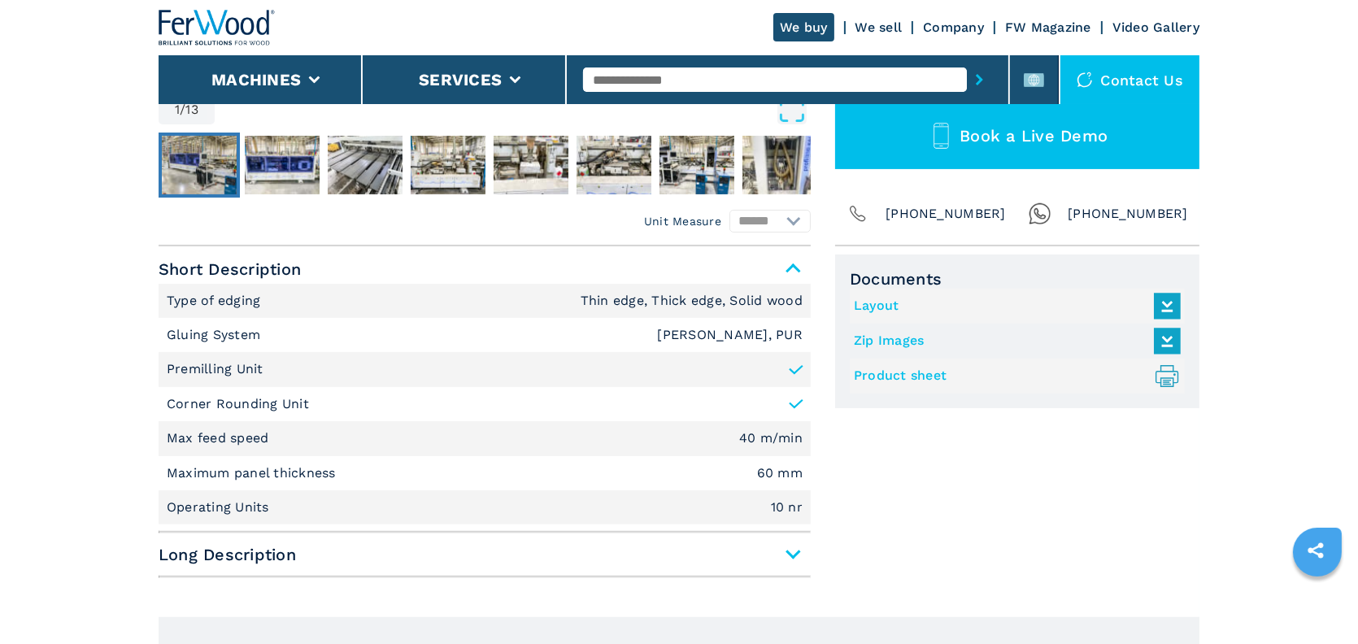
click at [900, 385] on link "Product sheet .prefix__st0{stroke-linecap:round;stroke-linejoin:round}.prefix__…" at bounding box center [1013, 376] width 319 height 27
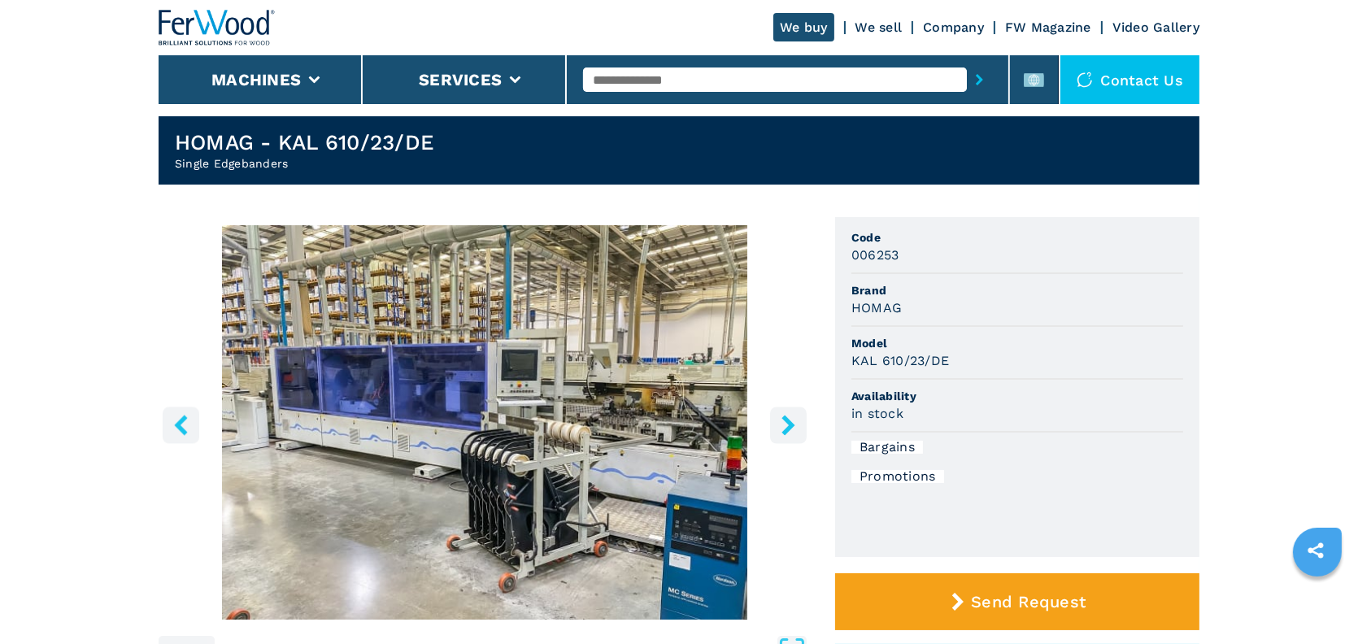
scroll to position [0, 0]
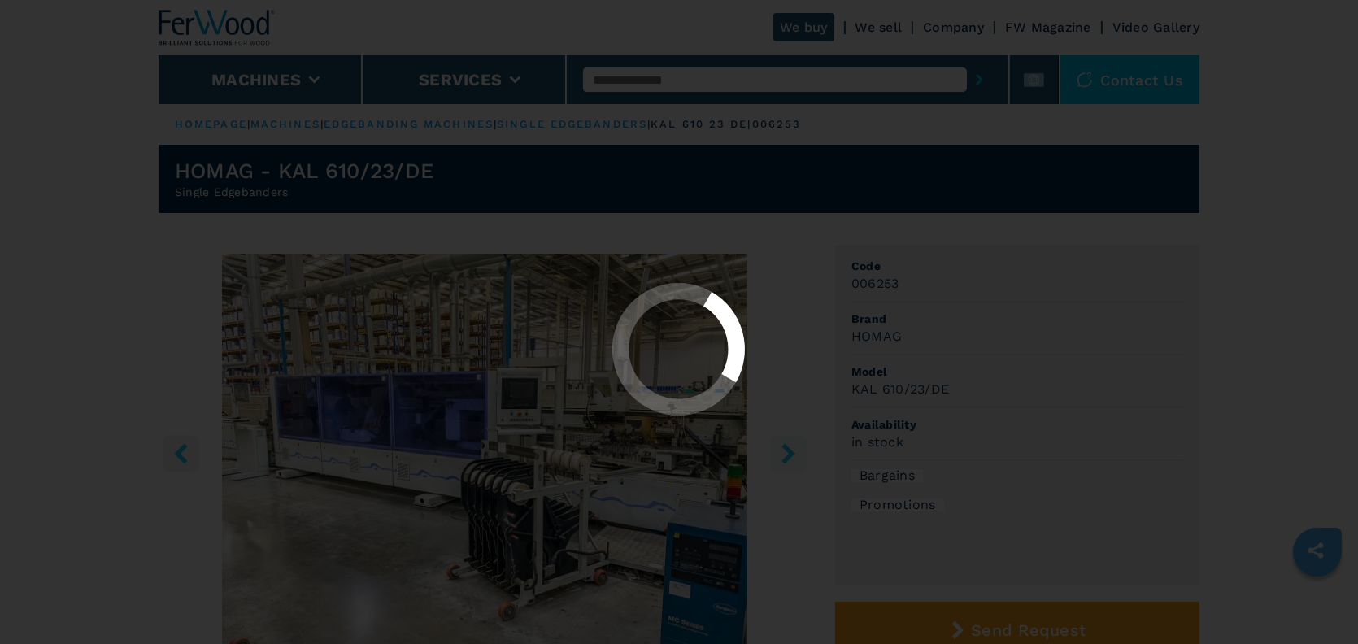
select select "**********"
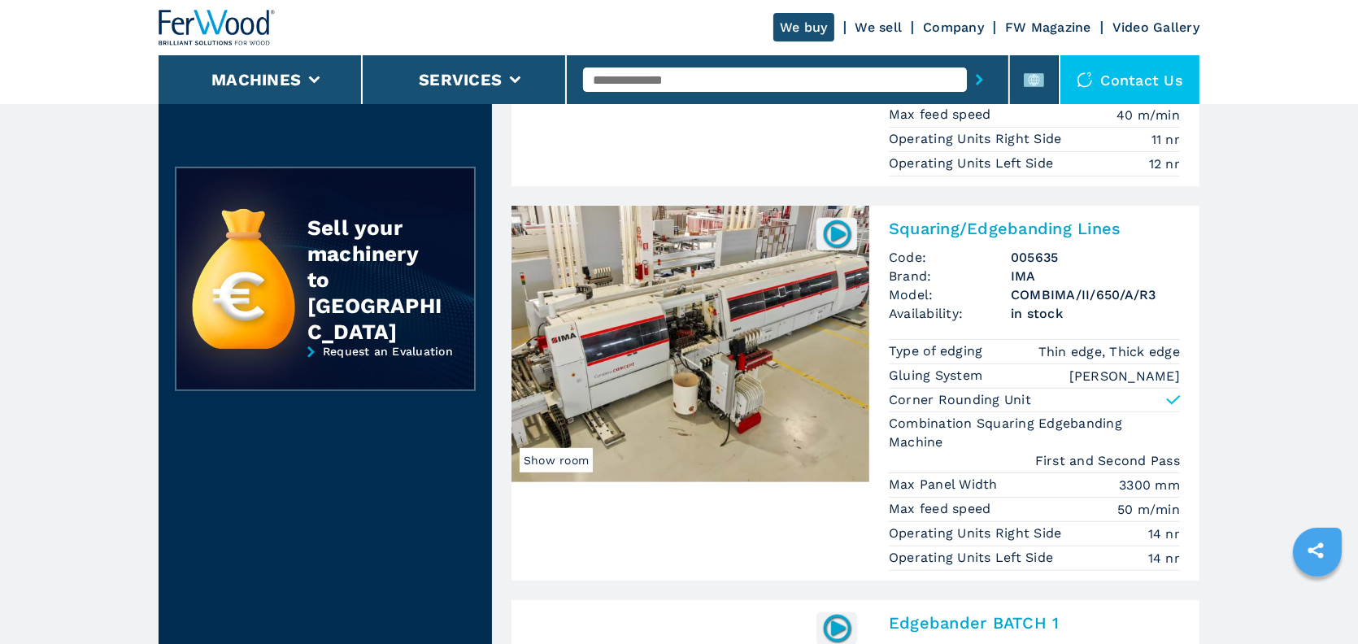
scroll to position [732, 0]
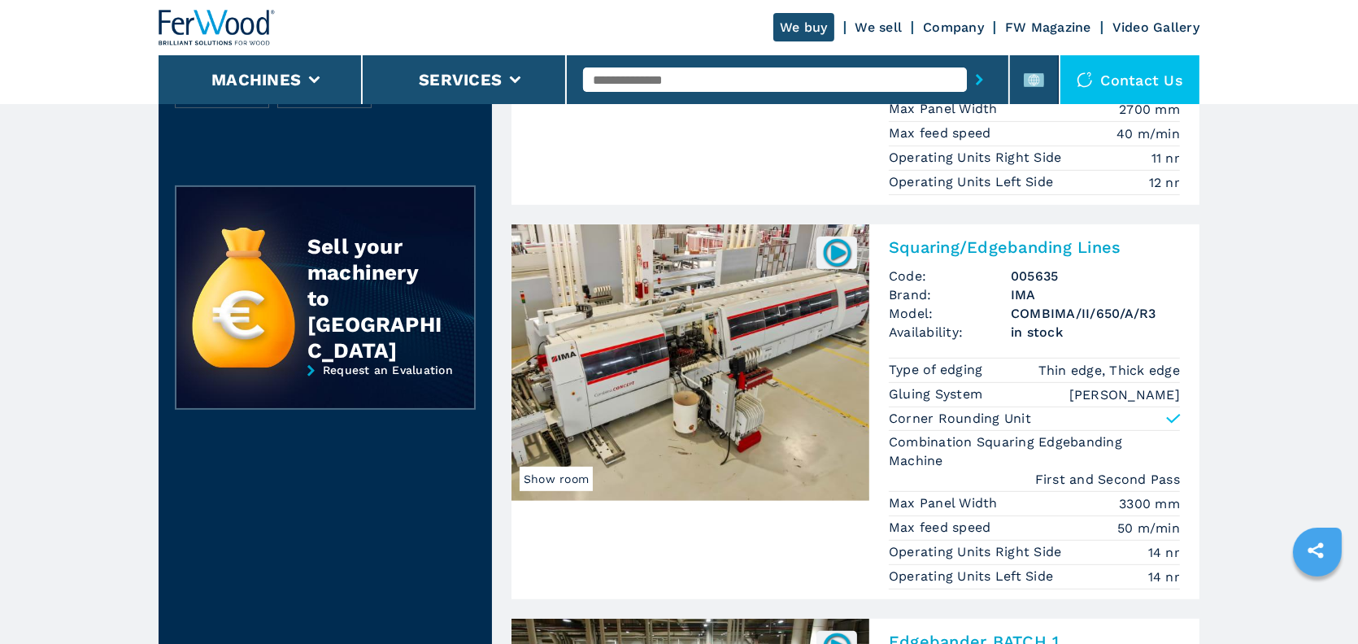
click at [925, 245] on h2 "Squaring/Edgebanding Lines" at bounding box center [1034, 247] width 291 height 20
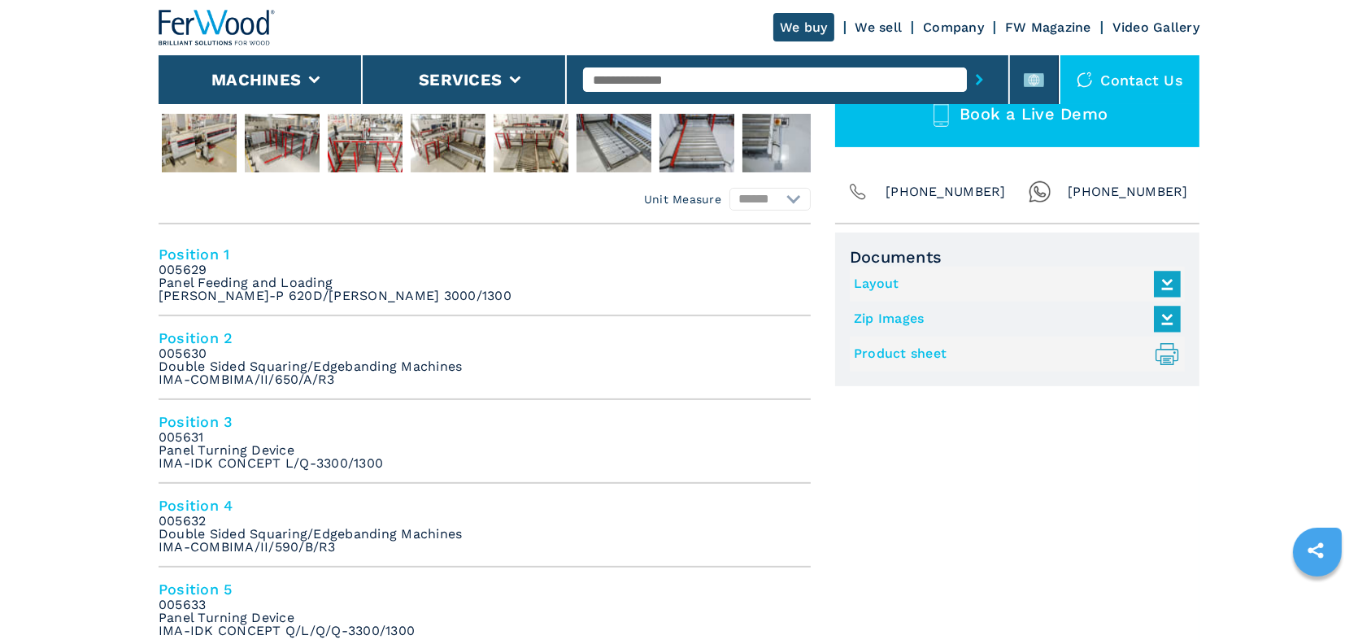
scroll to position [732, 0]
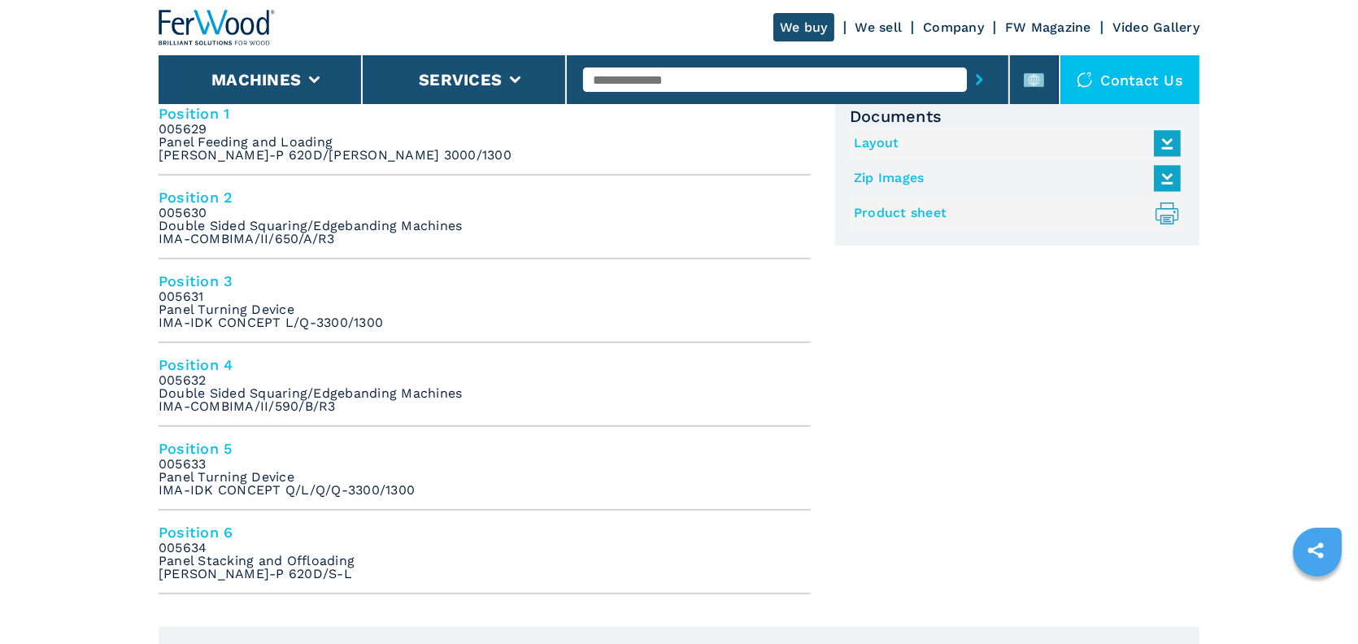
click at [895, 211] on link "Product sheet .prefix__st0{stroke-linecap:round;stroke-linejoin:round}.prefix__…" at bounding box center [1013, 213] width 319 height 27
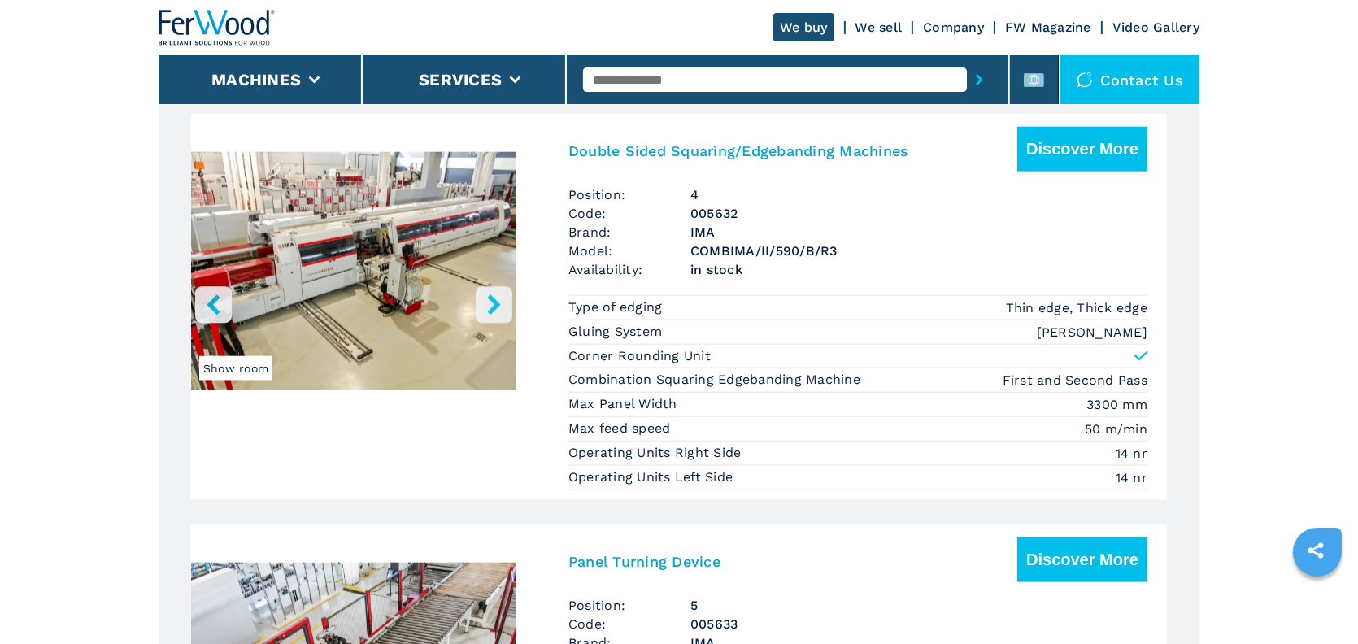
scroll to position [2521, 0]
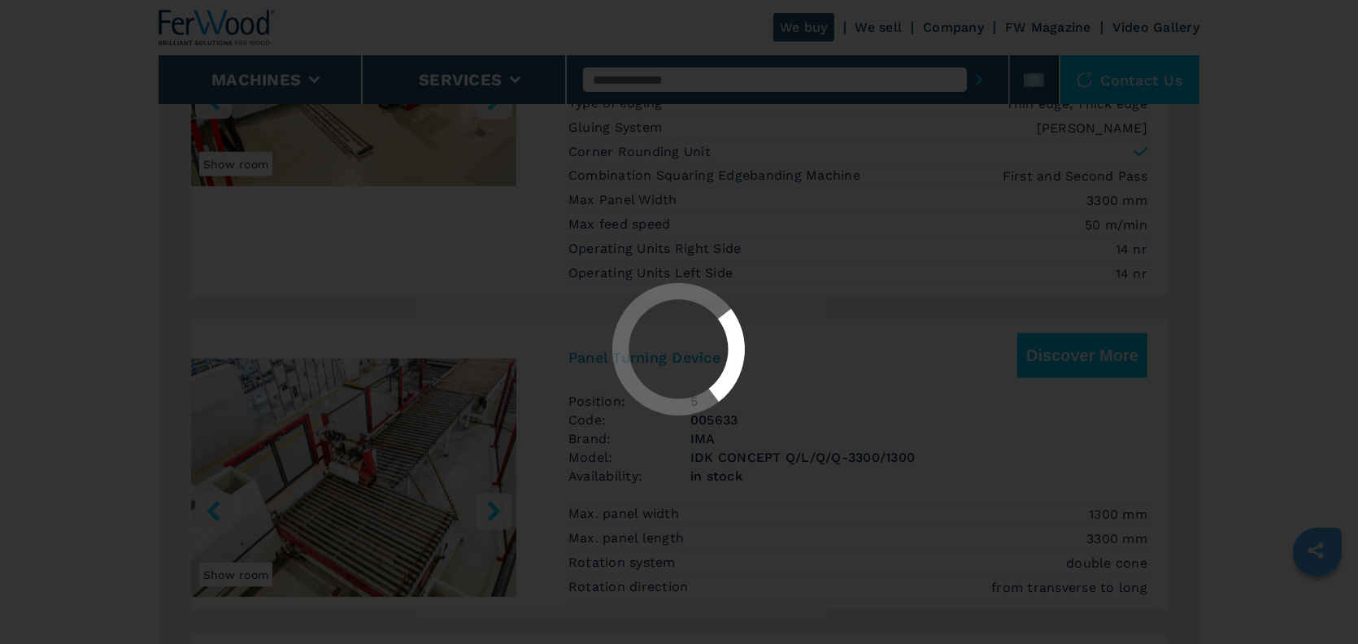
select select "**********"
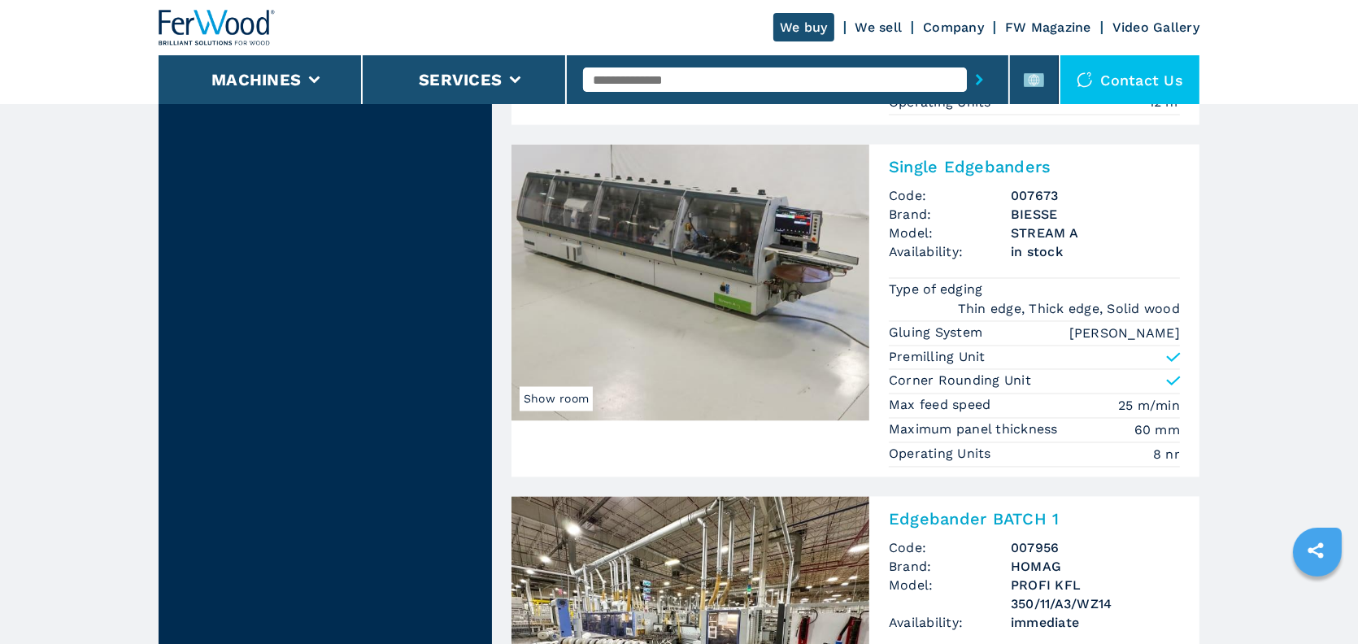
scroll to position [4066, 0]
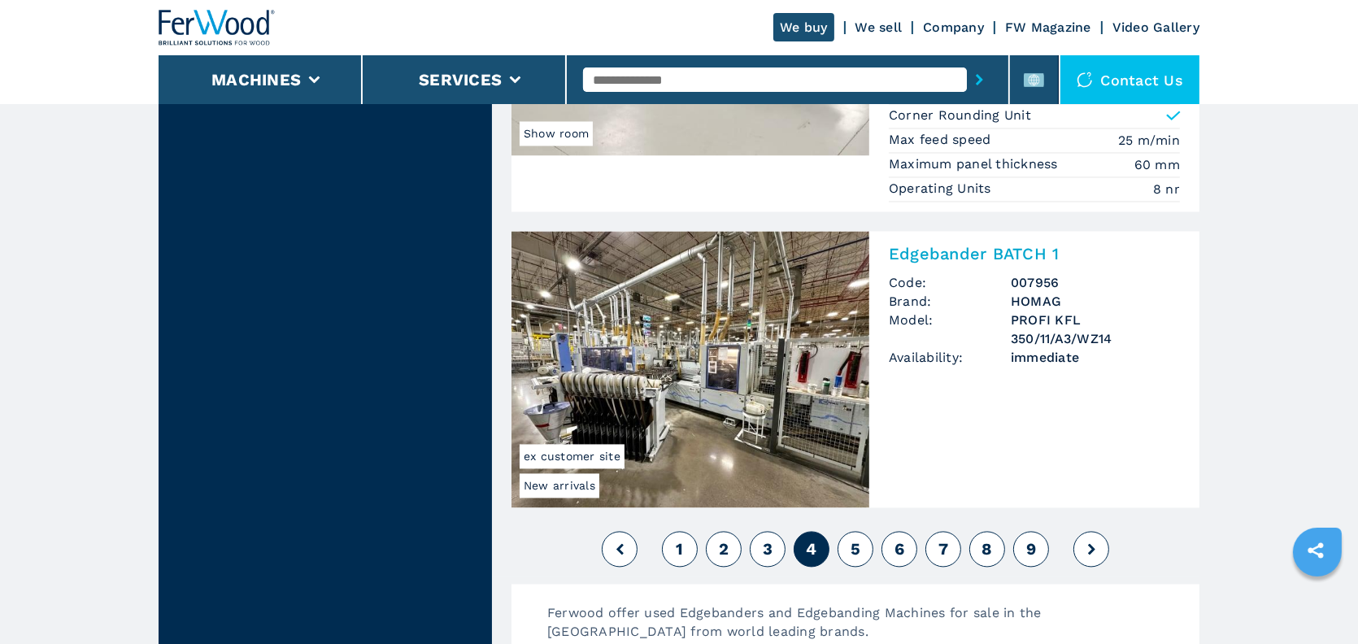
click at [895, 539] on span "6" at bounding box center [900, 549] width 10 height 20
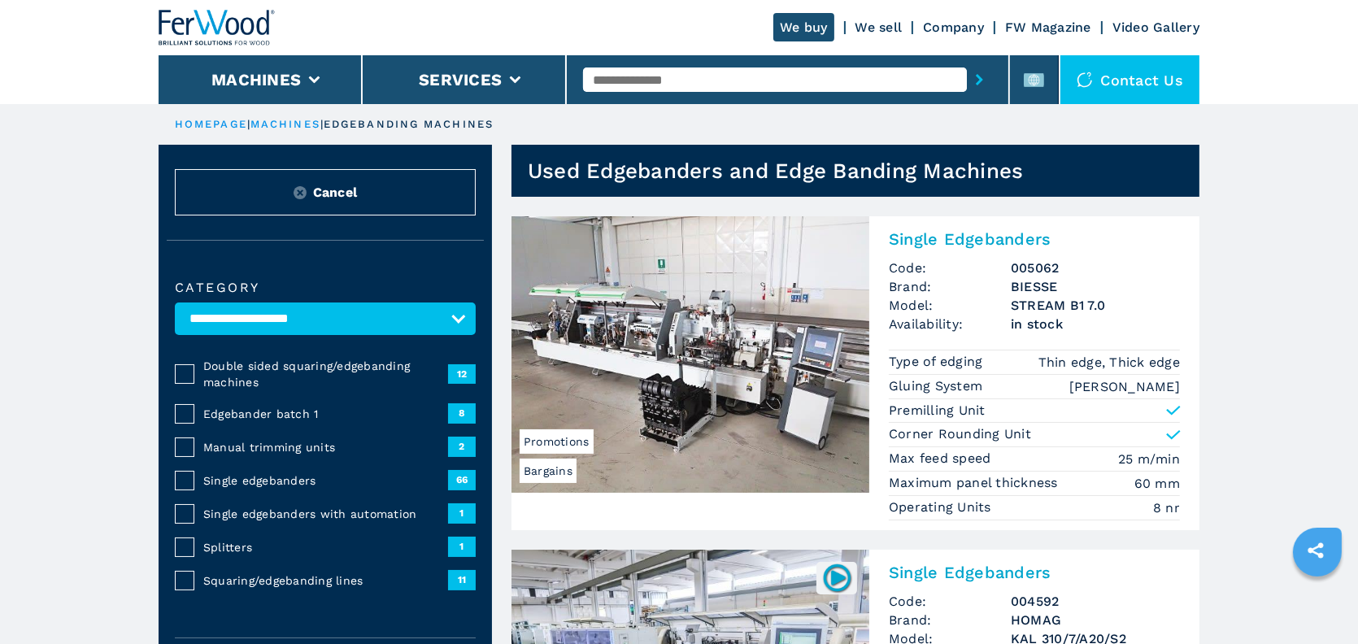
click at [923, 239] on h2 "Single Edgebanders" at bounding box center [1034, 239] width 291 height 20
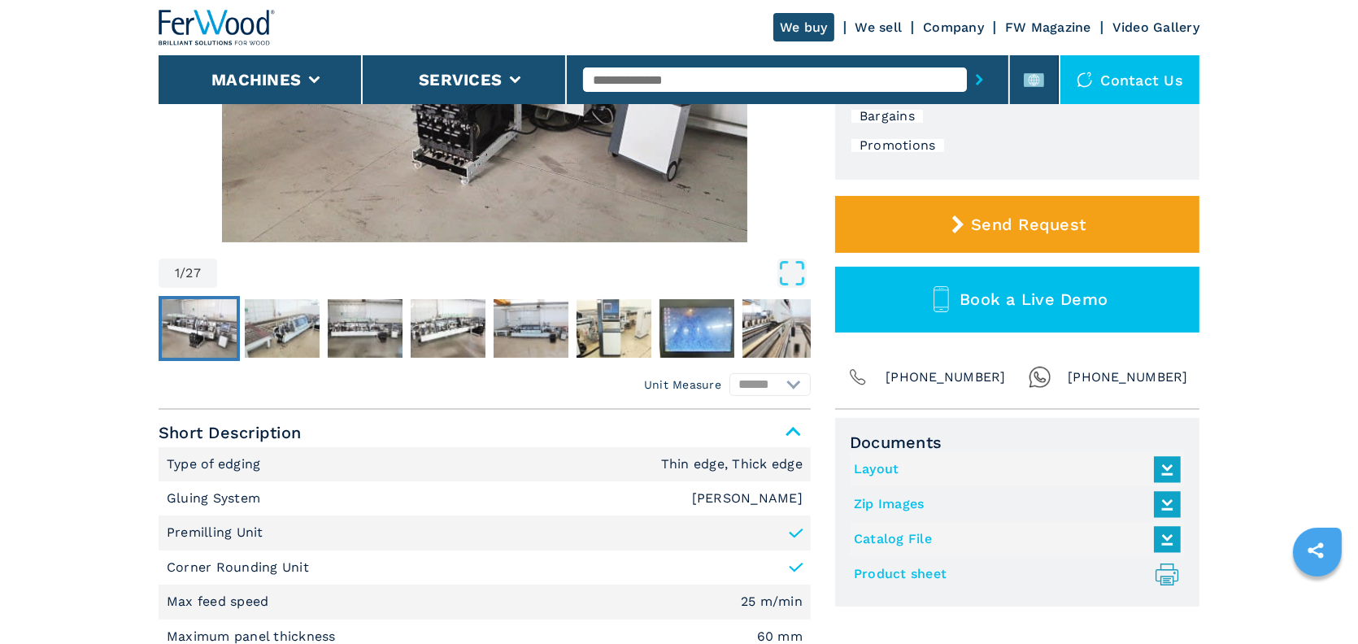
scroll to position [407, 0]
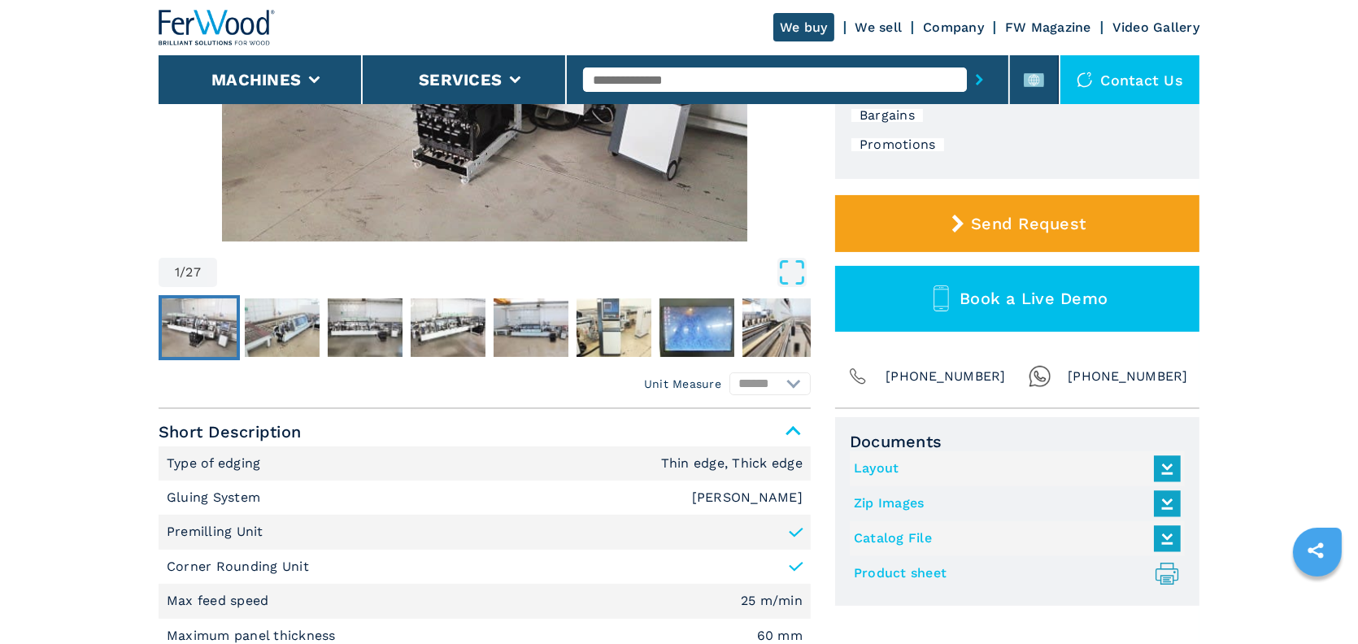
click at [906, 575] on link "Product sheet .prefix__st0{stroke-linecap:round;stroke-linejoin:round}.prefix__…" at bounding box center [1013, 573] width 319 height 27
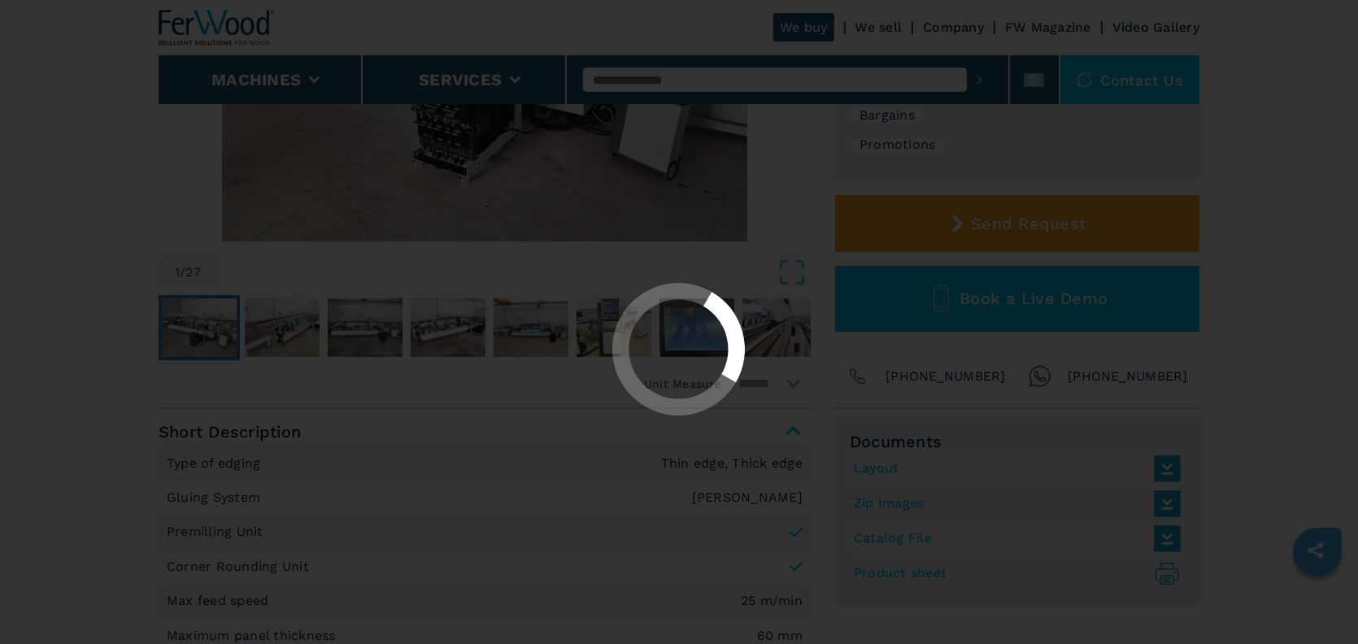
select select "**********"
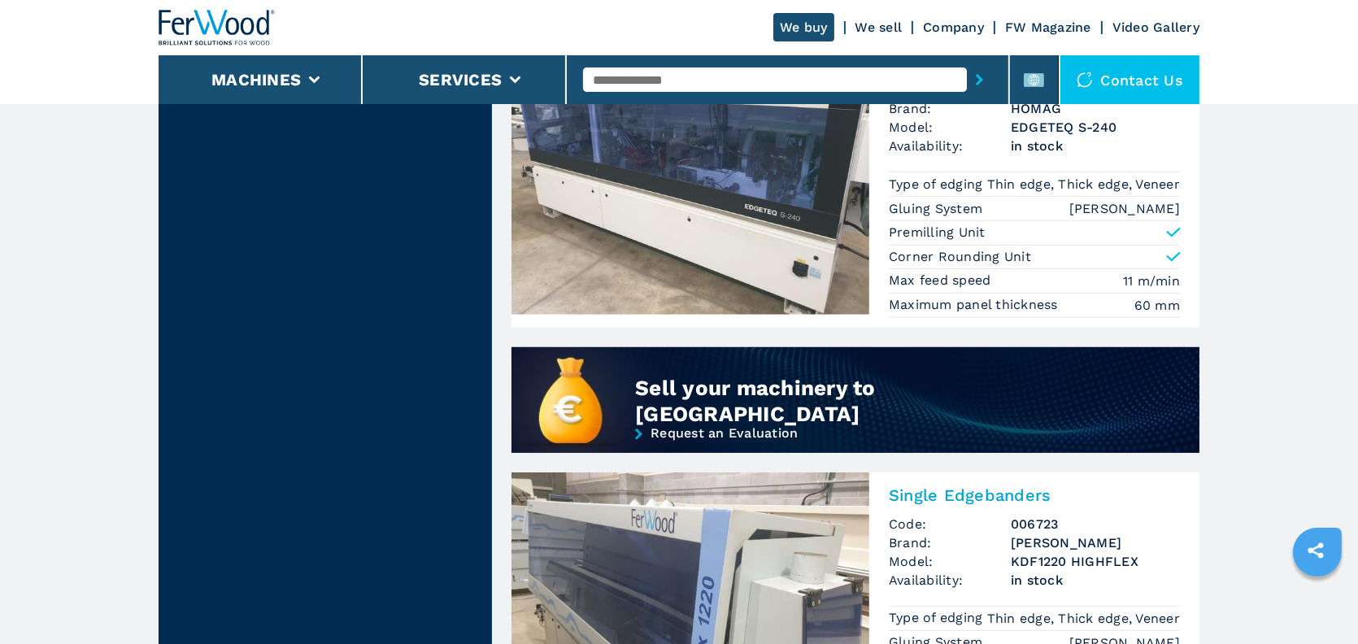
scroll to position [1464, 0]
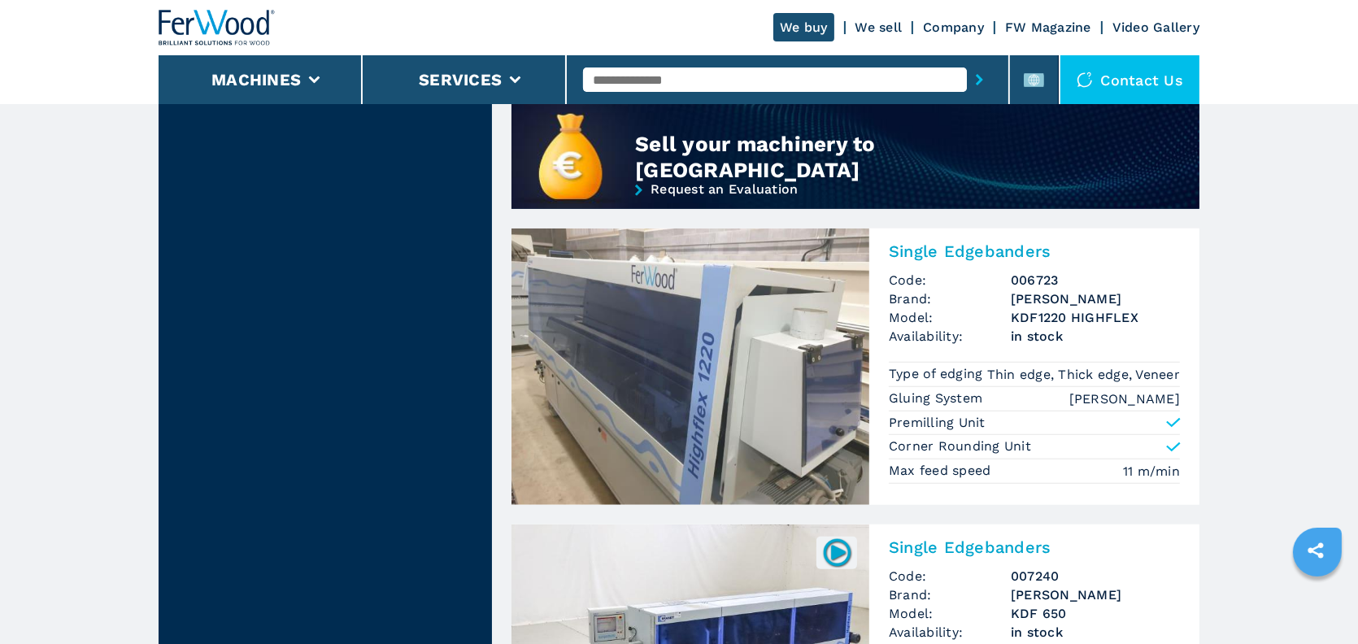
click at [969, 261] on h2 "Single Edgebanders" at bounding box center [1034, 252] width 291 height 20
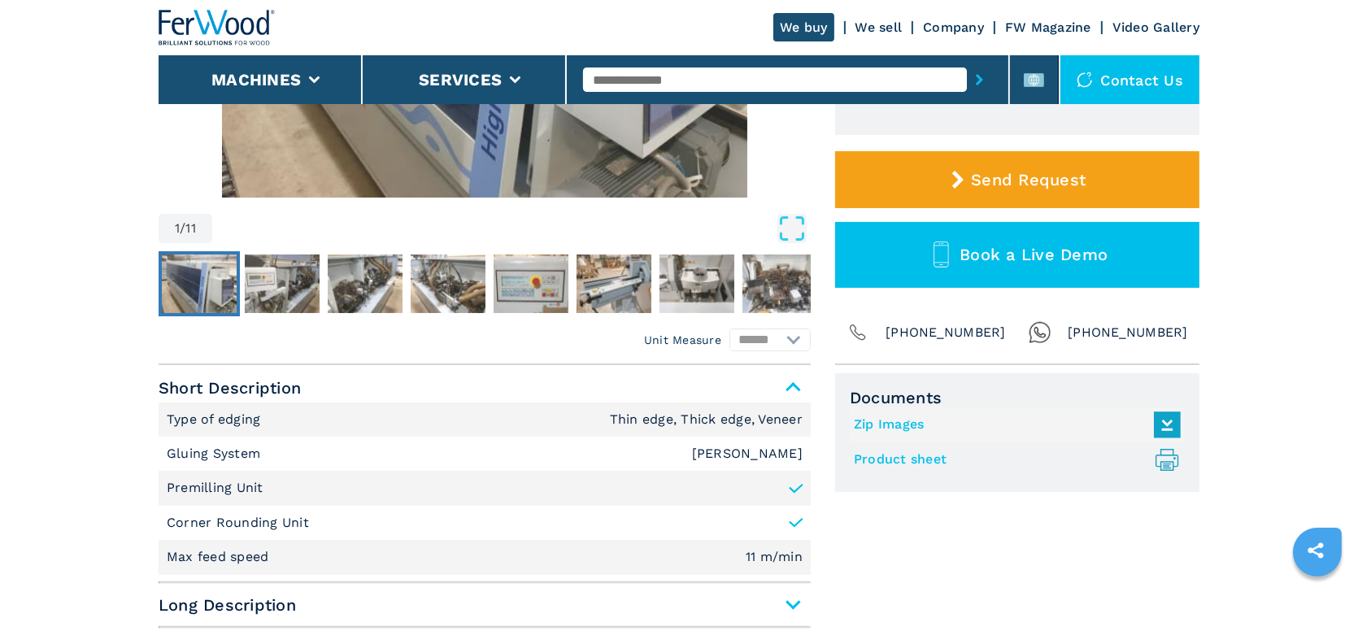
scroll to position [651, 0]
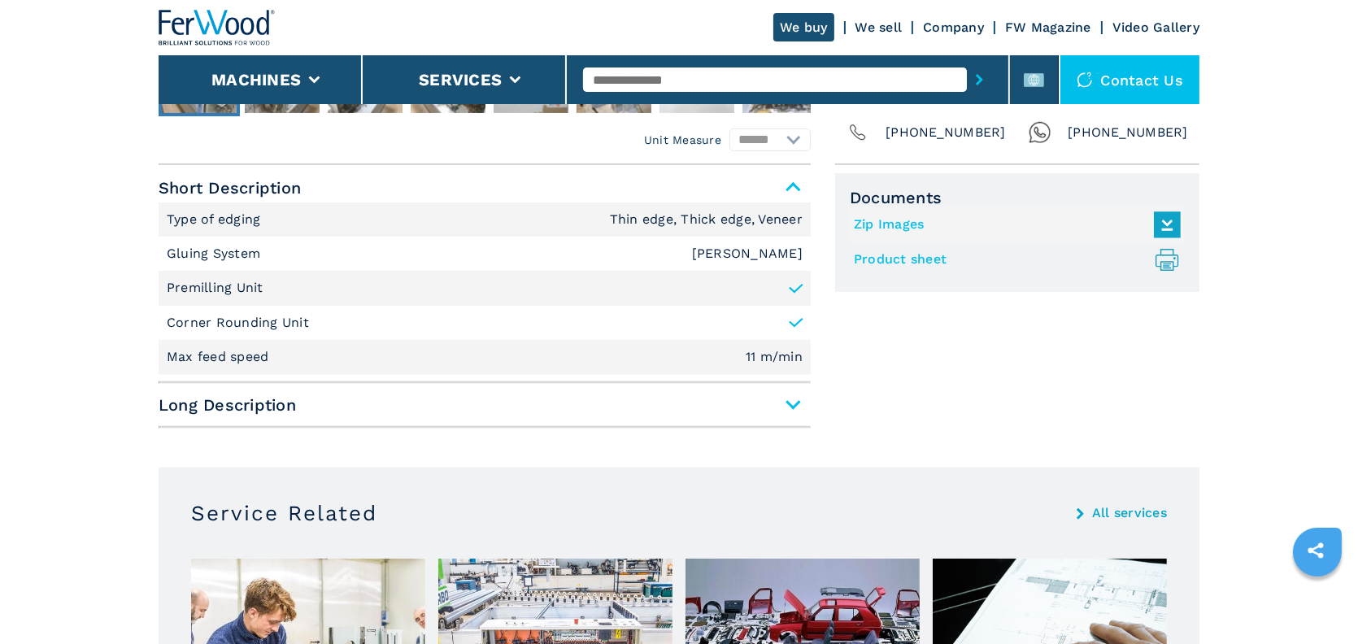
click at [904, 259] on link "Product sheet .prefix__st0{stroke-linecap:round;stroke-linejoin:round}.prefix__…" at bounding box center [1013, 259] width 319 height 27
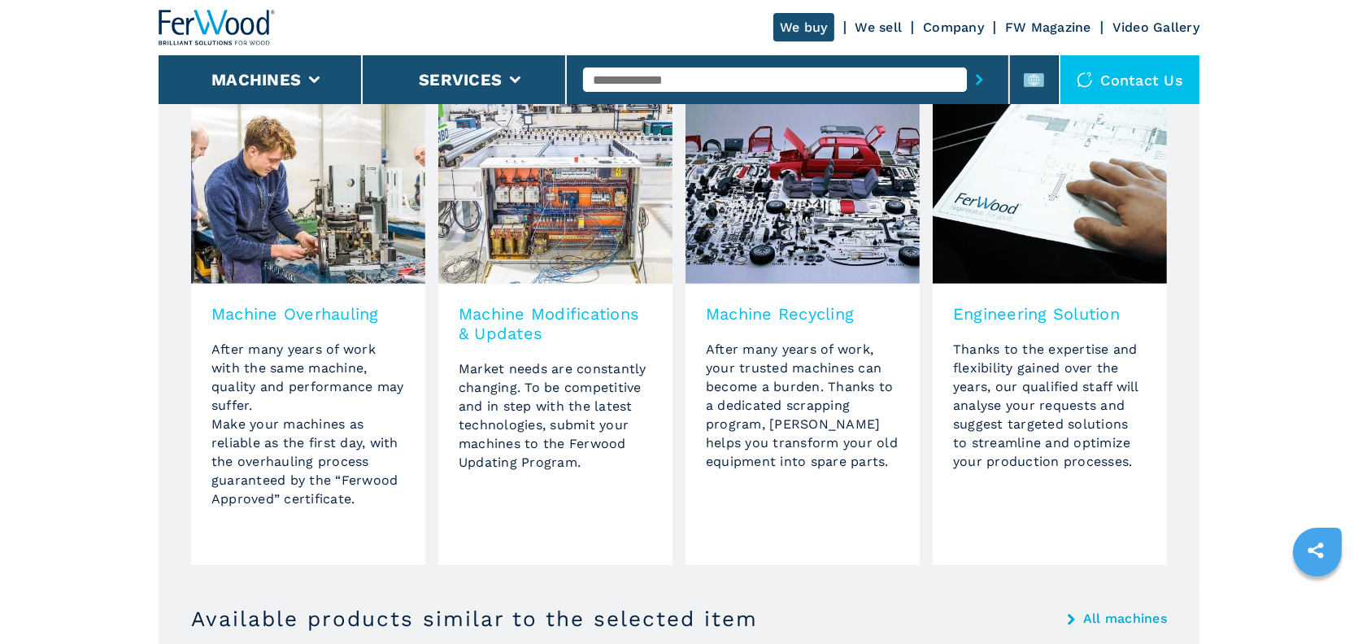
scroll to position [813, 0]
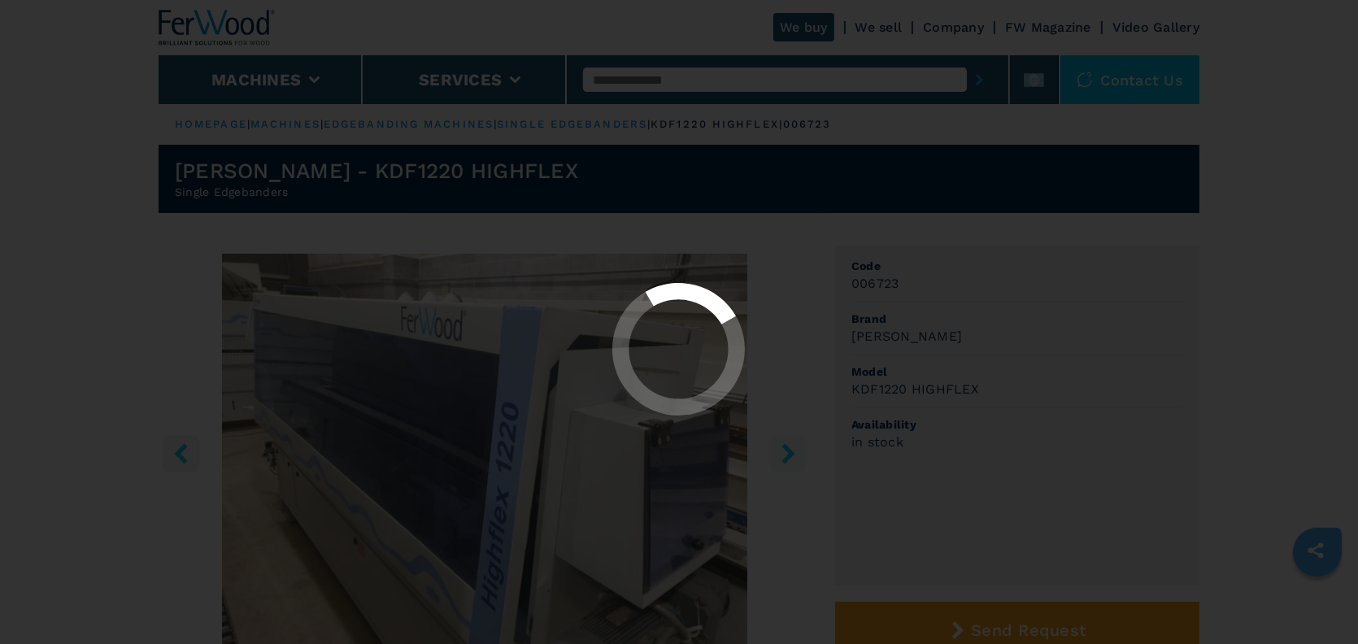
select select "**********"
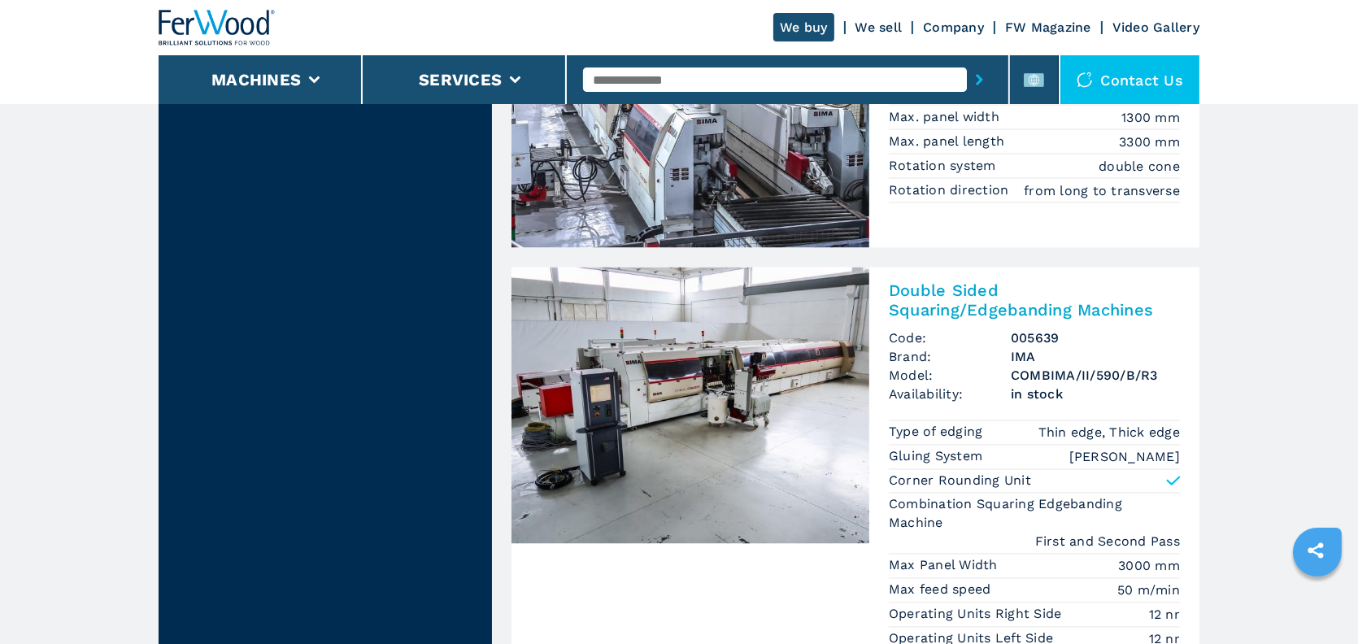
scroll to position [3695, 0]
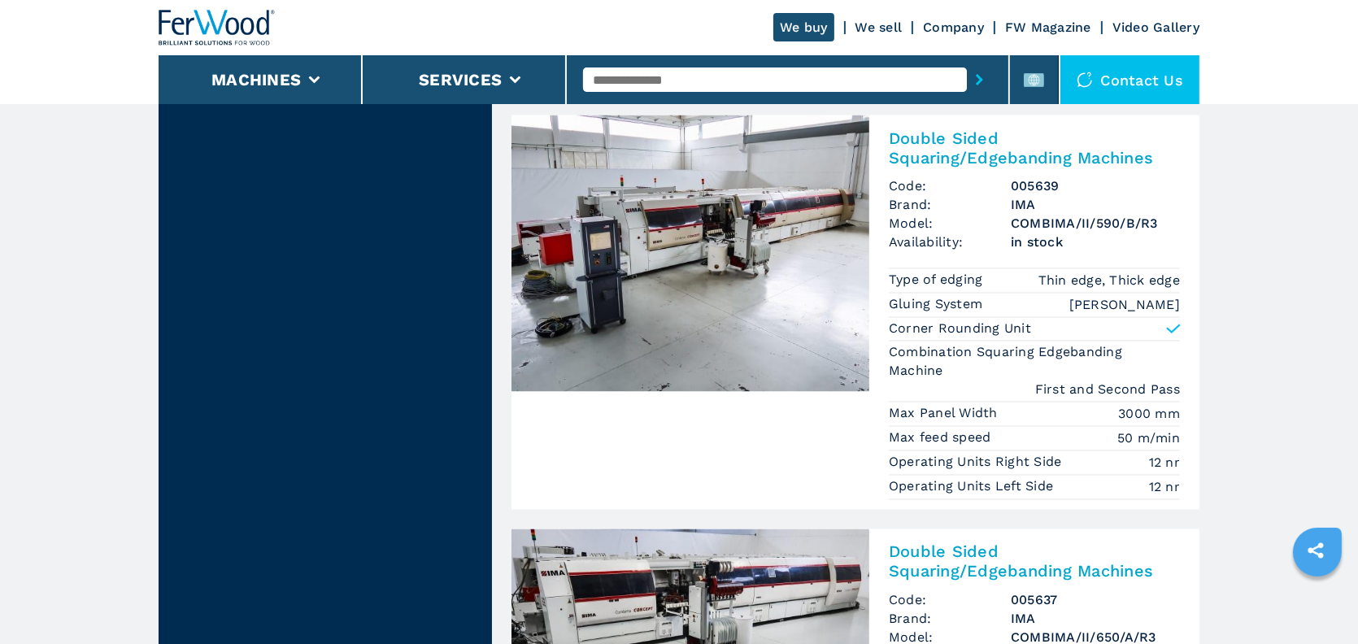
click at [963, 162] on h2 "Double Sided Squaring/Edgebanding Machines" at bounding box center [1034, 147] width 291 height 39
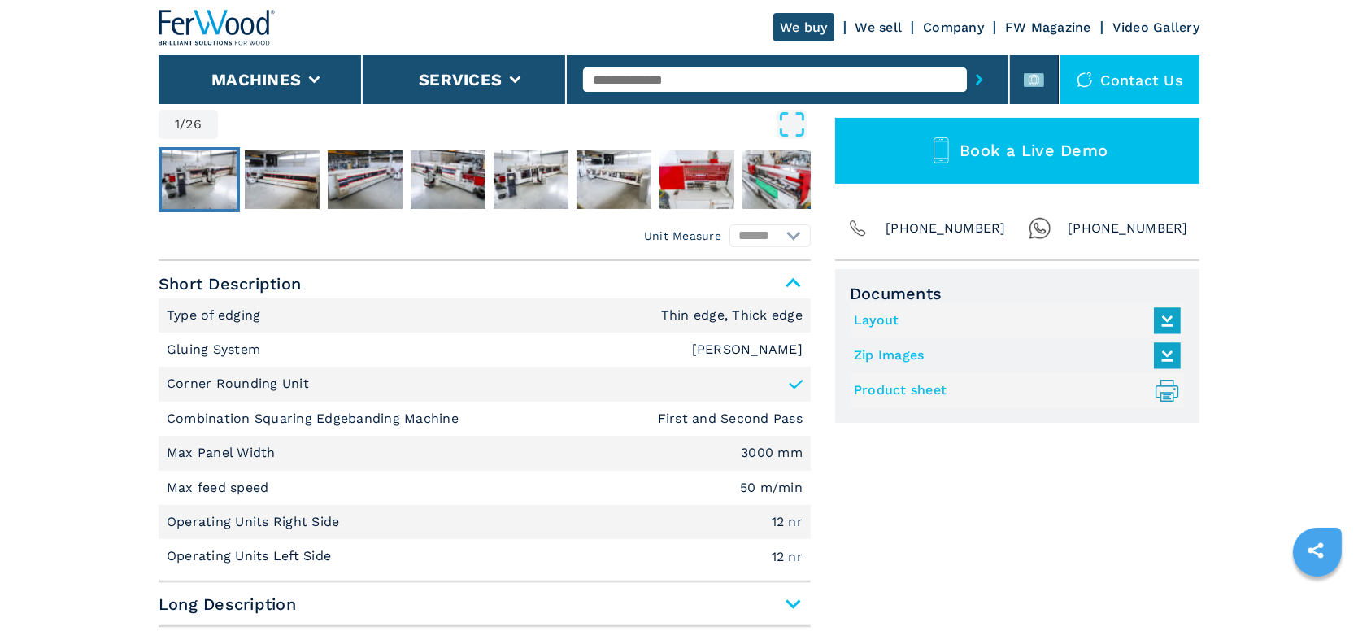
scroll to position [569, 0]
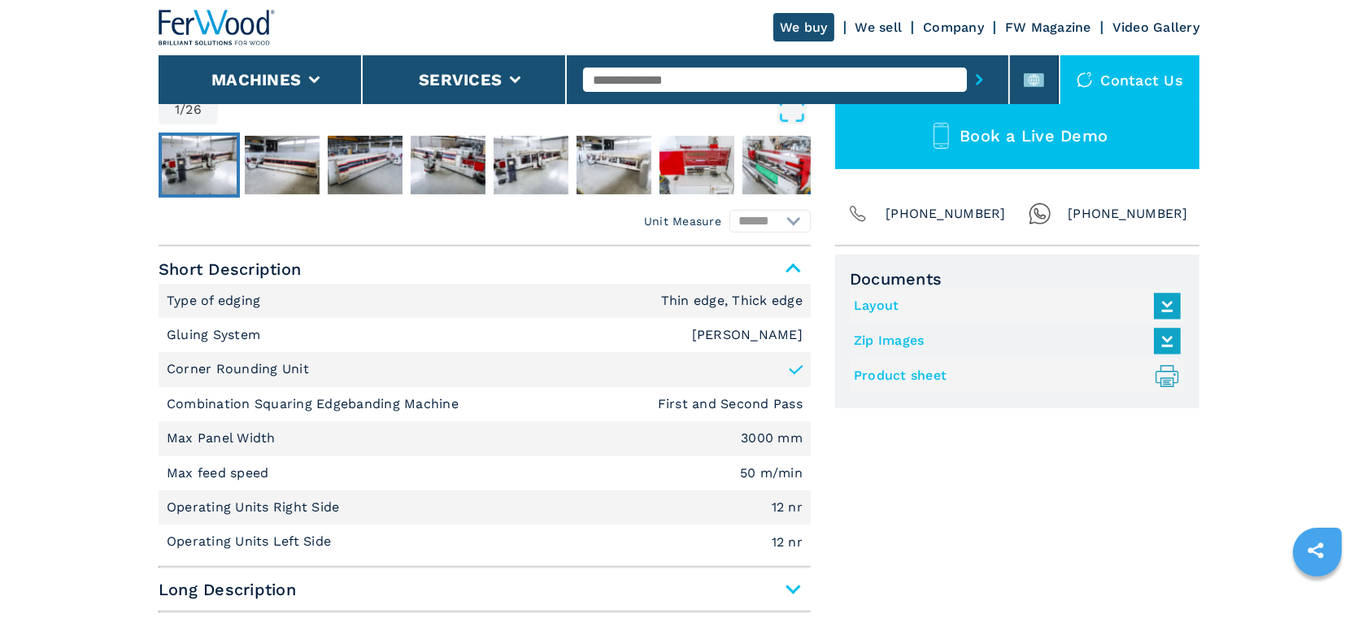
click at [917, 378] on link "Product sheet .prefix__st0{stroke-linecap:round;stroke-linejoin:round}.prefix__…" at bounding box center [1013, 376] width 319 height 27
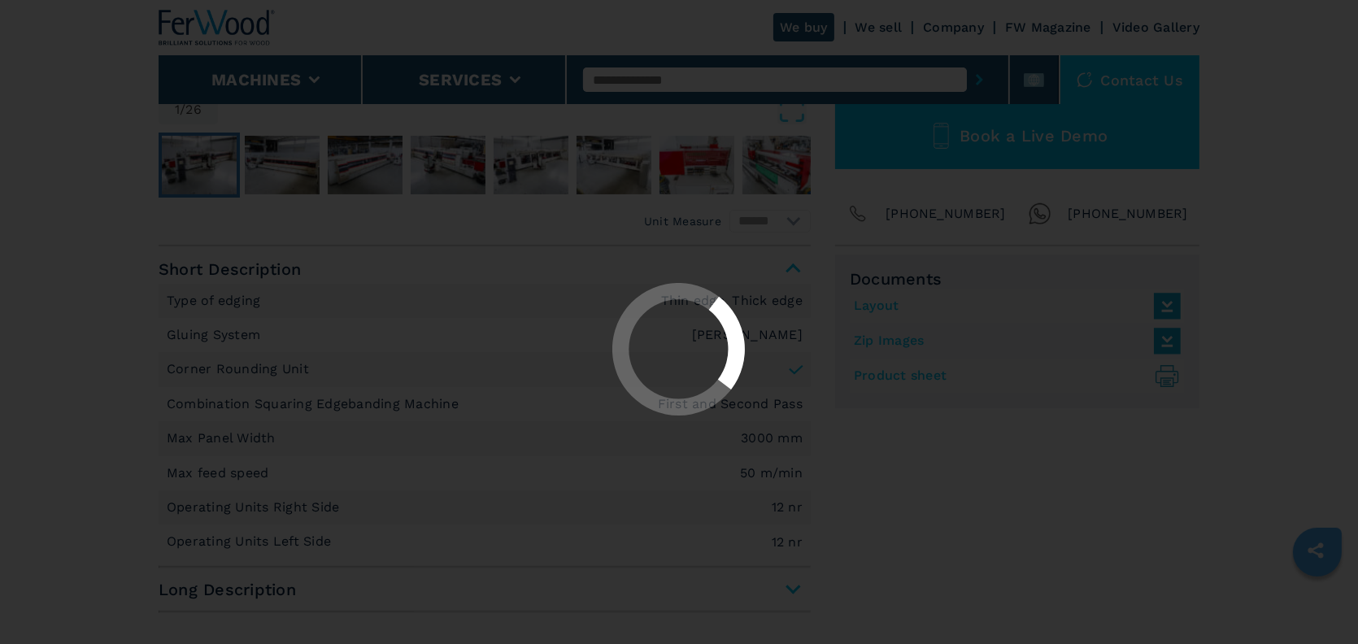
select select "**********"
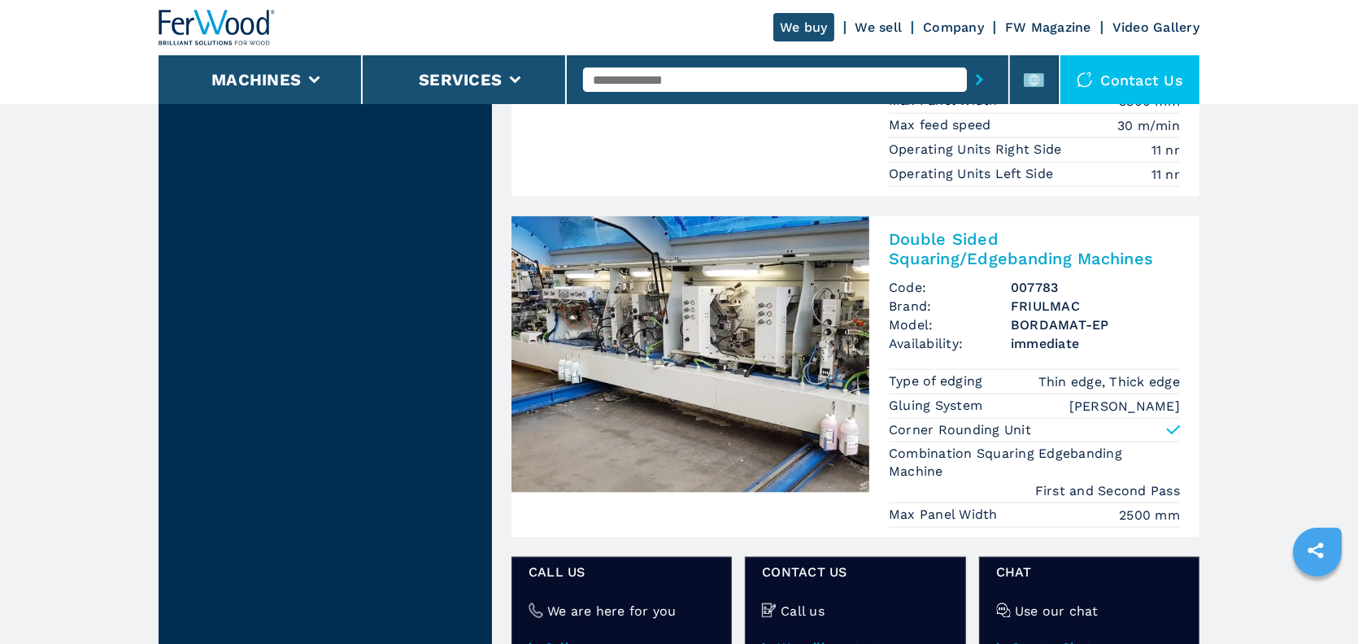
scroll to position [3189, 0]
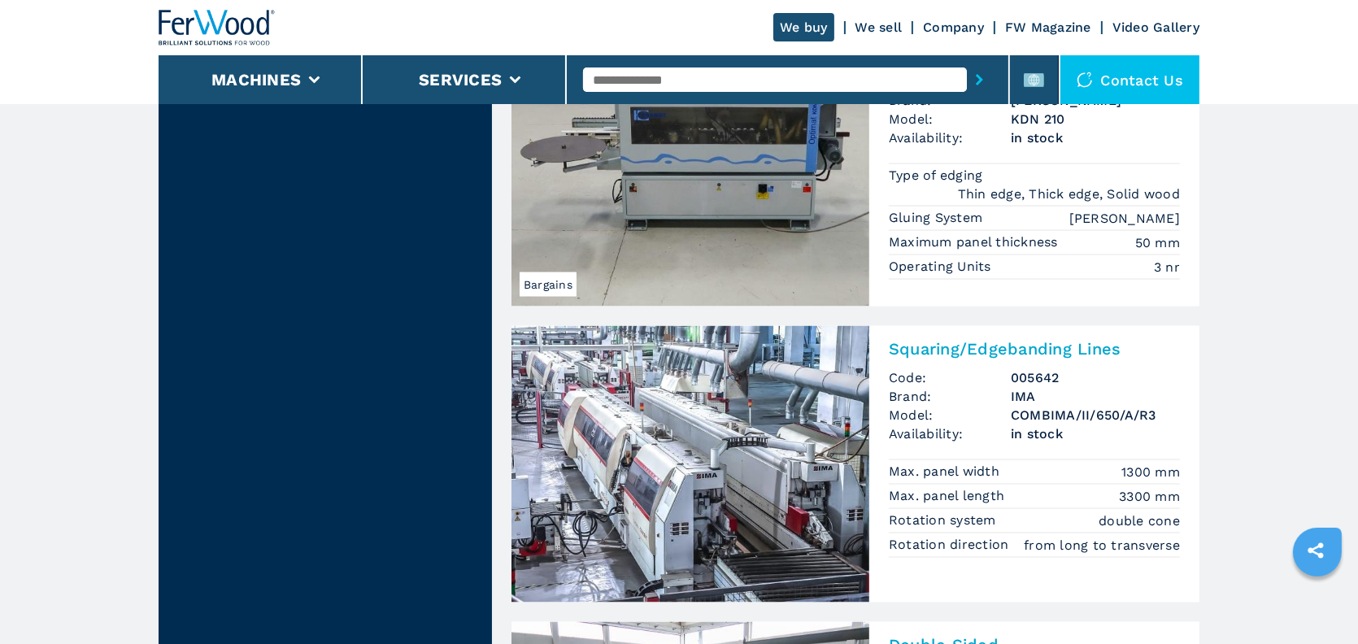
click at [938, 359] on h2 "Squaring/Edgebanding Lines" at bounding box center [1034, 349] width 291 height 20
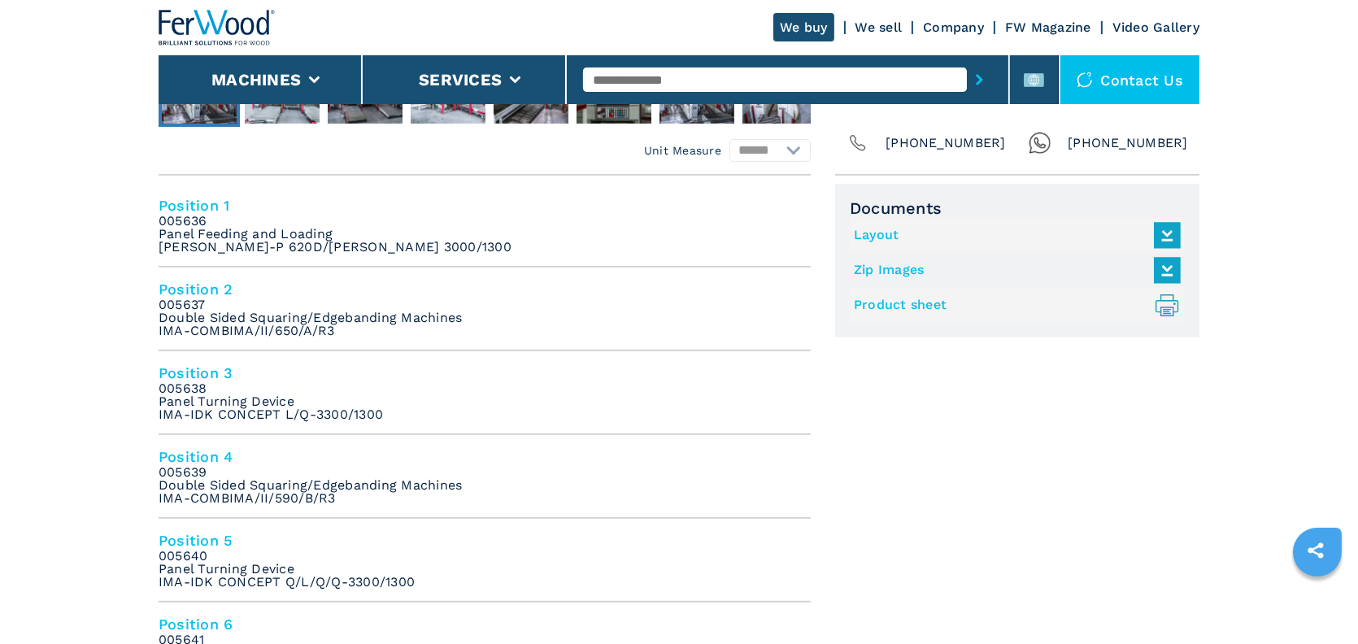
scroll to position [651, 0]
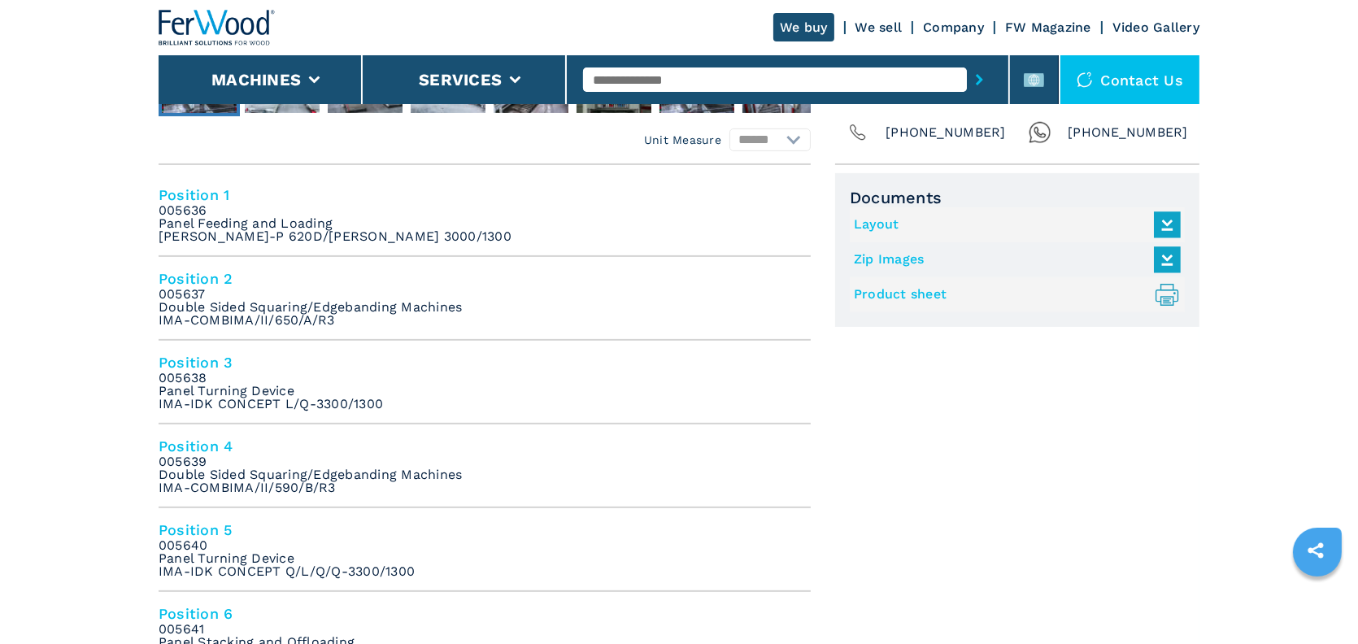
click at [909, 288] on link "Product sheet .prefix__st0{stroke-linecap:round;stroke-linejoin:round}.prefix__…" at bounding box center [1013, 294] width 319 height 27
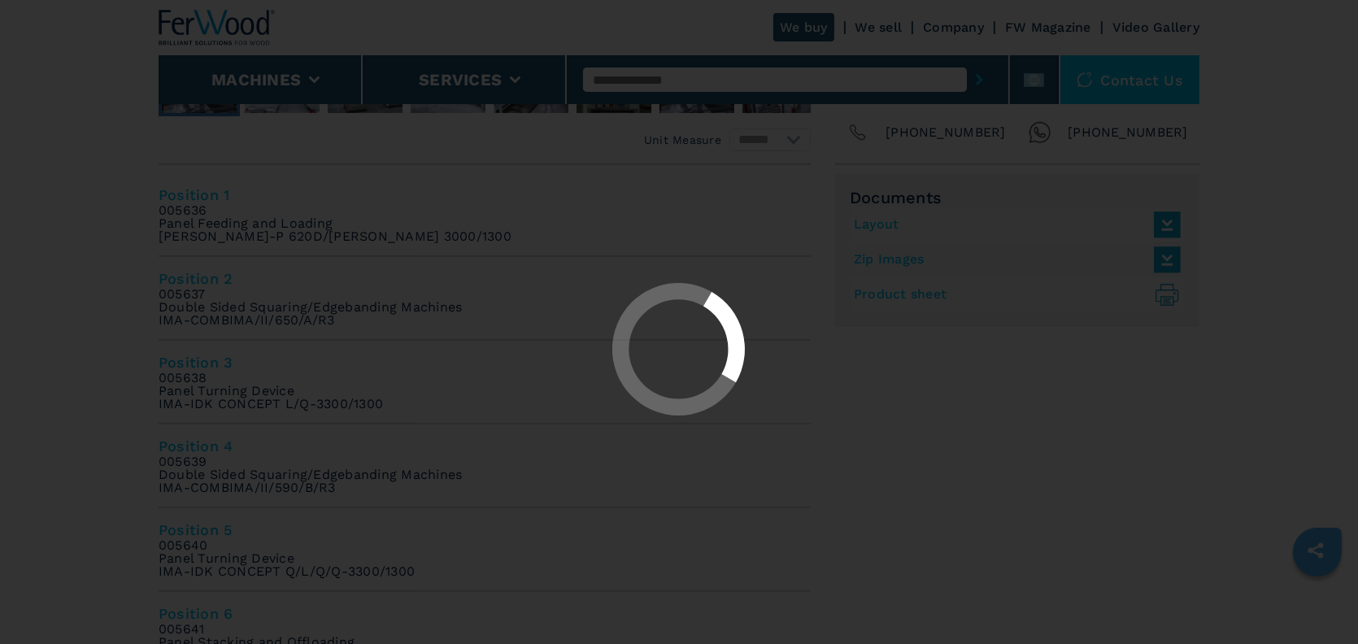
select select "**********"
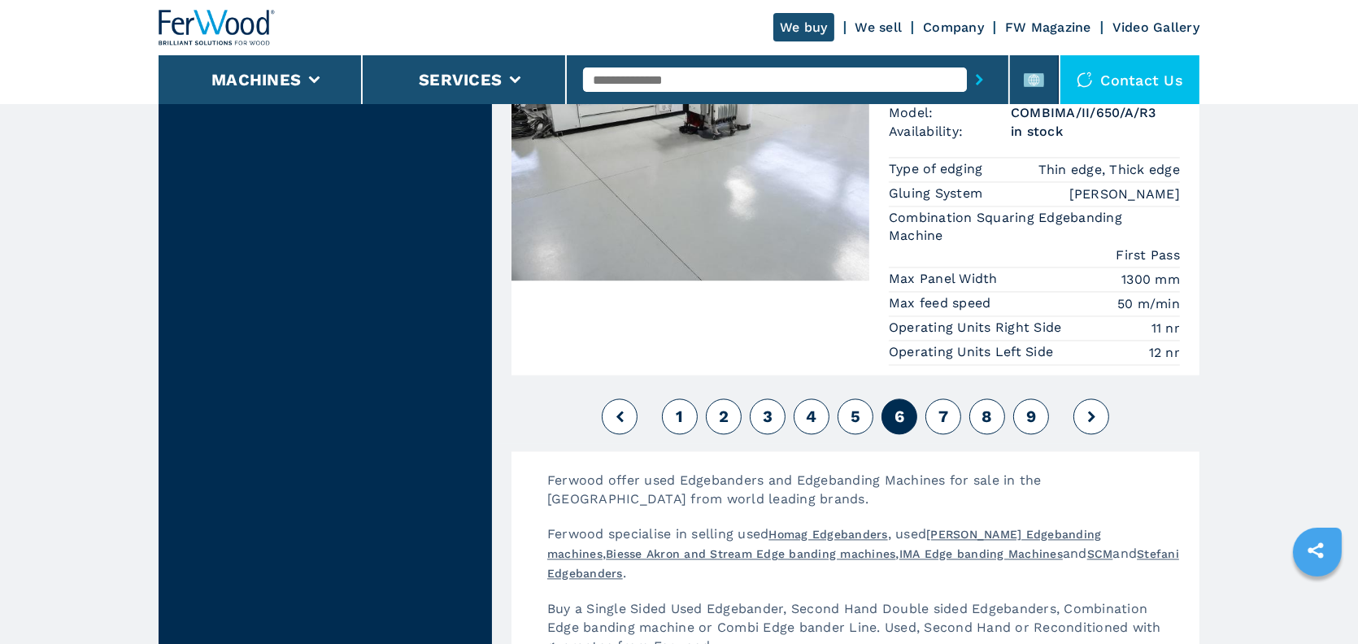
scroll to position [4473, 0]
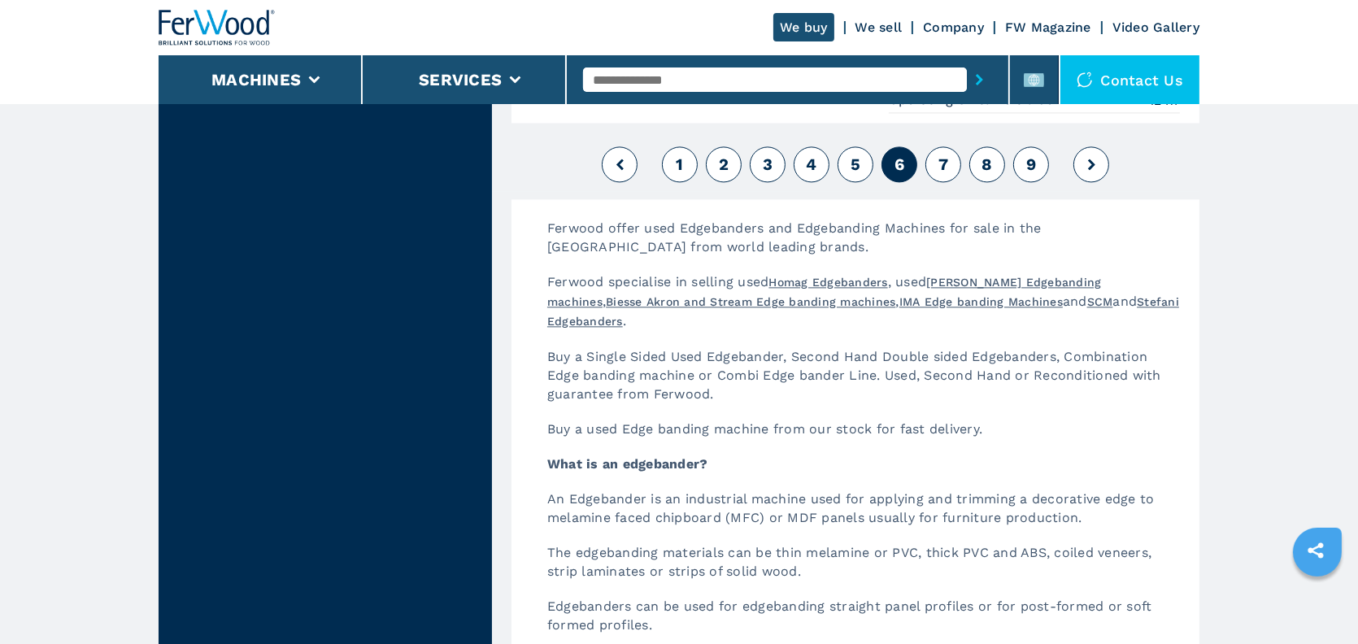
click at [939, 167] on button "7" at bounding box center [943, 164] width 36 height 36
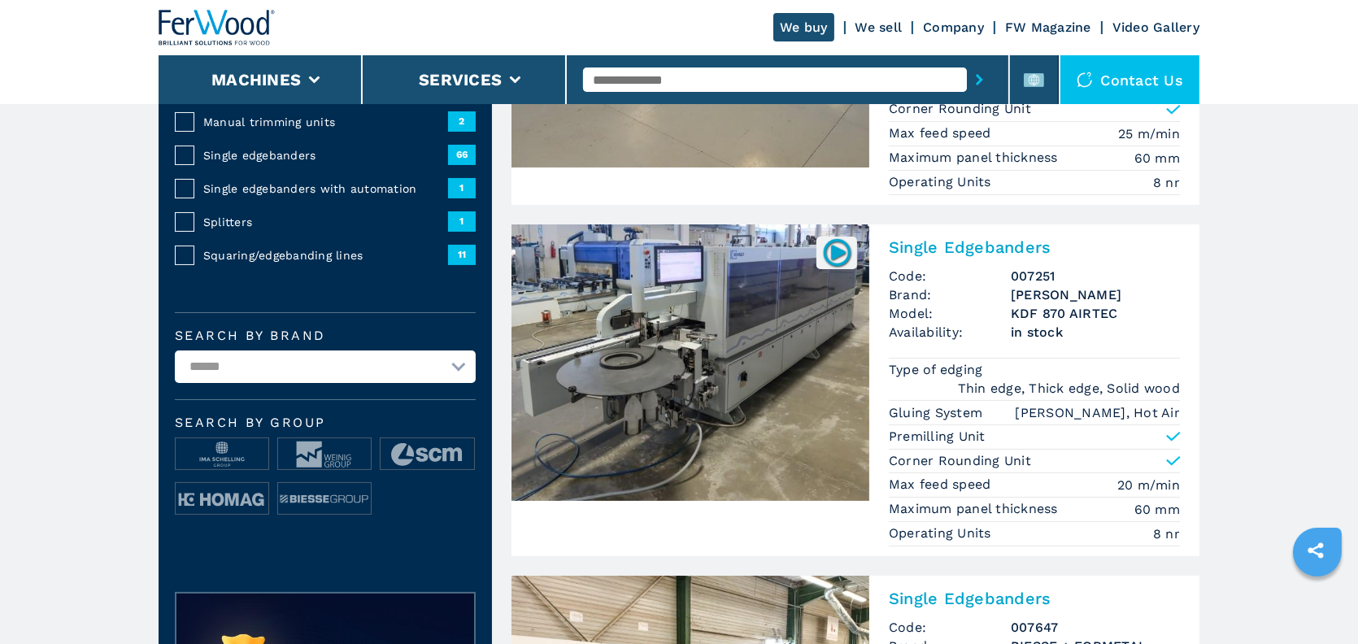
scroll to position [325, 0]
click at [917, 249] on h2 "Single Edgebanders" at bounding box center [1034, 247] width 291 height 20
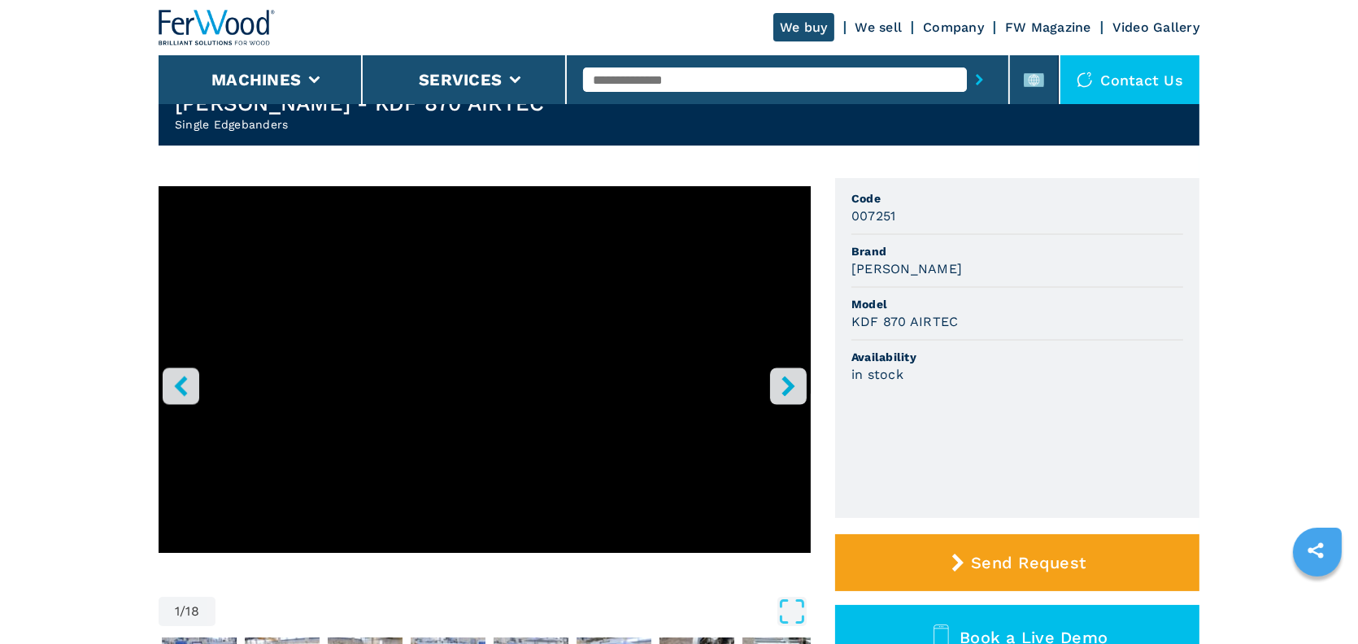
scroll to position [569, 0]
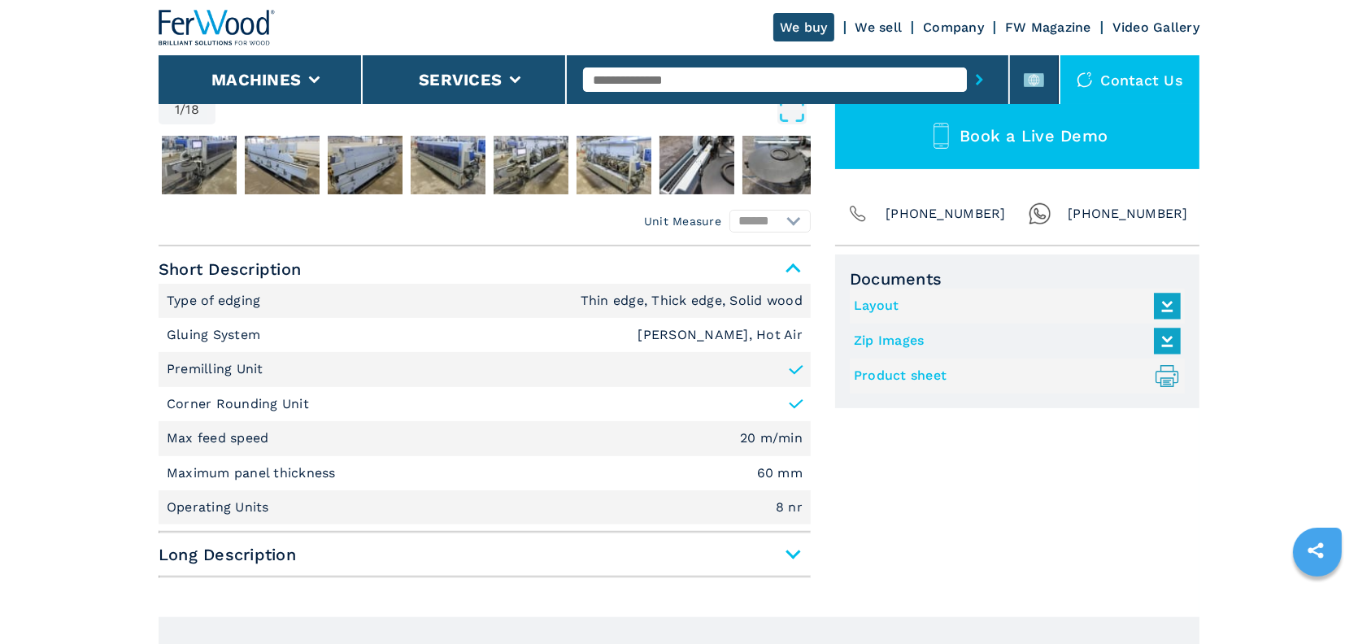
click at [882, 379] on link "Product sheet .prefix__st0{stroke-linecap:round;stroke-linejoin:round}.prefix__…" at bounding box center [1013, 376] width 319 height 27
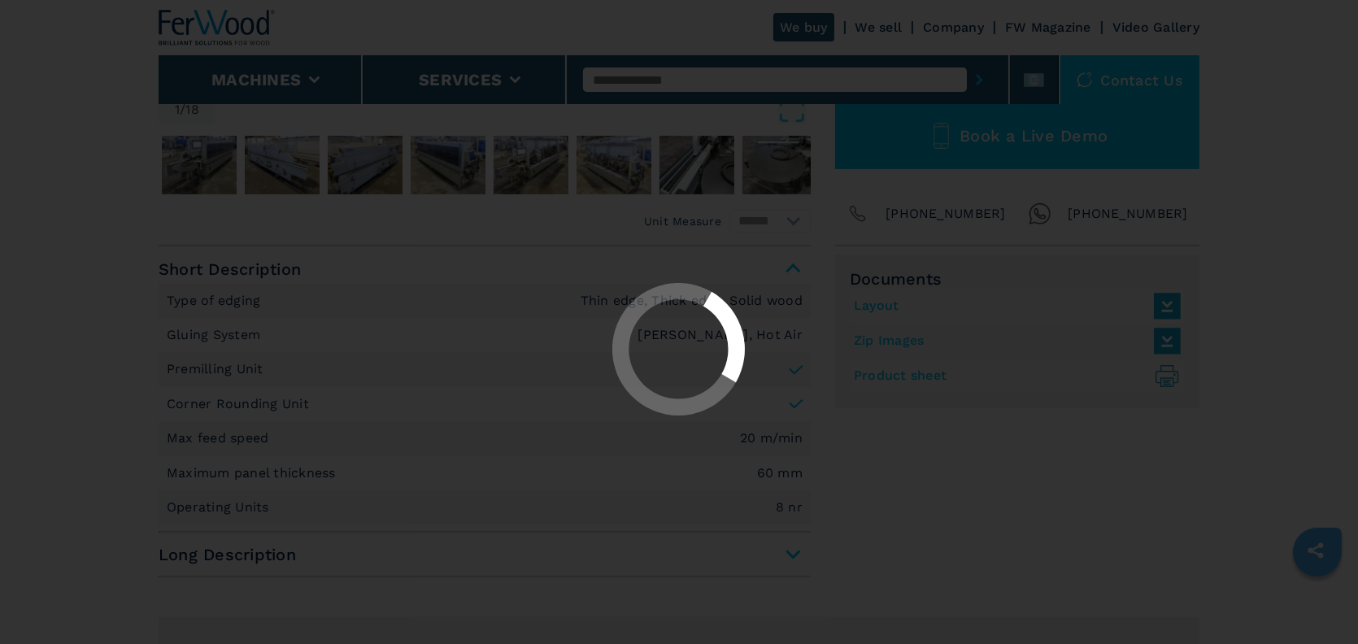
select select "**********"
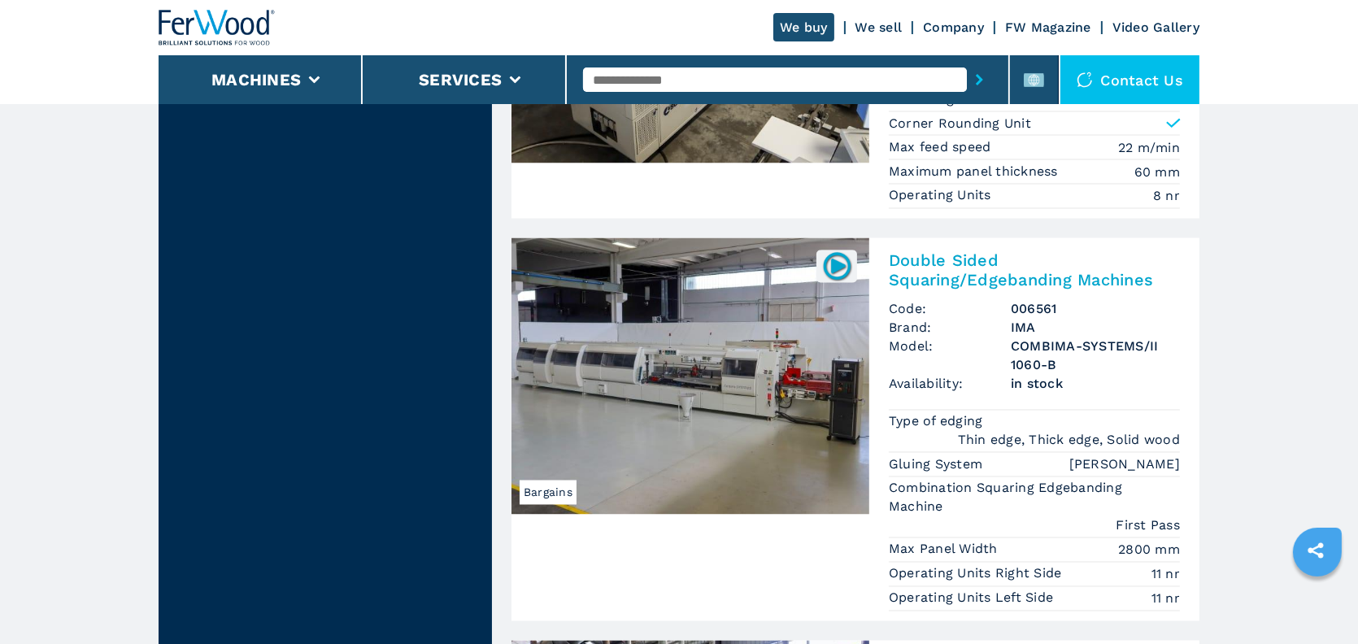
scroll to position [3647, 0]
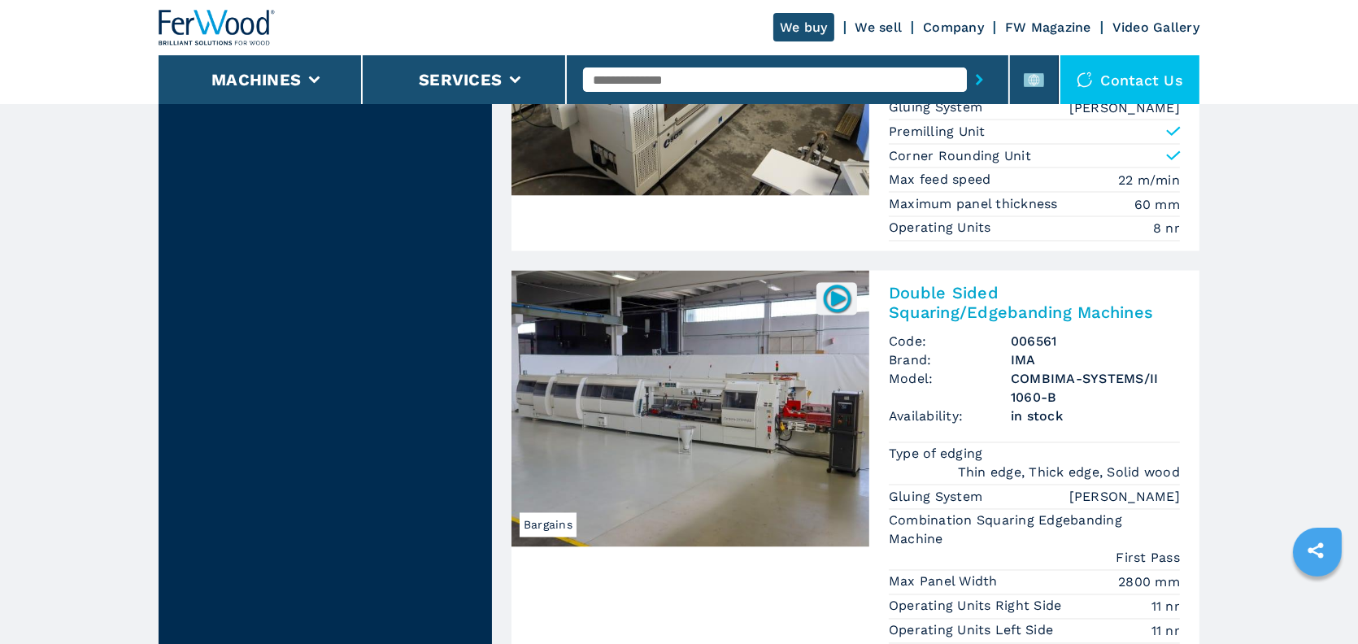
click at [916, 287] on h2 "Double Sided Squaring/Edgebanding Machines" at bounding box center [1034, 303] width 291 height 39
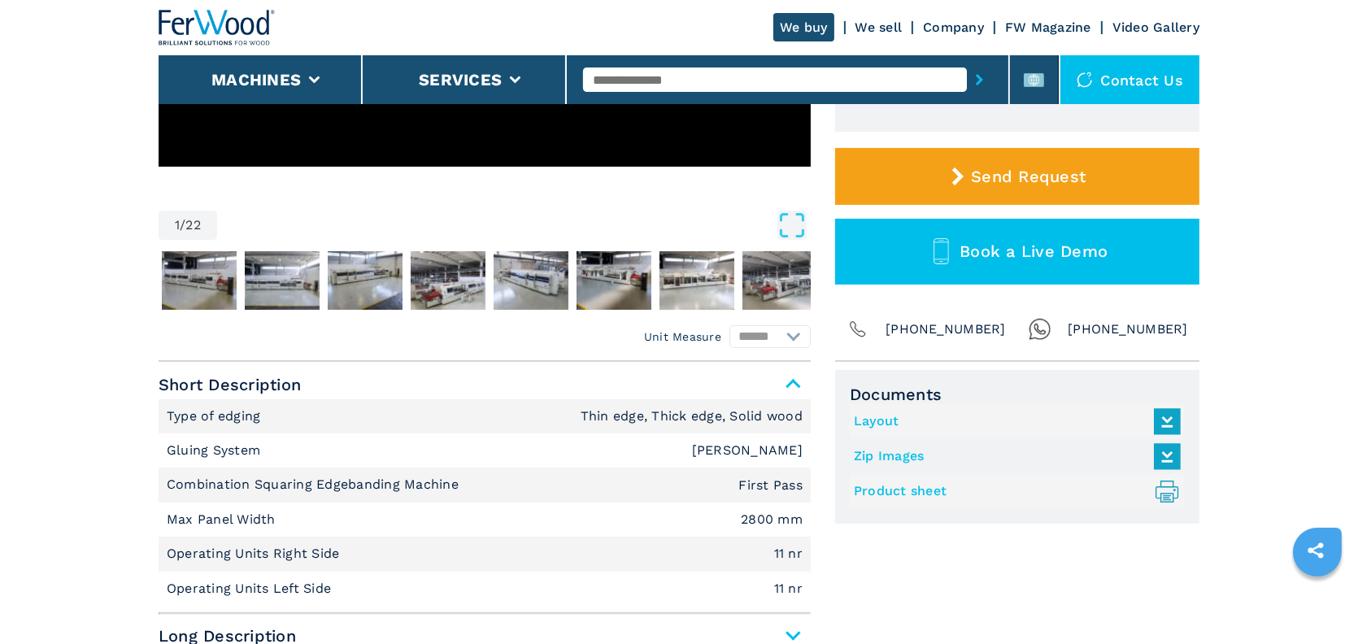
scroll to position [651, 0]
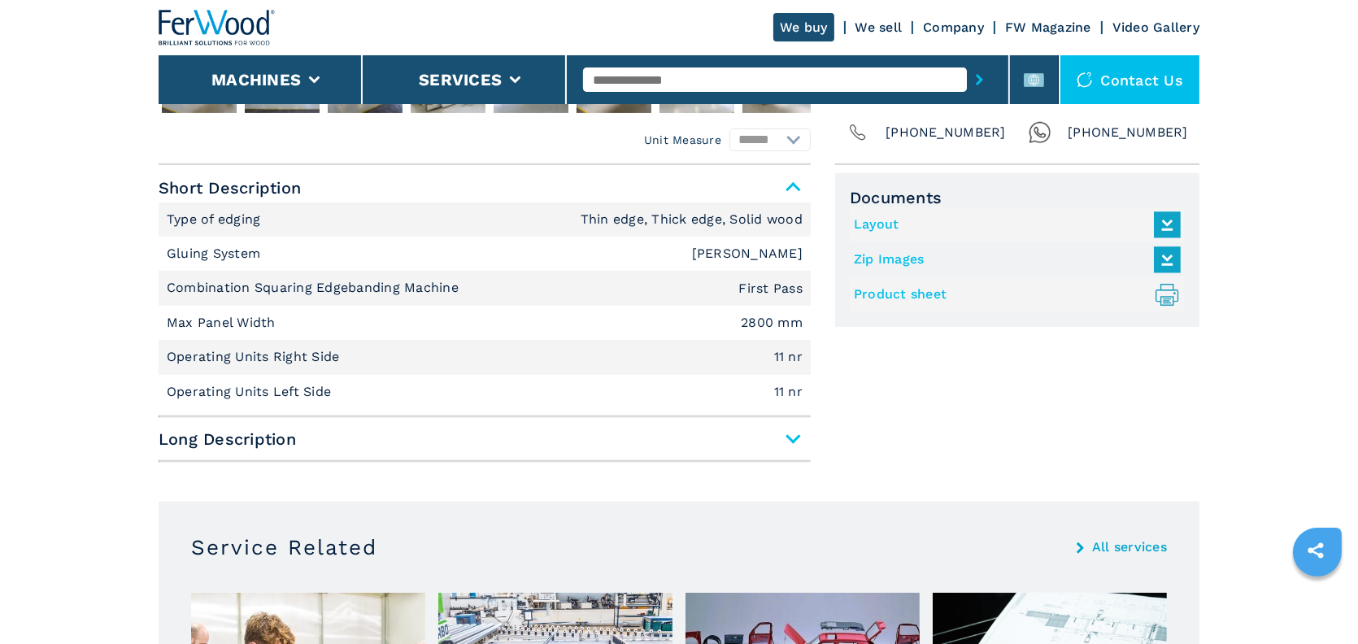
click at [866, 287] on link "Product sheet .prefix__st0{stroke-linecap:round;stroke-linejoin:round}.prefix__…" at bounding box center [1013, 294] width 319 height 27
click at [793, 433] on span "Long Description" at bounding box center [485, 439] width 652 height 29
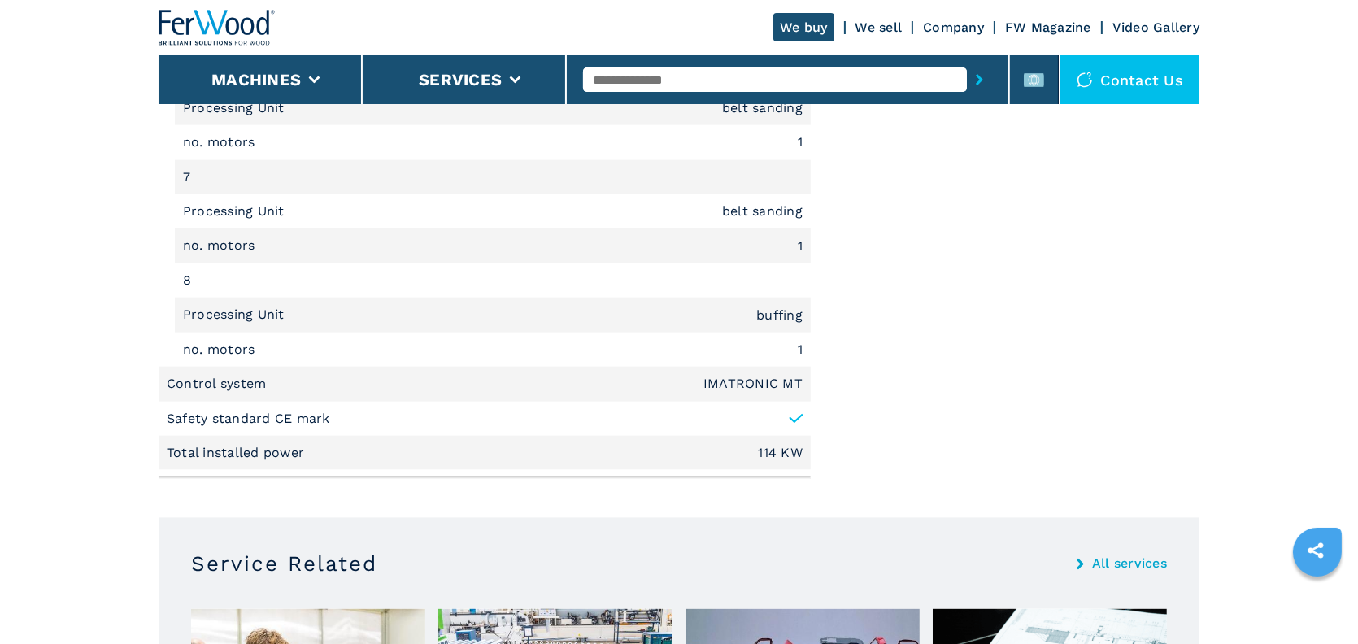
scroll to position [2114, 0]
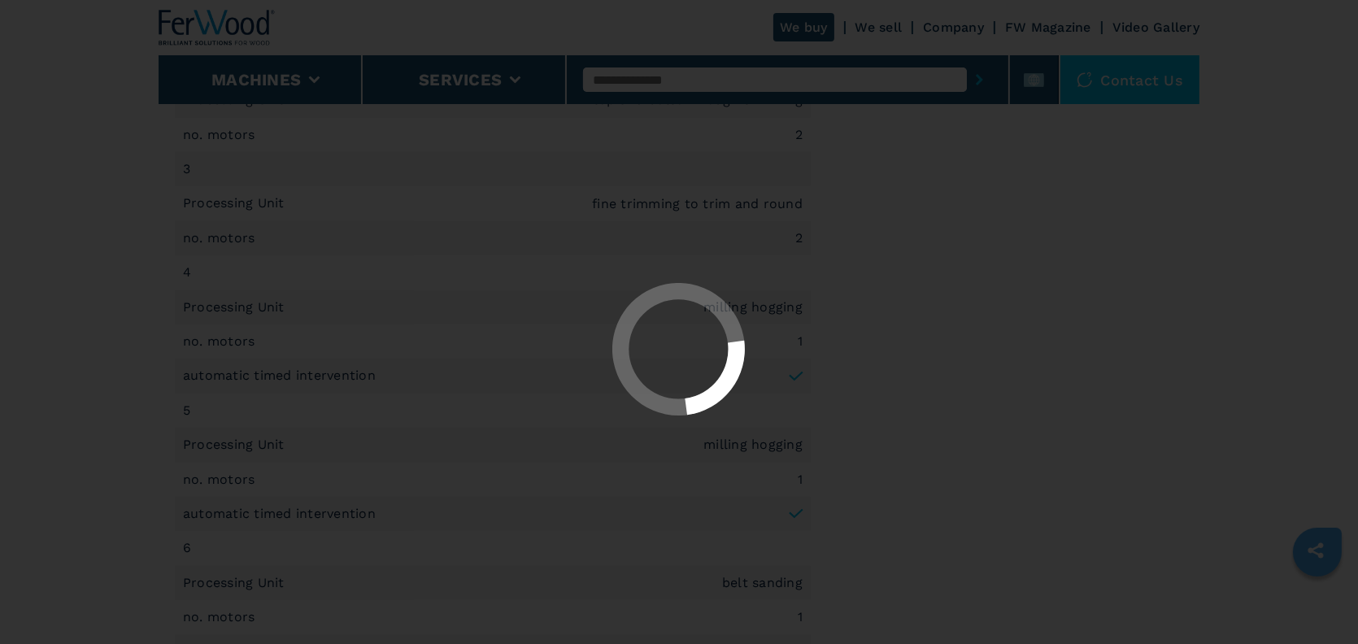
select select "**********"
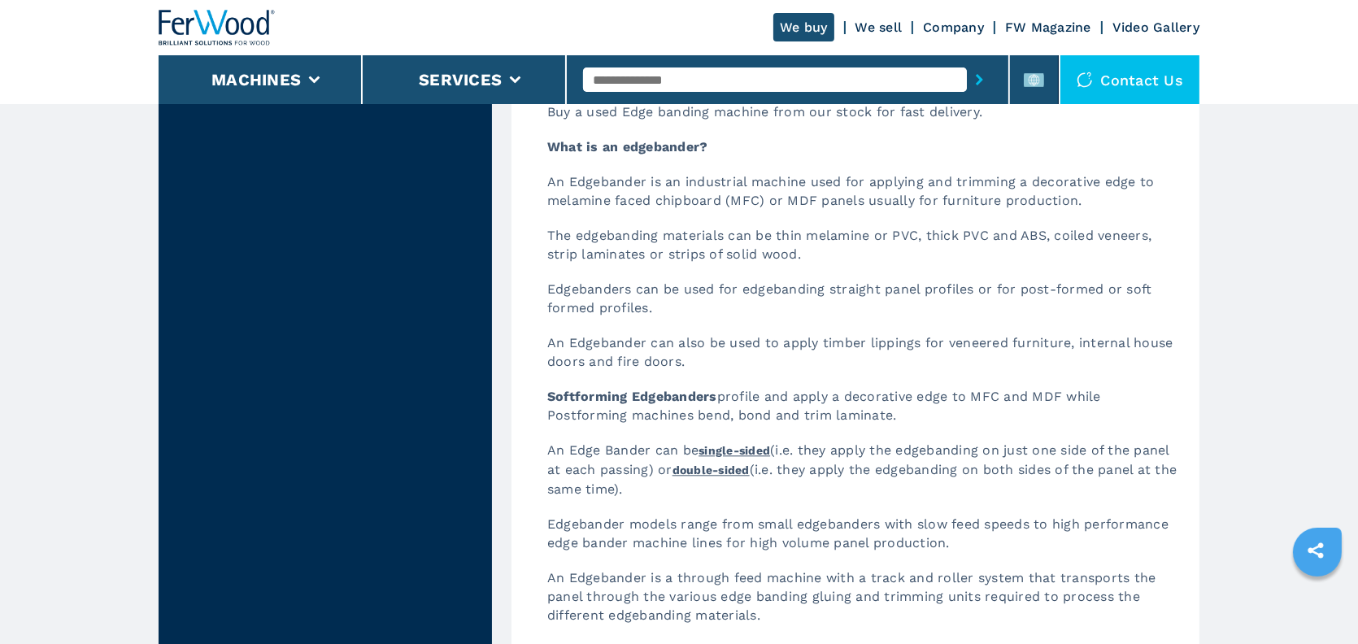
scroll to position [4392, 0]
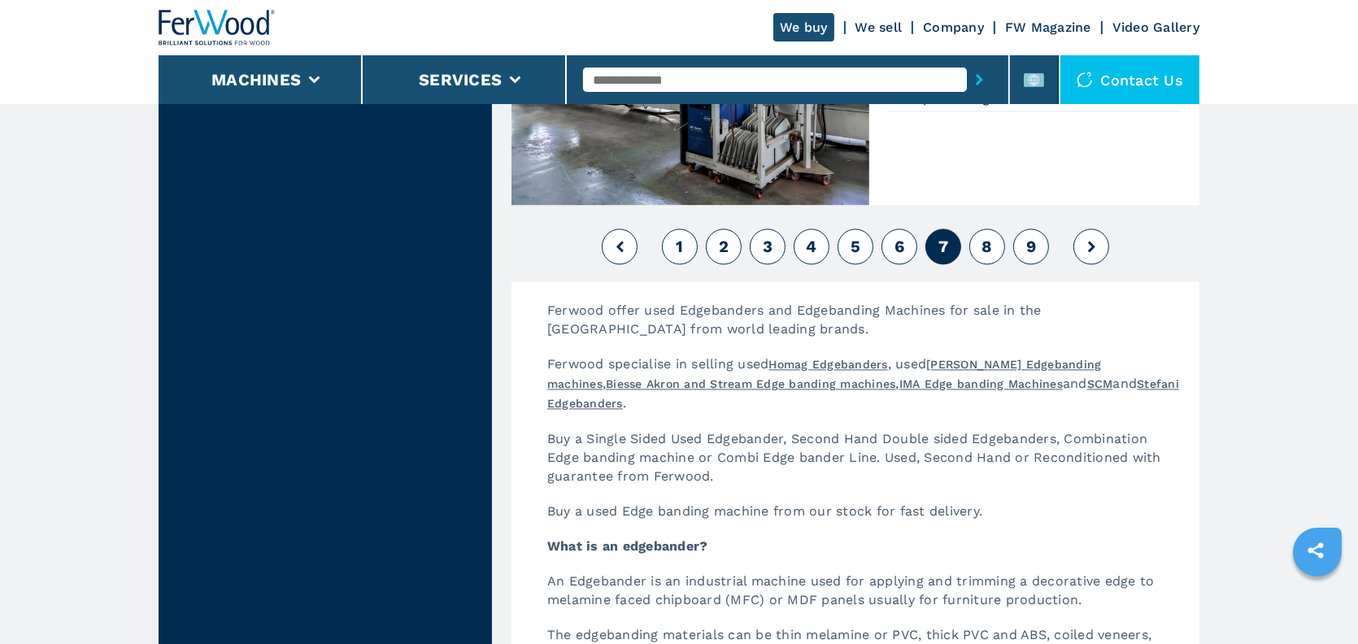
click at [983, 237] on span "8" at bounding box center [987, 247] width 11 height 20
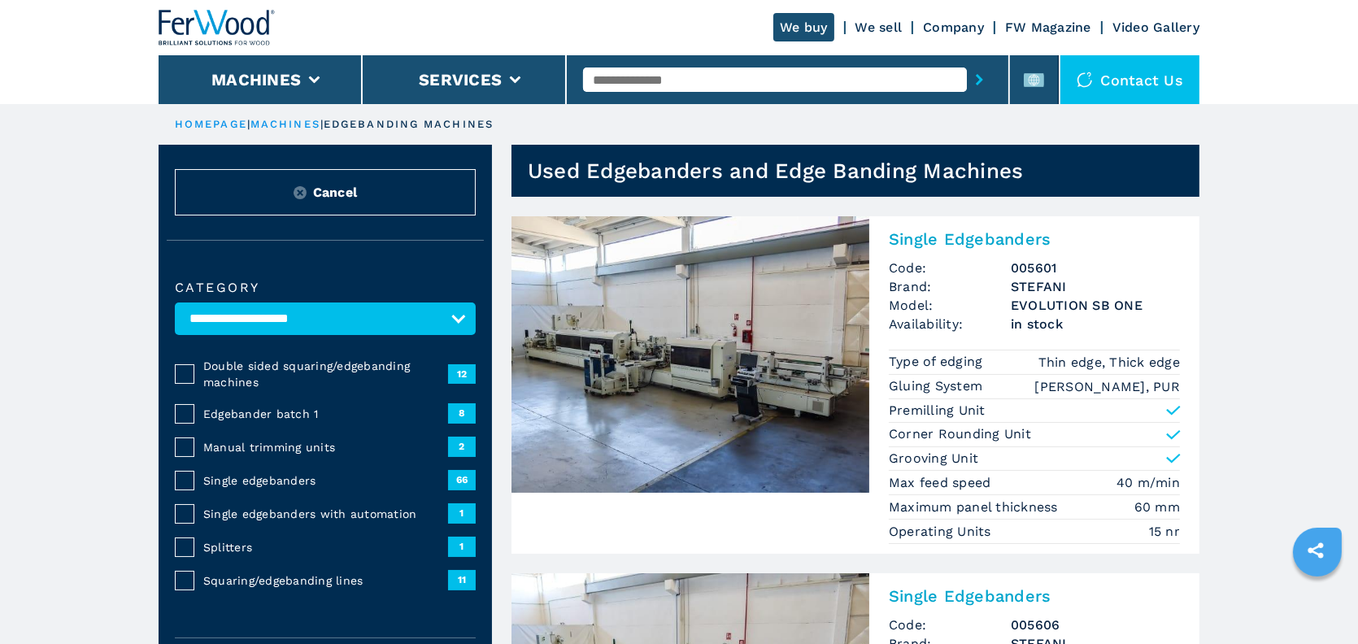
click at [941, 246] on h2 "Single Edgebanders" at bounding box center [1034, 239] width 291 height 20
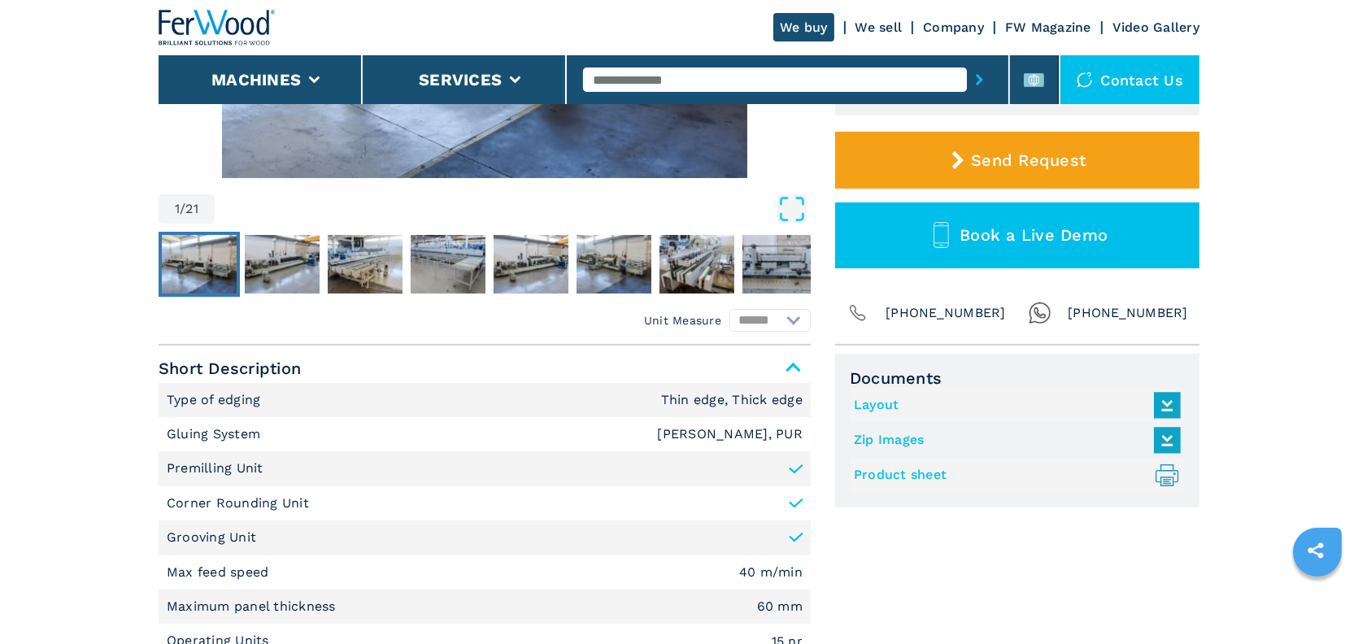
scroll to position [651, 0]
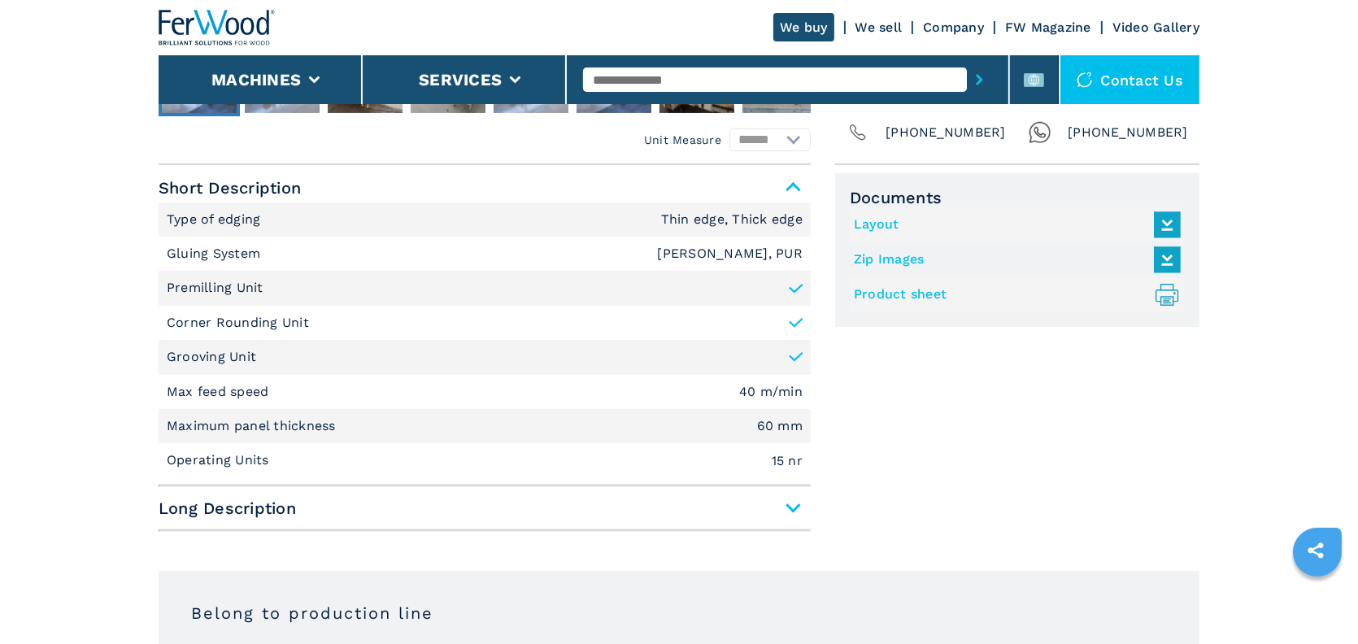
click at [897, 296] on link "Product sheet .prefix__st0{stroke-linecap:round;stroke-linejoin:round}.prefix__…" at bounding box center [1013, 294] width 319 height 27
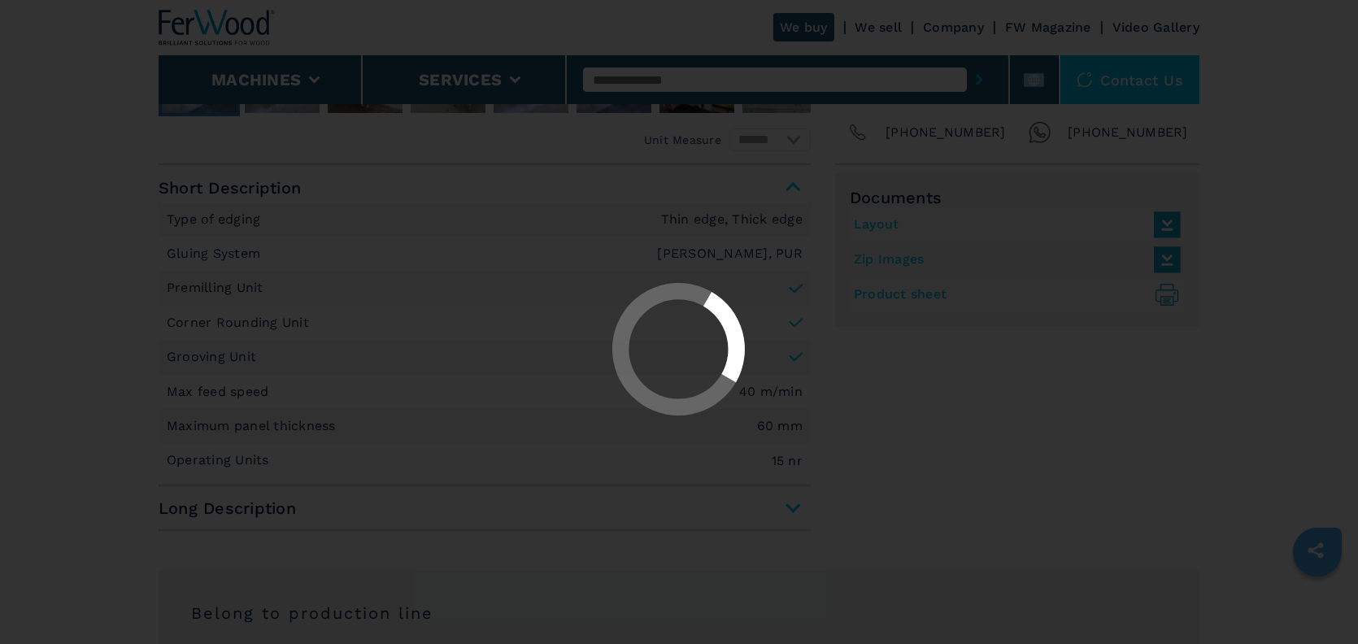
select select "**********"
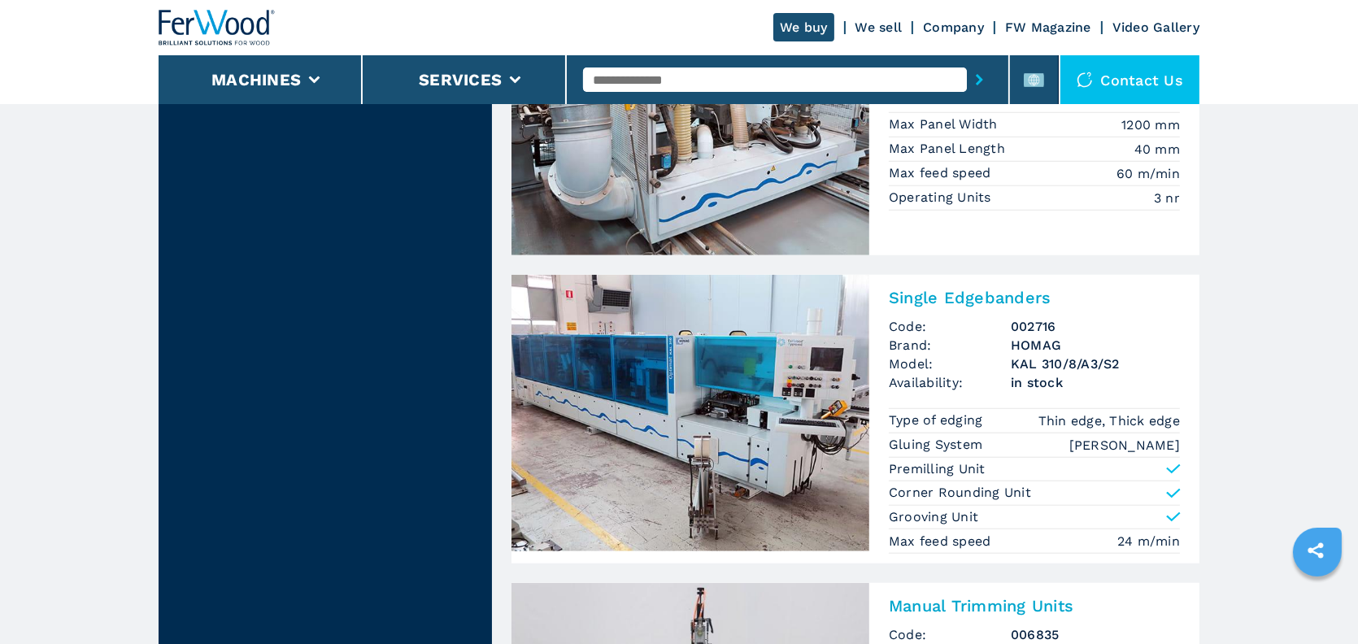
scroll to position [1871, 0]
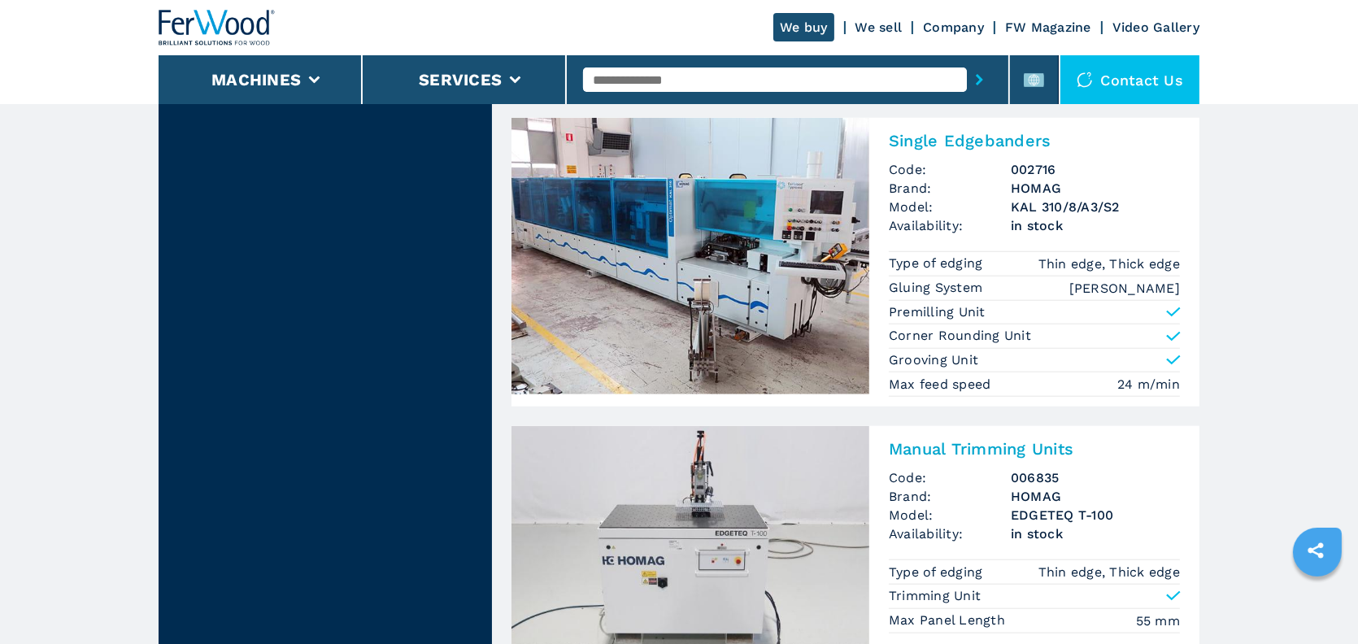
click at [973, 136] on h2 "Single Edgebanders" at bounding box center [1034, 141] width 291 height 20
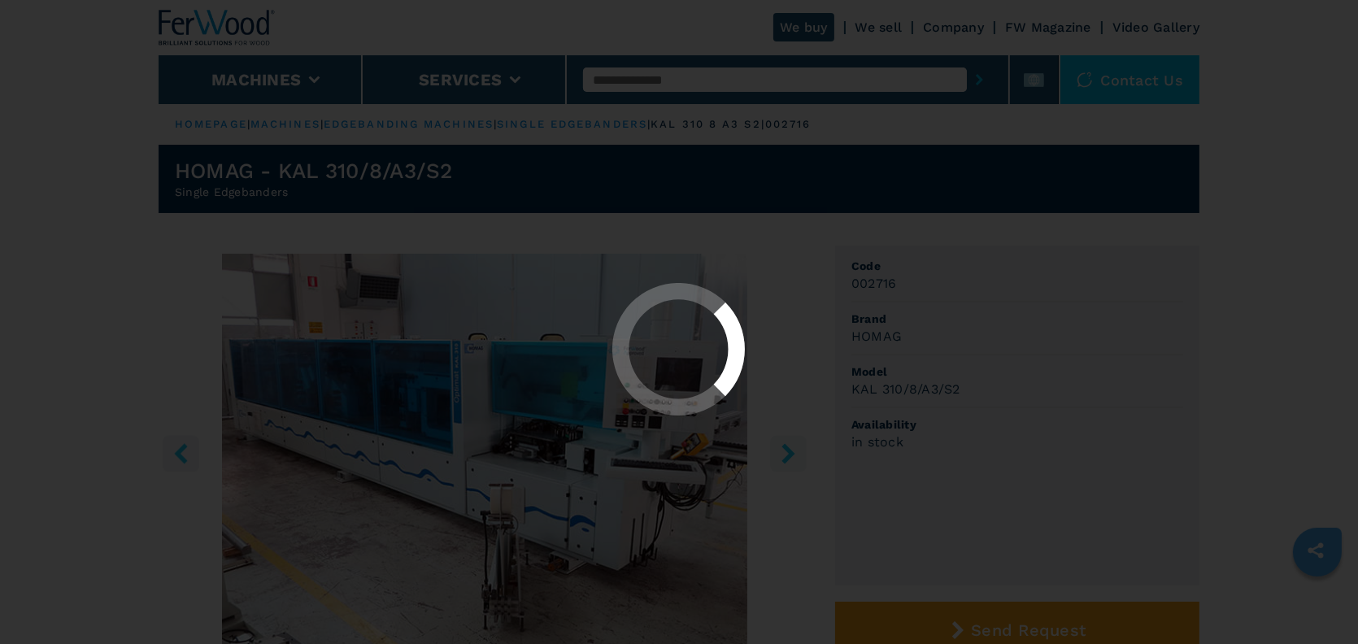
select select "**********"
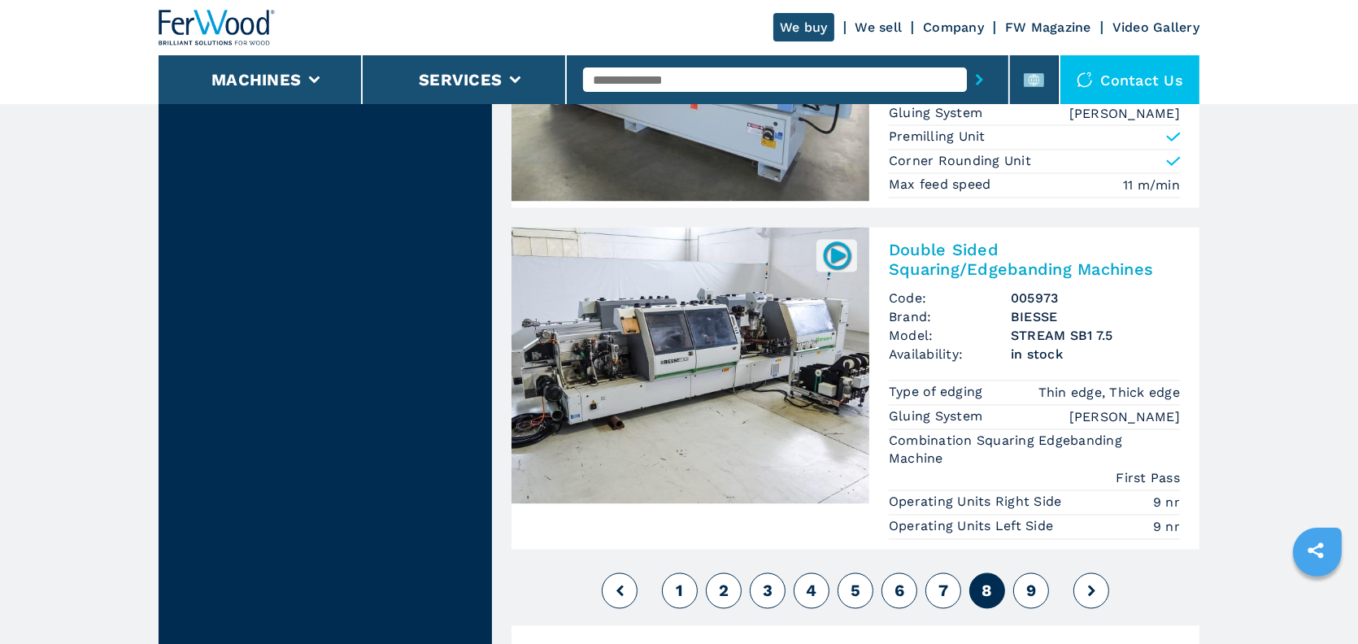
scroll to position [3822, 0]
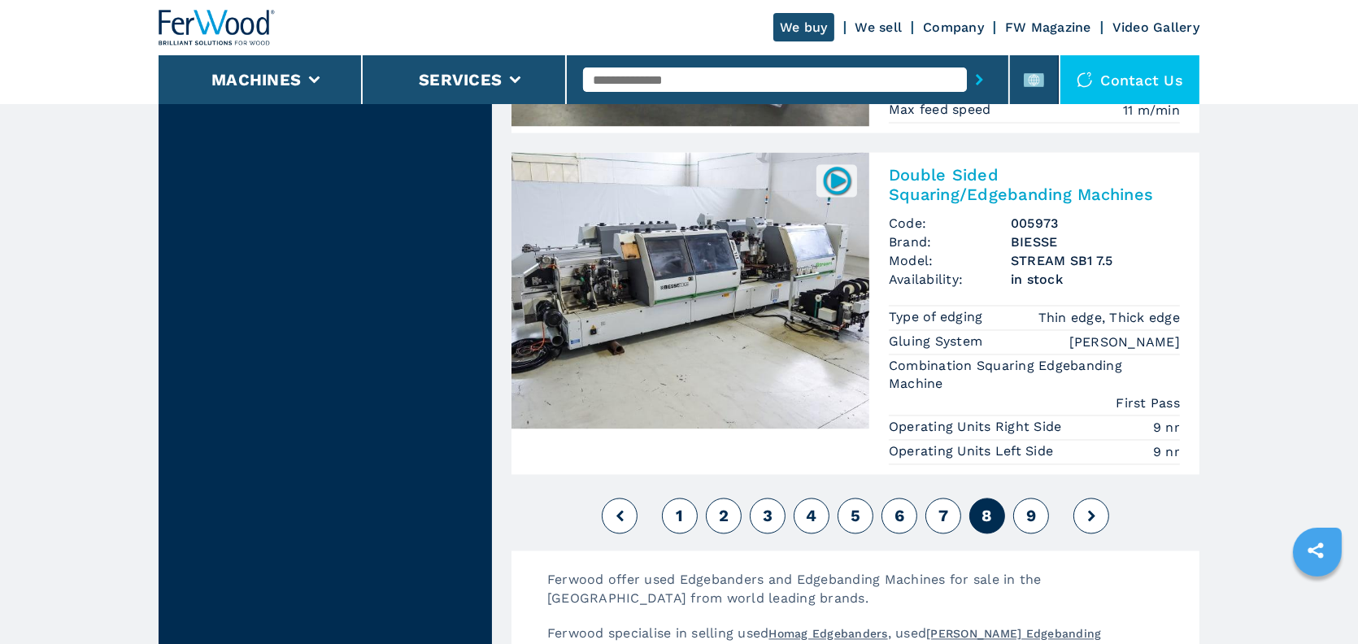
click at [1032, 510] on span "9" at bounding box center [1031, 517] width 10 height 20
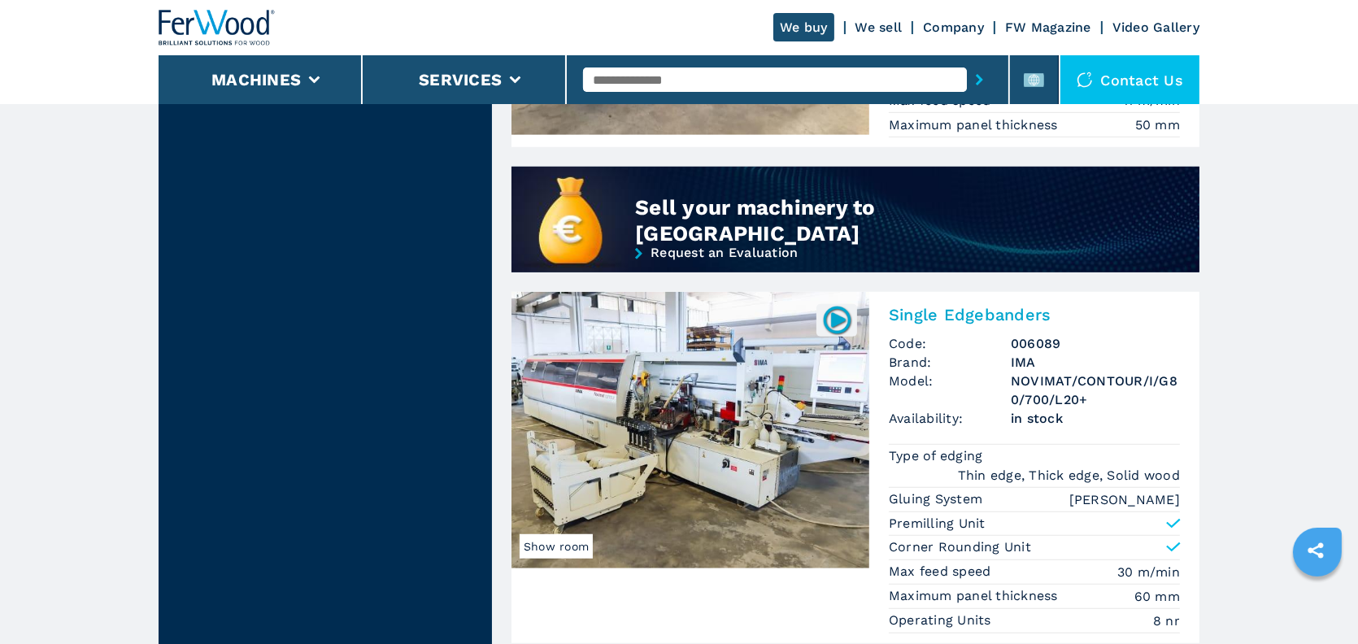
scroll to position [1383, 0]
click at [932, 324] on h2 "Single Edgebanders" at bounding box center [1034, 315] width 291 height 20
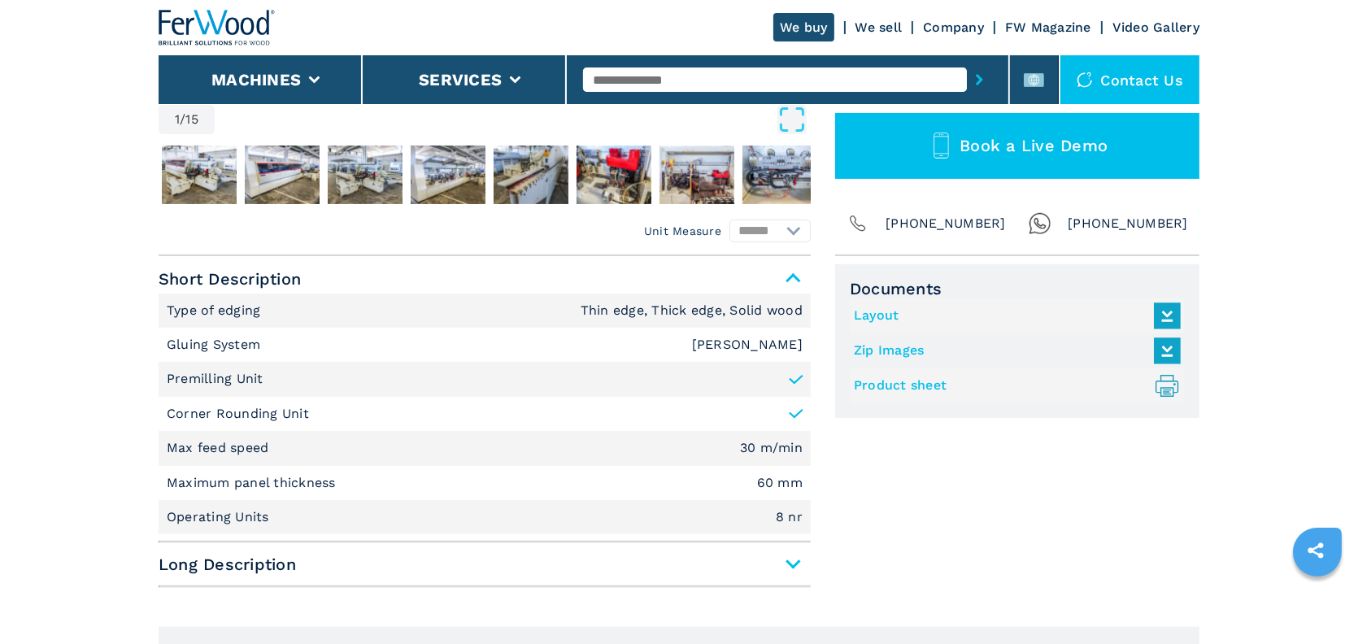
scroll to position [569, 0]
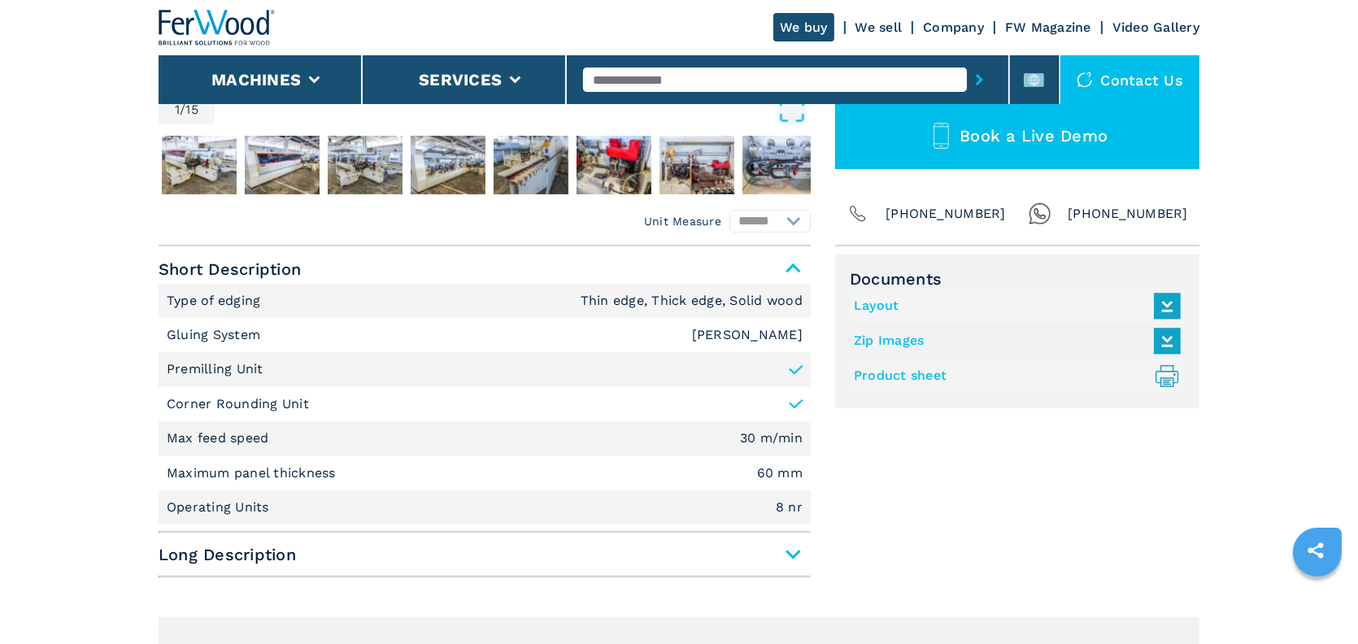
click at [907, 376] on link "Product sheet .prefix__st0{stroke-linecap:round;stroke-linejoin:round}.prefix__…" at bounding box center [1013, 376] width 319 height 27
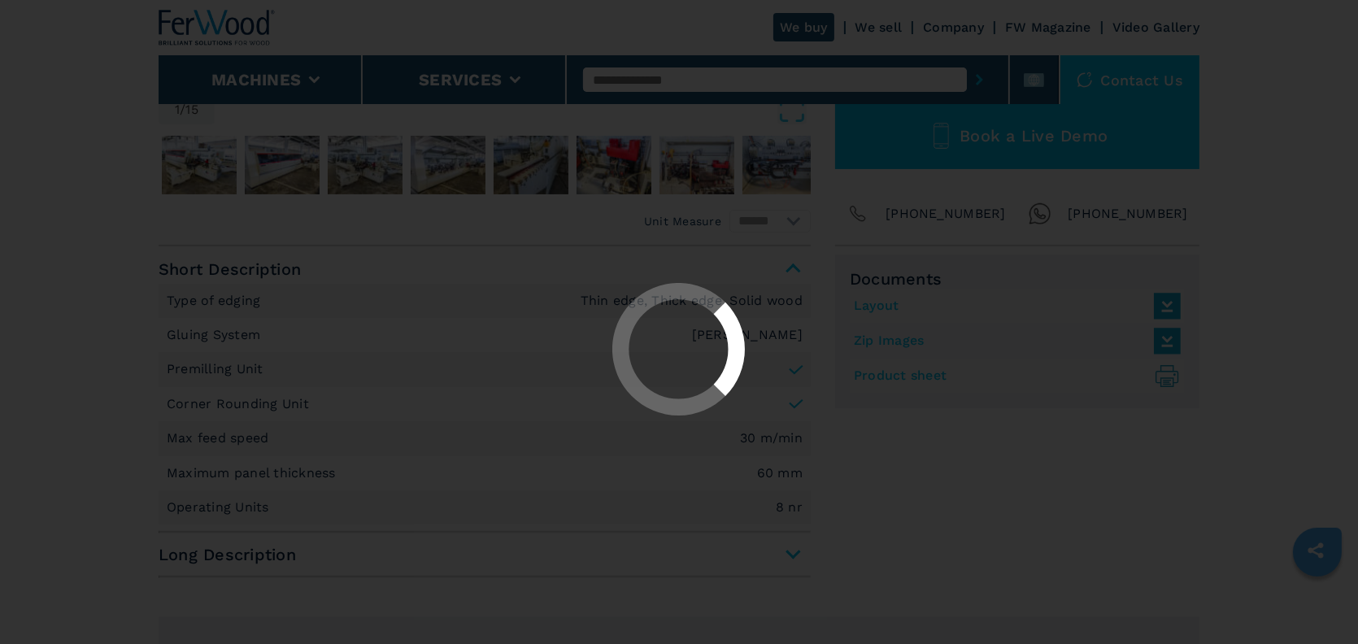
select select "**********"
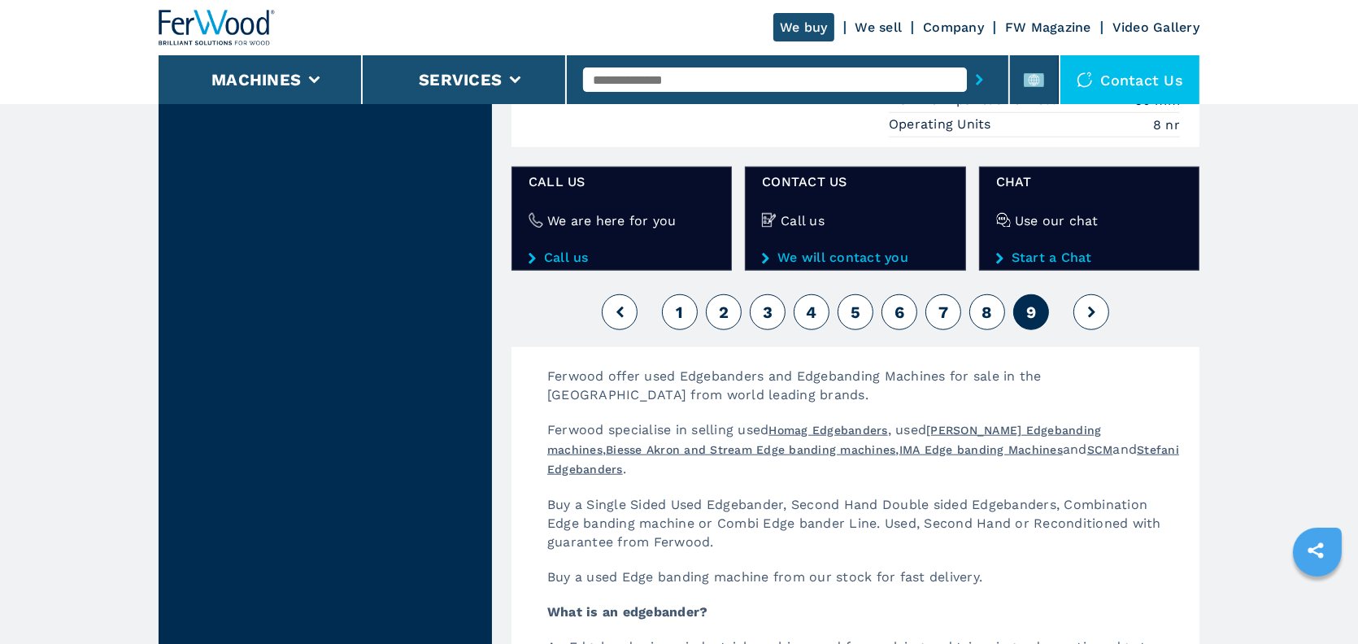
scroll to position [1863, 0]
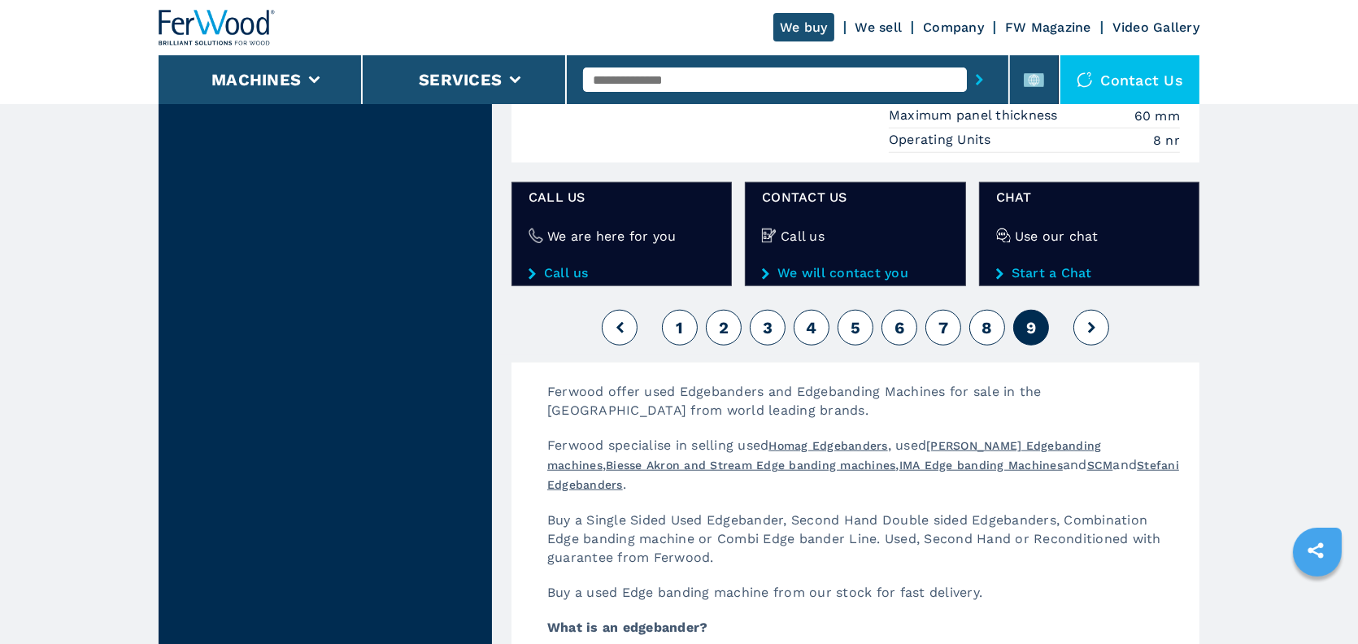
click at [771, 338] on span "3" at bounding box center [768, 328] width 10 height 20
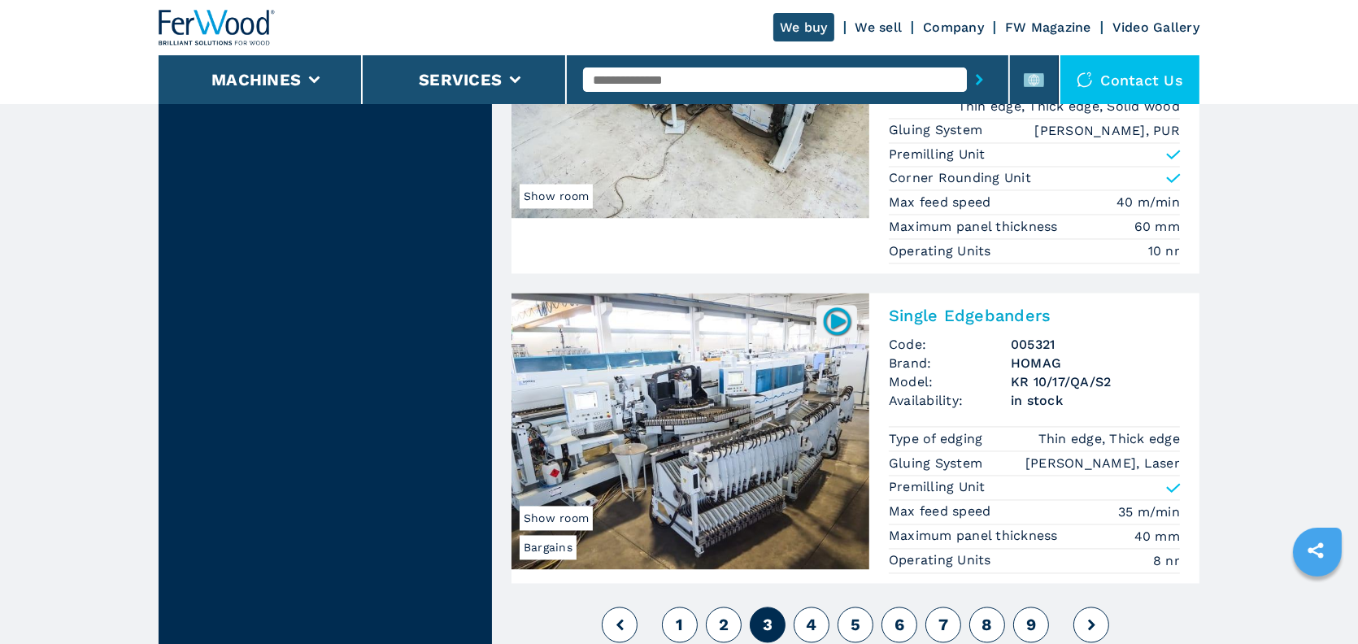
scroll to position [4066, 0]
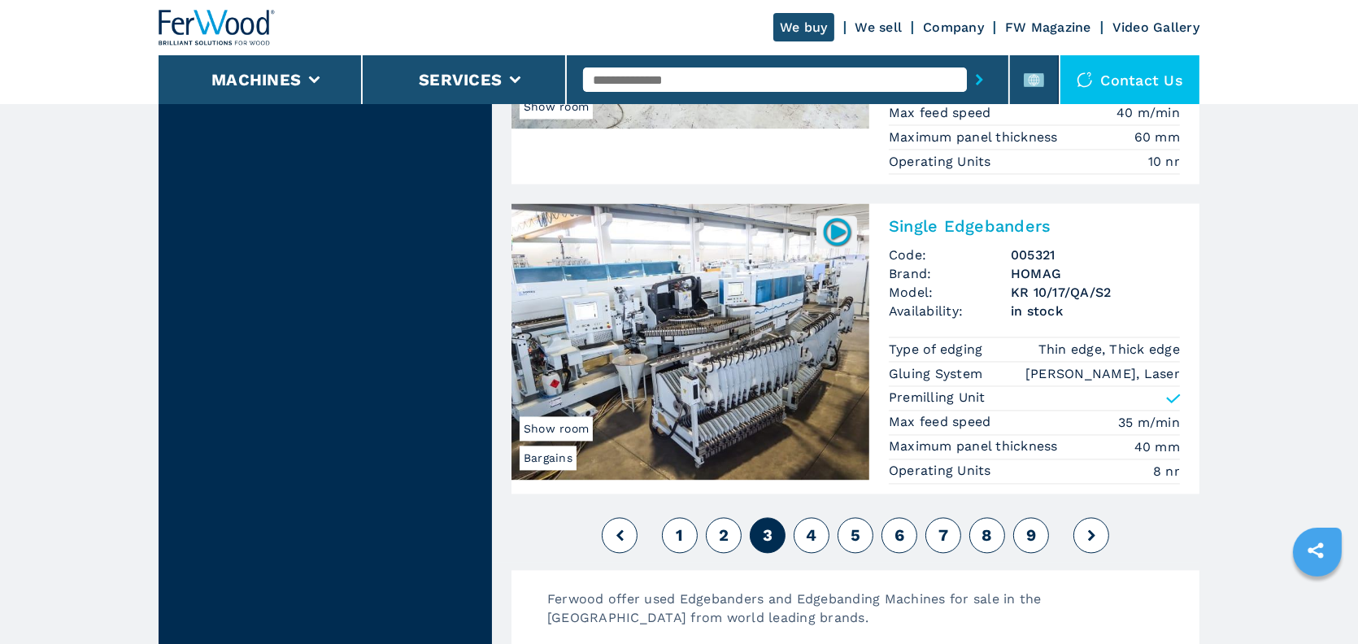
click at [952, 216] on h2 "Single Edgebanders" at bounding box center [1034, 226] width 291 height 20
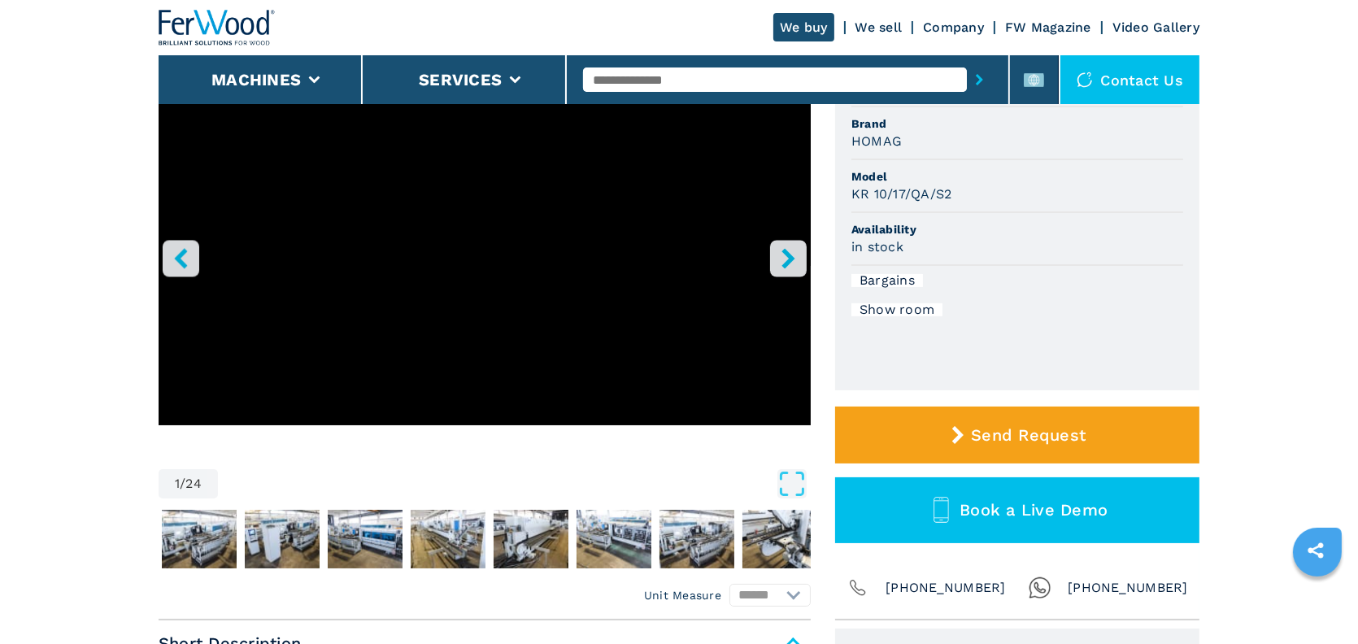
scroll to position [488, 0]
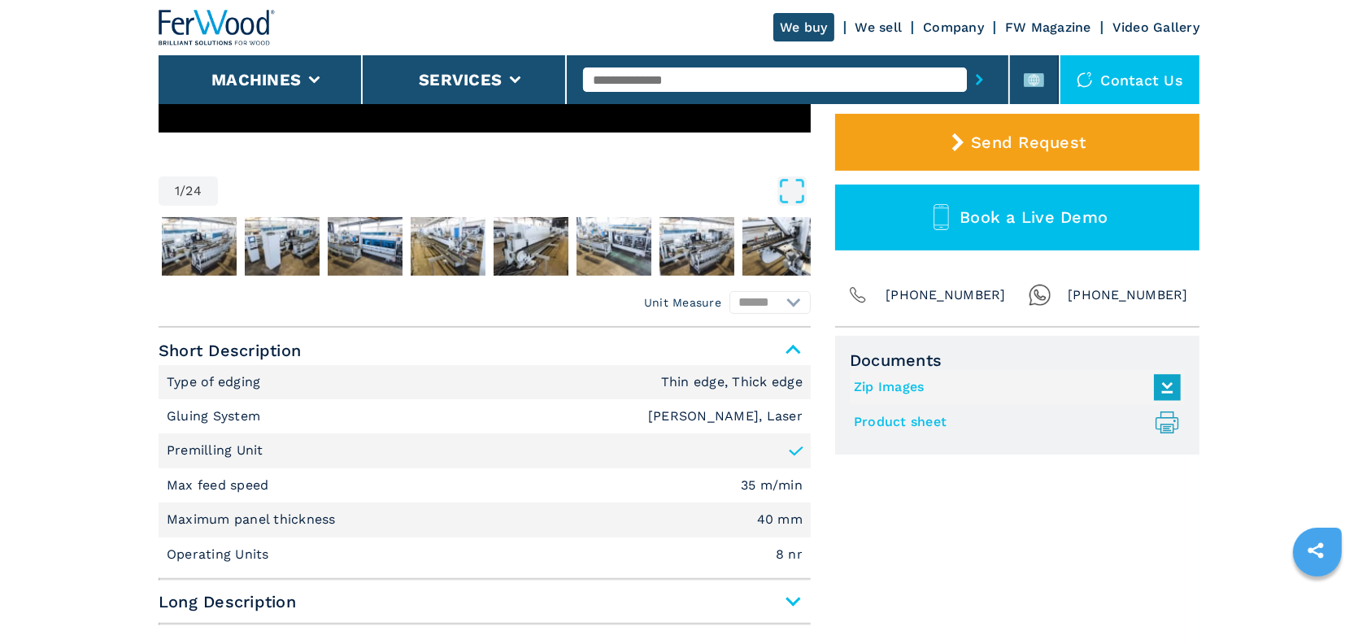
click at [908, 422] on link "Product sheet .prefix__st0{stroke-linecap:round;stroke-linejoin:round}.prefix__…" at bounding box center [1013, 422] width 319 height 27
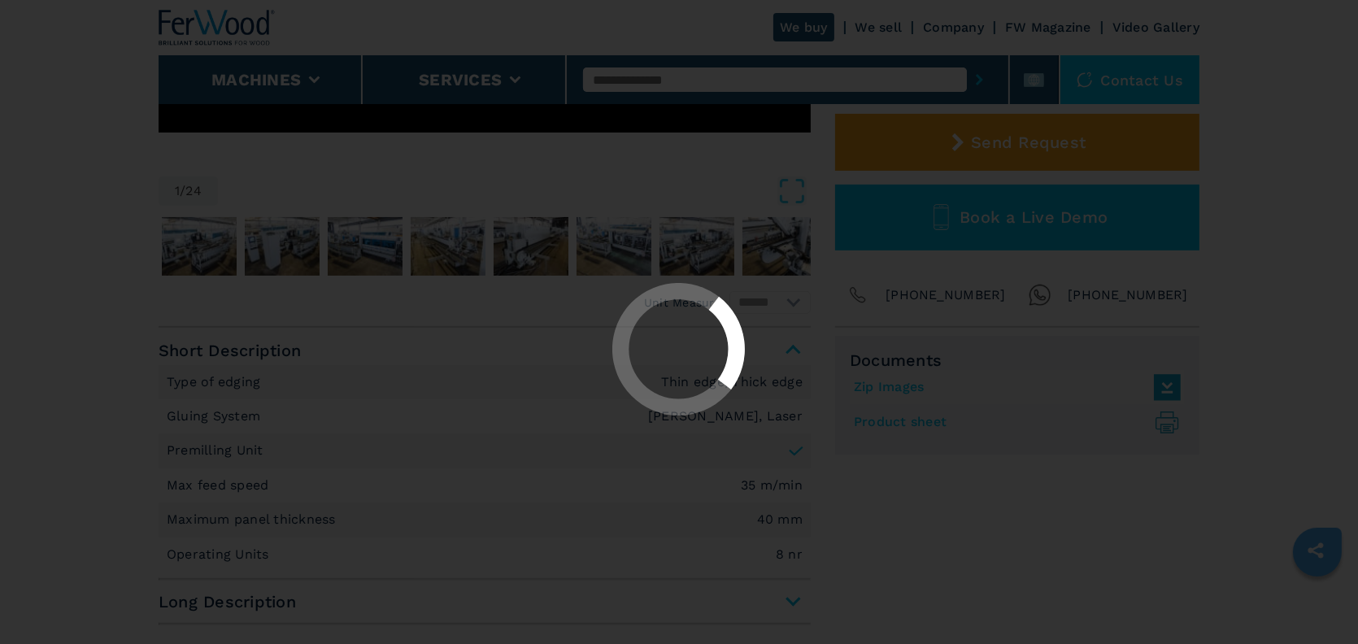
select select "**********"
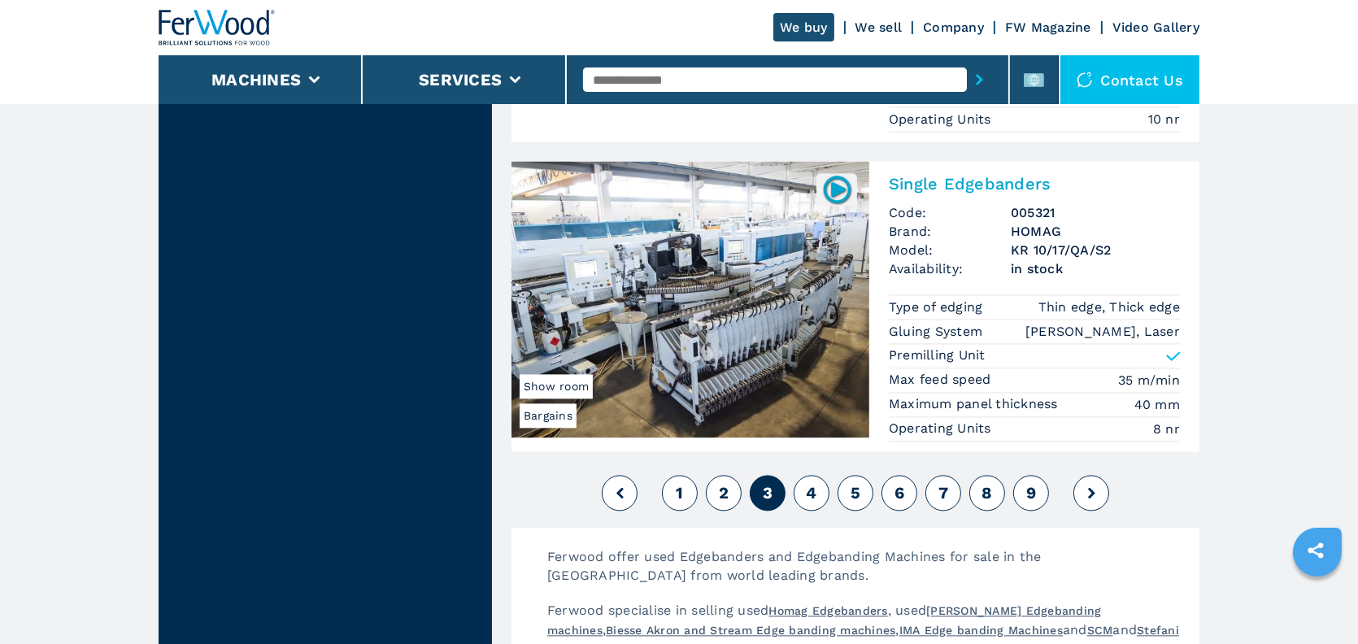
scroll to position [4105, 0]
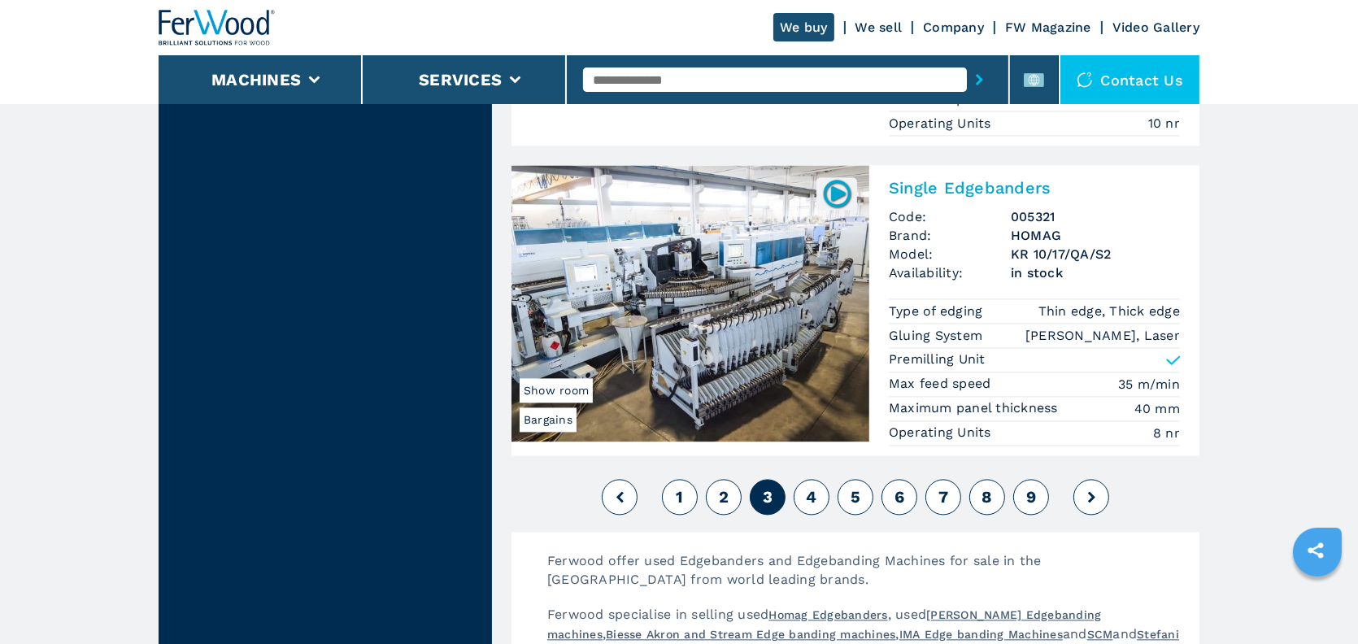
click at [808, 488] on span "4" at bounding box center [811, 497] width 11 height 20
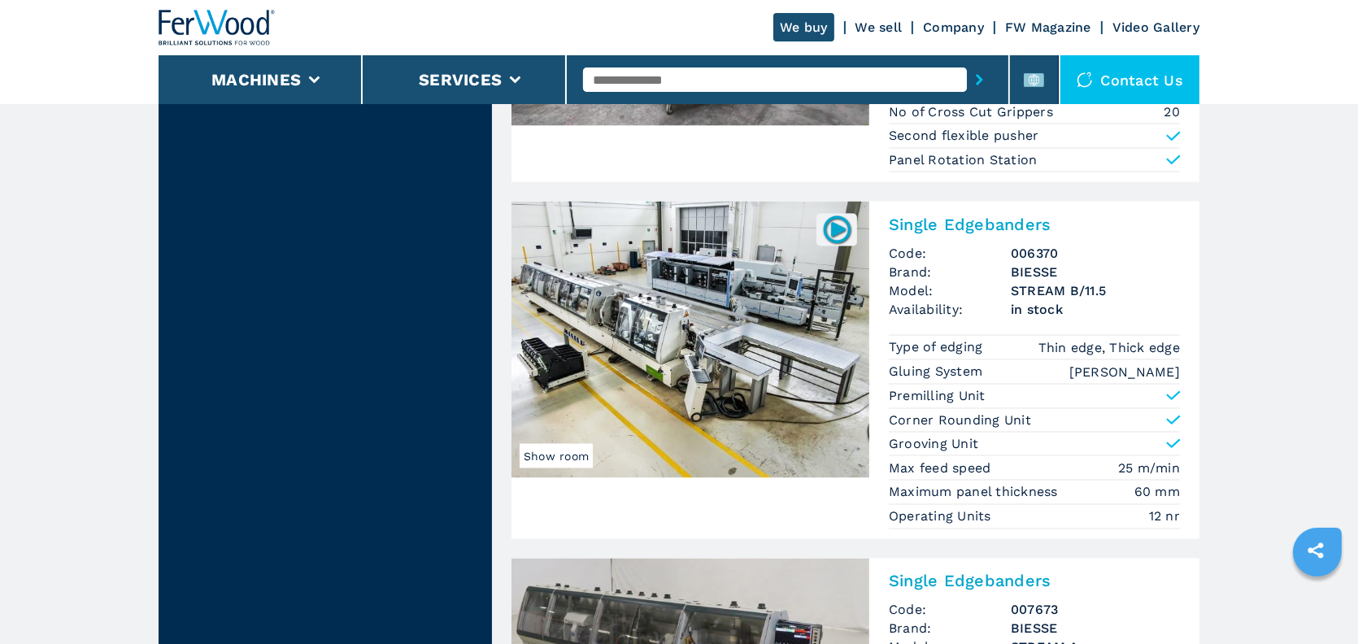
scroll to position [3416, 0]
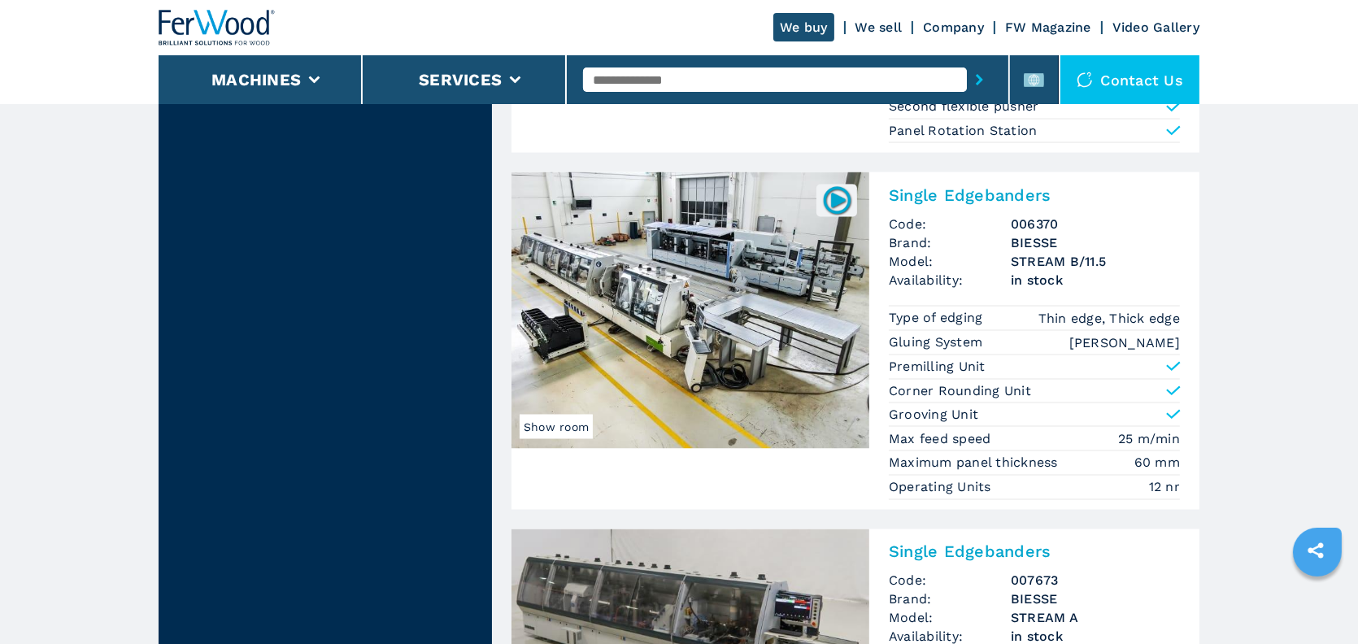
click at [938, 185] on h2 "Single Edgebanders" at bounding box center [1034, 195] width 291 height 20
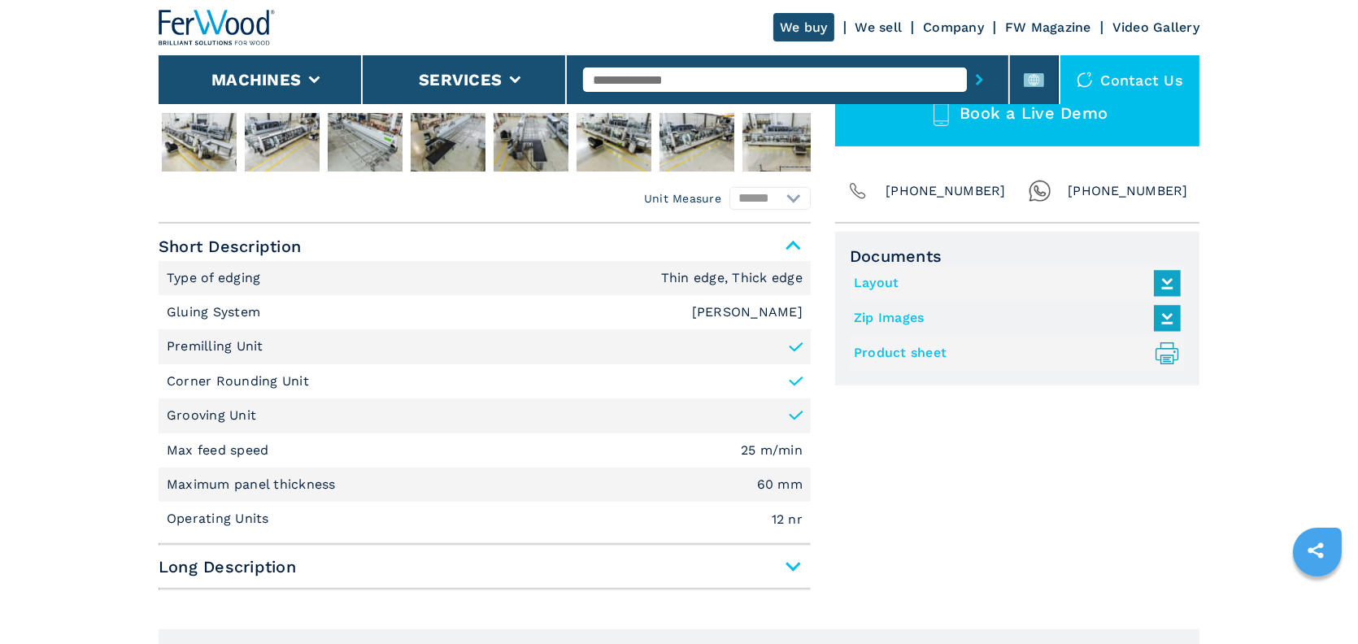
scroll to position [569, 0]
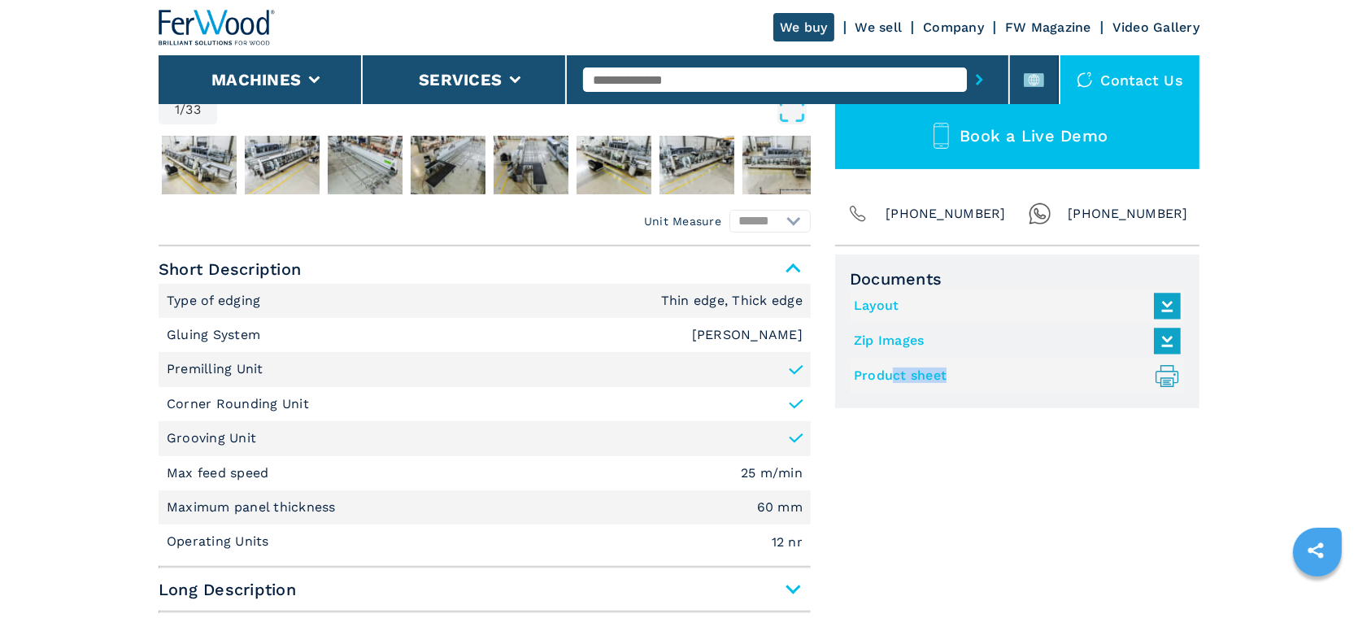
click at [889, 383] on link "Product sheet .prefix__st0{stroke-linecap:round;stroke-linejoin:round}.prefix__…" at bounding box center [1013, 376] width 319 height 27
